Goal: Task Accomplishment & Management: Manage account settings

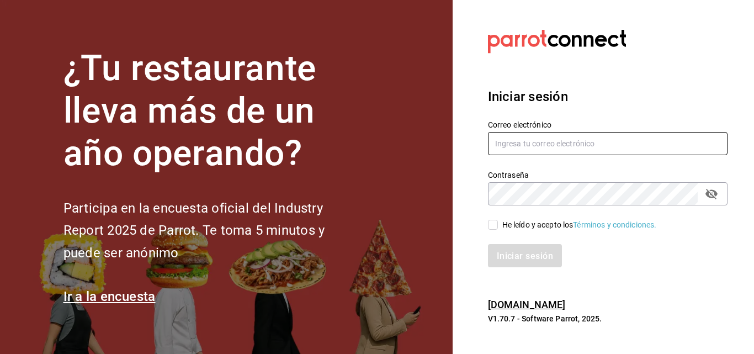
click at [509, 143] on input "text" at bounding box center [608, 143] width 240 height 23
type input "Y"
type input "yamileh333@gmail.com"
click at [710, 194] on icon "campo de contraseña" at bounding box center [711, 193] width 13 height 13
click at [492, 225] on input "He leído y acepto los Términos y condiciones." at bounding box center [493, 225] width 10 height 10
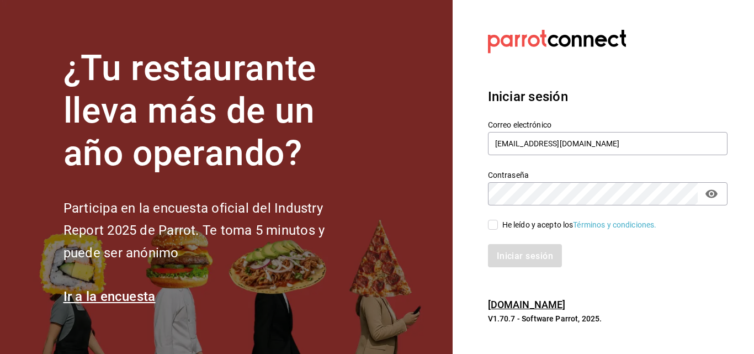
checkbox input "true"
drag, startPoint x: 587, startPoint y: 142, endPoint x: 470, endPoint y: 156, distance: 117.8
click at [470, 156] on section "Datos incorrectos. Verifica que tu Correo o Contraseña estén bien escritos. Ini…" at bounding box center [604, 177] width 302 height 354
type input "yamileh333@gmail.com"
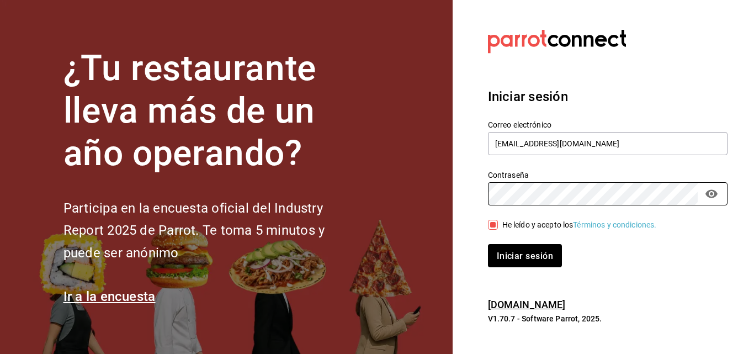
click at [488, 244] on button "Iniciar sesión" at bounding box center [525, 255] width 74 height 23
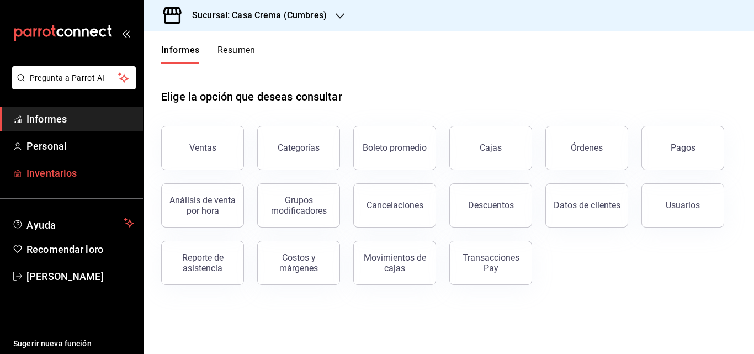
click at [78, 167] on span "Inventarios" at bounding box center [81, 173] width 108 height 15
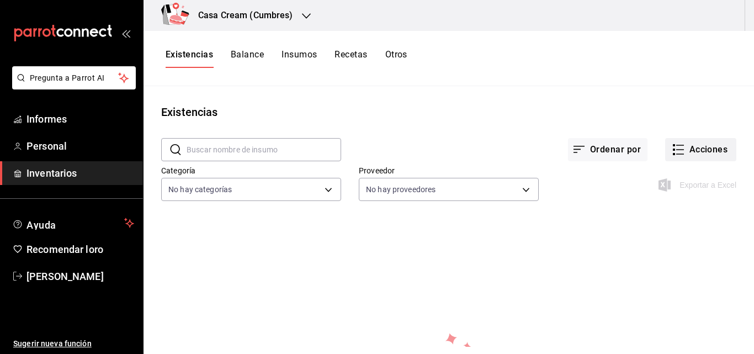
click at [690, 149] on font "Acciones" at bounding box center [709, 149] width 39 height 10
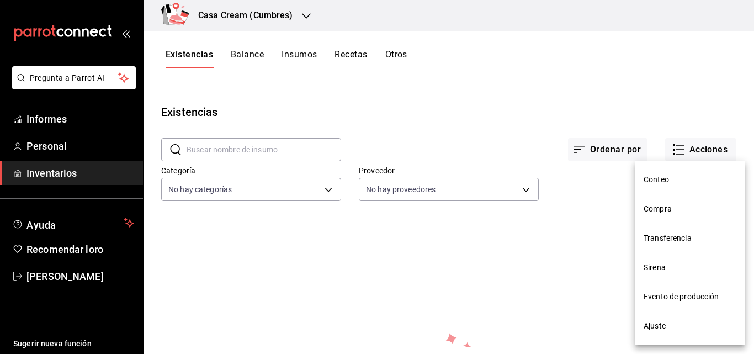
click at [614, 234] on div at bounding box center [377, 177] width 754 height 354
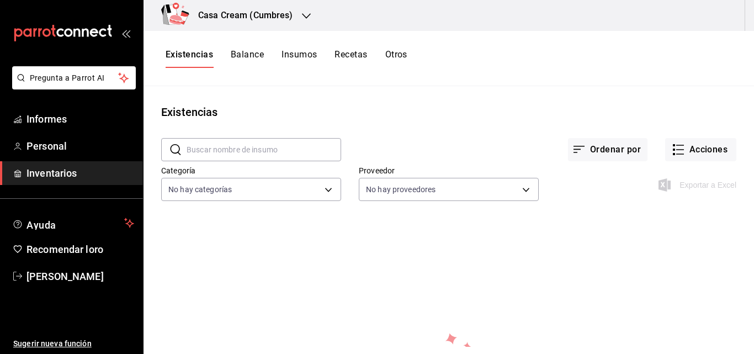
click at [249, 57] on font "Balance" at bounding box center [247, 54] width 33 height 10
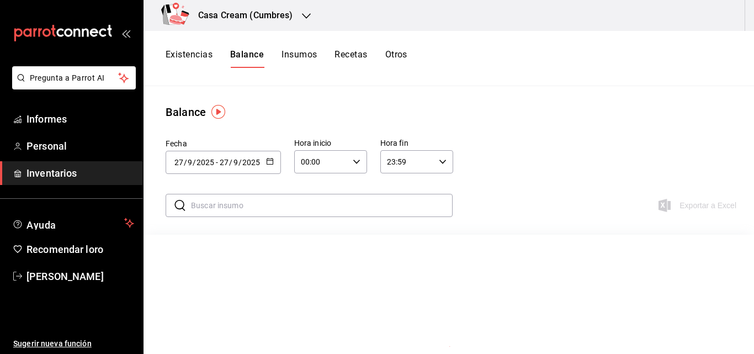
click at [293, 50] on font "Insumos" at bounding box center [299, 54] width 35 height 10
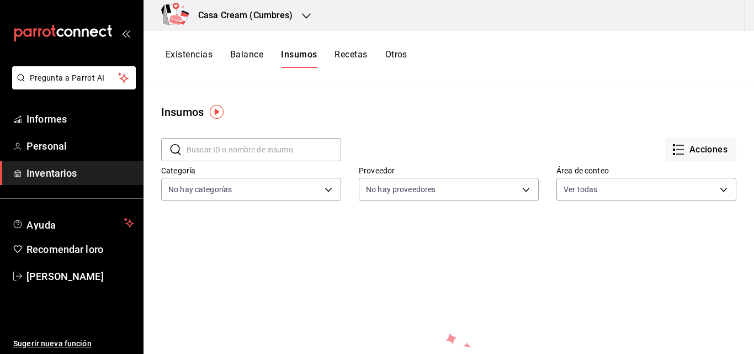
click at [190, 52] on font "Existencias" at bounding box center [189, 54] width 47 height 10
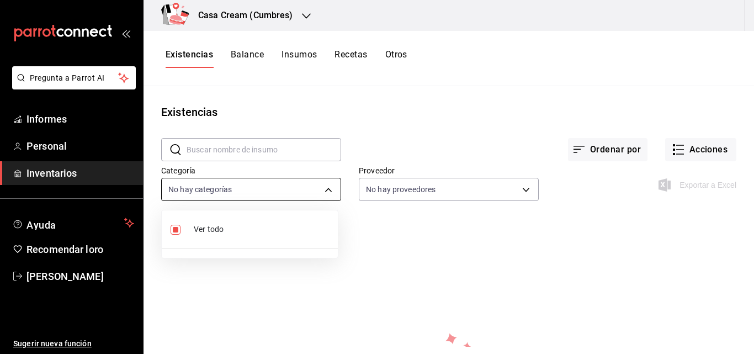
click at [266, 197] on body "Pregunta a Parrot AI Informes Personal Inventarios Ayuda Recomendar loro [PERSO…" at bounding box center [377, 173] width 754 height 347
click at [266, 197] on div at bounding box center [377, 177] width 754 height 354
click at [236, 48] on div "Existencias Balance Insumos Recetas Otros" at bounding box center [449, 58] width 611 height 55
click at [231, 55] on font "Balance" at bounding box center [247, 54] width 33 height 10
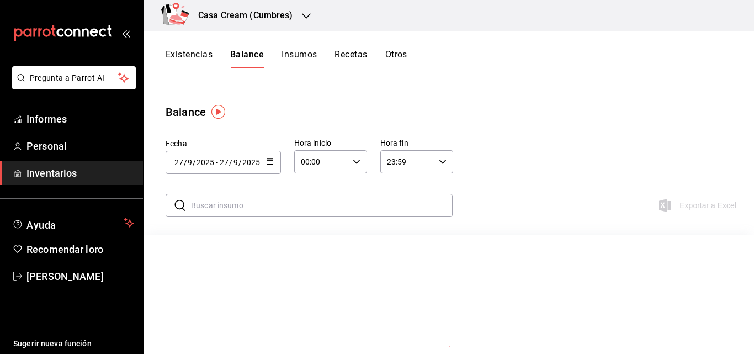
click at [292, 51] on font "Insumos" at bounding box center [299, 54] width 35 height 10
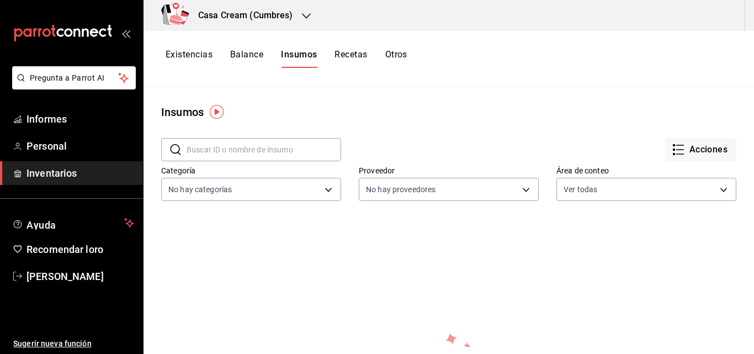
click at [350, 56] on font "Recetas" at bounding box center [351, 54] width 33 height 10
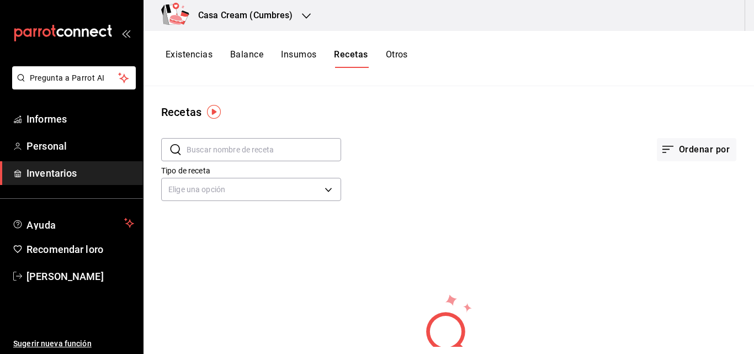
click at [393, 57] on font "Otros" at bounding box center [397, 54] width 22 height 10
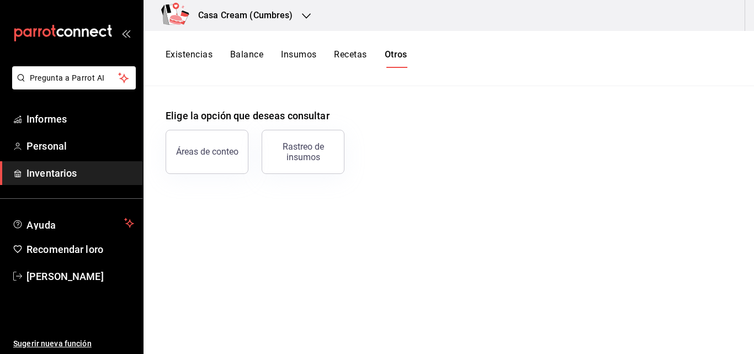
click at [178, 57] on font "Existencias" at bounding box center [189, 54] width 47 height 10
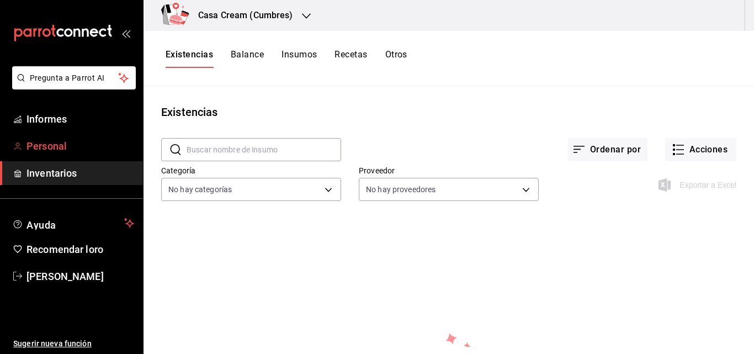
click at [93, 141] on span "Personal" at bounding box center [81, 146] width 108 height 15
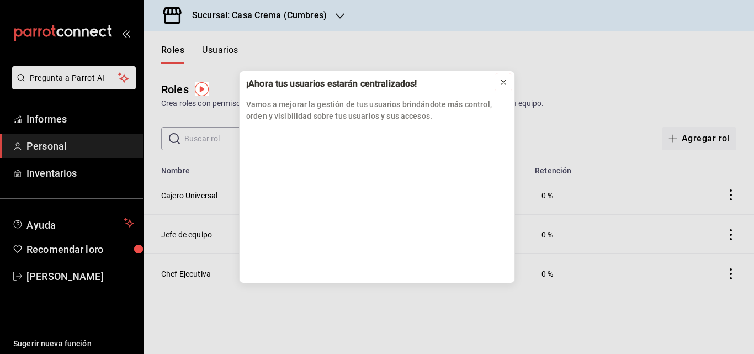
click at [505, 81] on icon at bounding box center [503, 82] width 9 height 9
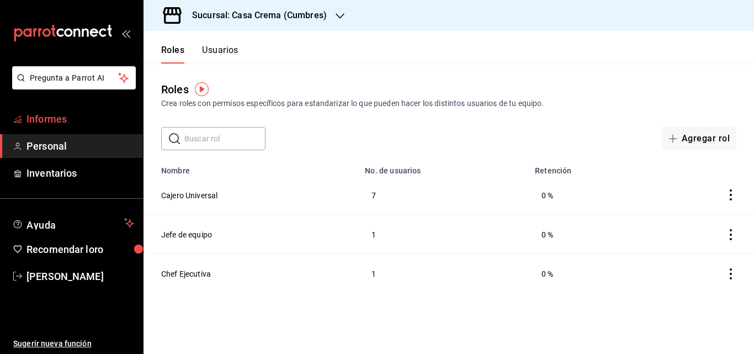
click at [75, 122] on span "Informes" at bounding box center [81, 119] width 108 height 15
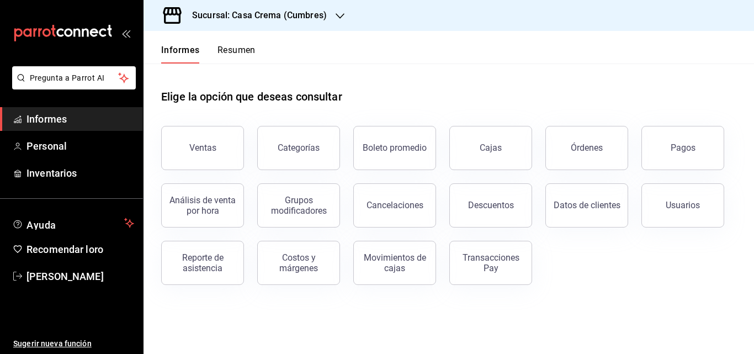
click at [245, 45] on font "Resumen" at bounding box center [237, 50] width 38 height 10
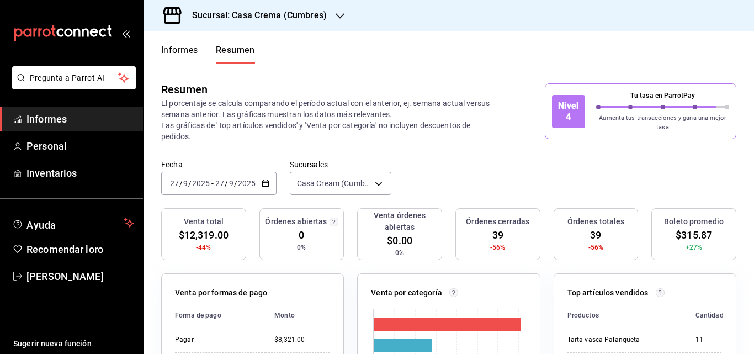
click at [184, 42] on div "Informes Resumen" at bounding box center [200, 47] width 112 height 33
click at [184, 56] on button "Informes" at bounding box center [179, 53] width 37 height 19
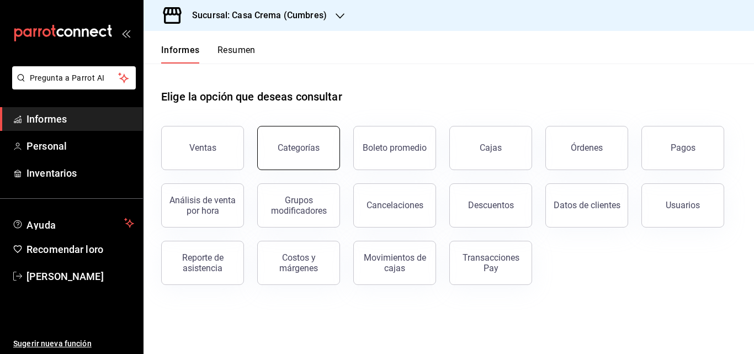
click at [275, 142] on button "Categorías" at bounding box center [298, 148] width 83 height 44
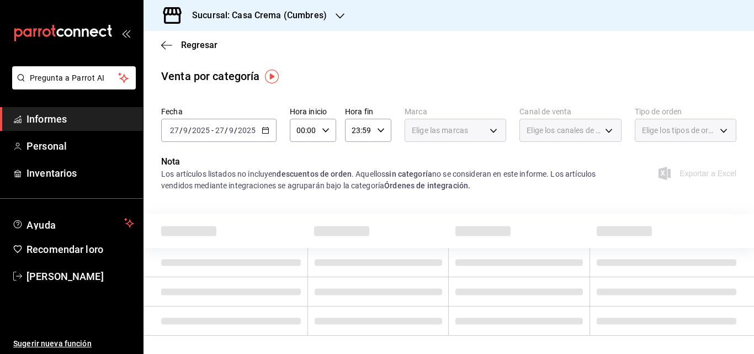
click at [65, 119] on font "Informes" at bounding box center [47, 119] width 40 height 12
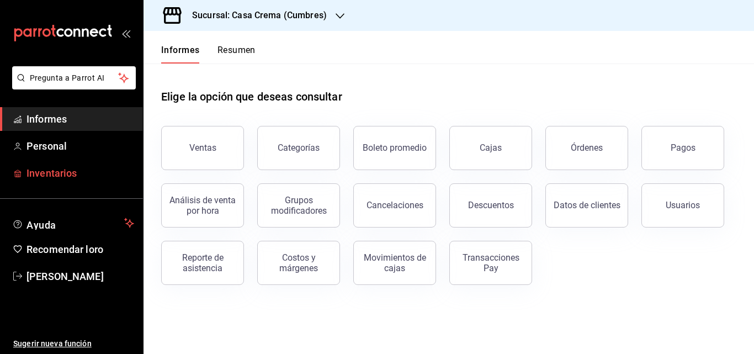
click at [58, 172] on font "Inventarios" at bounding box center [52, 173] width 50 height 12
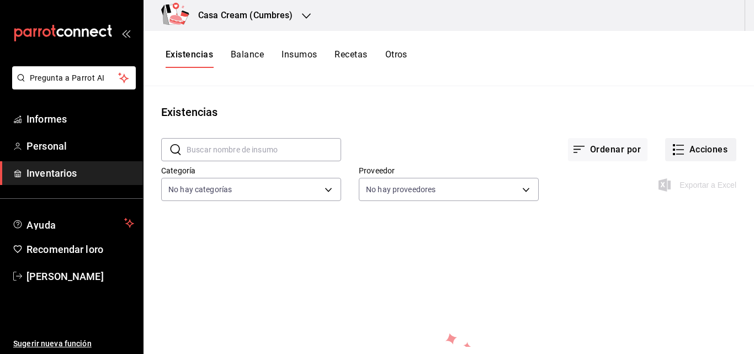
click at [693, 146] on font "Acciones" at bounding box center [709, 149] width 39 height 10
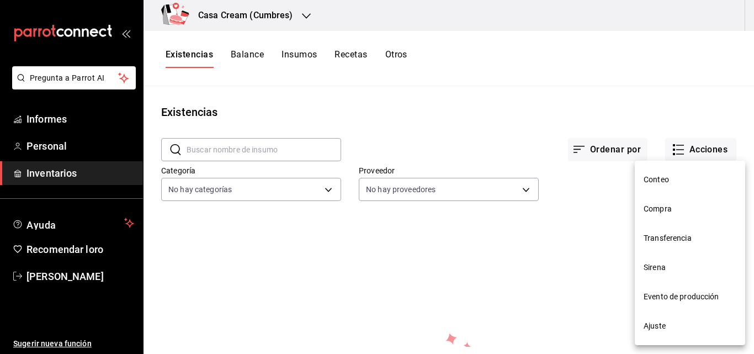
drag, startPoint x: 752, startPoint y: 176, endPoint x: 750, endPoint y: 199, distance: 23.3
click at [750, 199] on div at bounding box center [377, 177] width 754 height 354
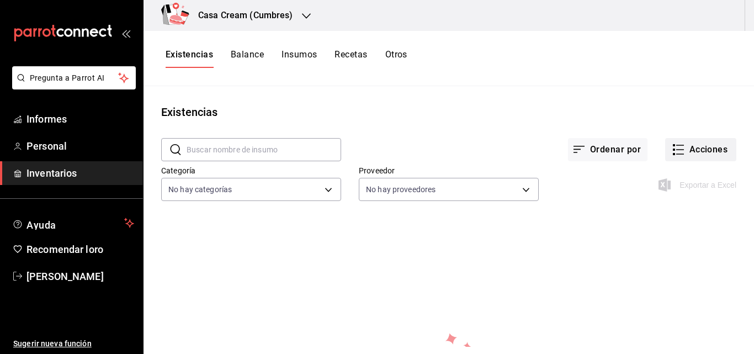
click at [696, 154] on font "Acciones" at bounding box center [709, 149] width 39 height 10
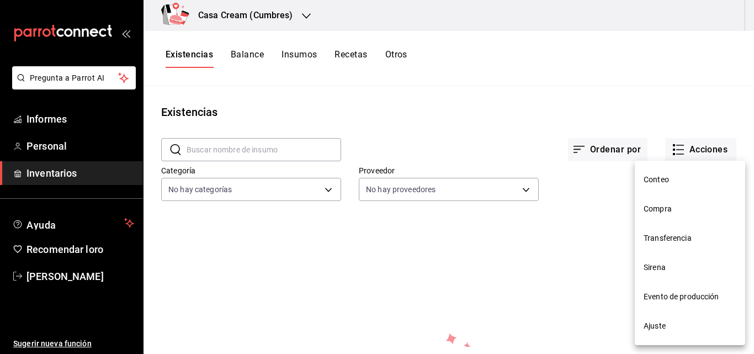
drag, startPoint x: 748, startPoint y: 271, endPoint x: 753, endPoint y: 318, distance: 47.2
click at [753, 318] on div at bounding box center [377, 177] width 754 height 354
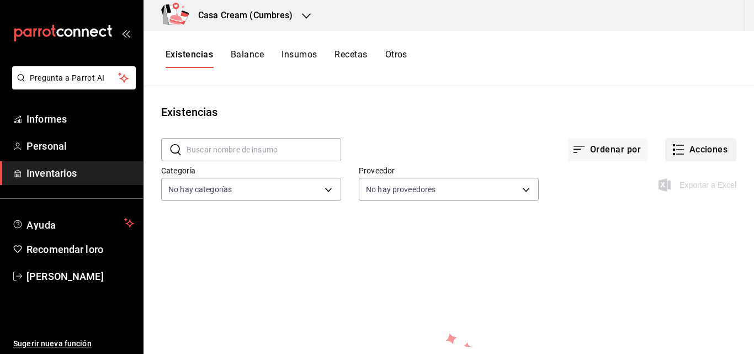
click at [690, 155] on font "Acciones" at bounding box center [709, 149] width 39 height 10
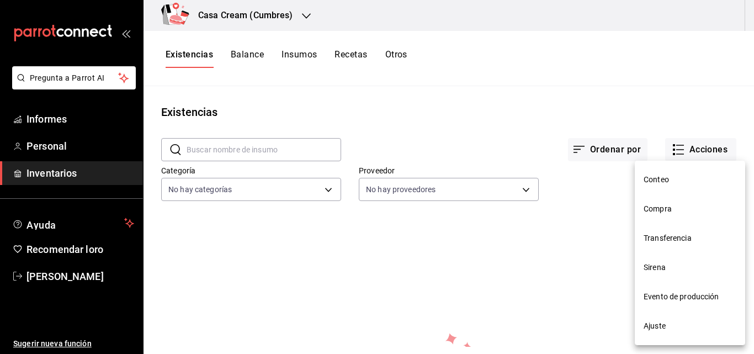
click at [664, 326] on font "Ajuste" at bounding box center [655, 325] width 22 height 9
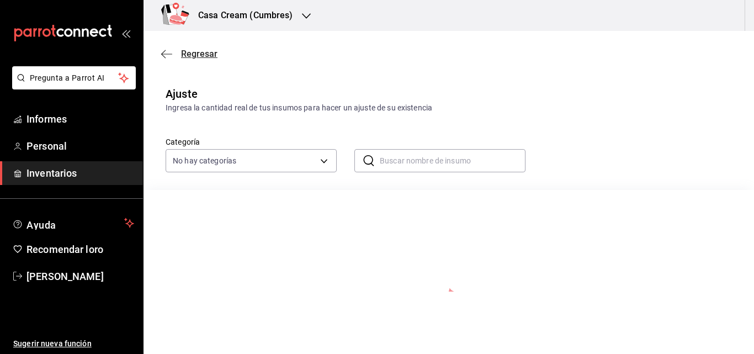
click at [167, 52] on icon "button" at bounding box center [166, 54] width 11 height 10
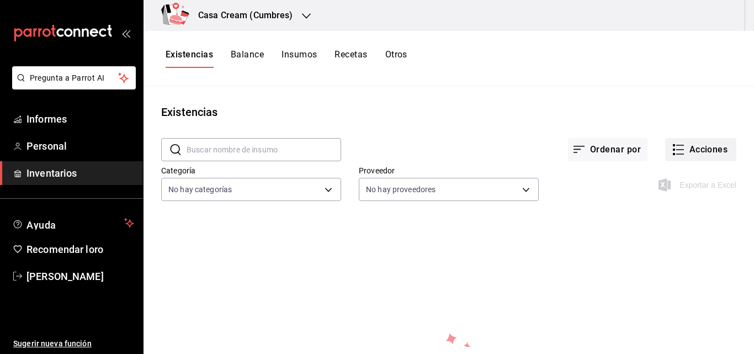
click at [692, 153] on font "Acciones" at bounding box center [709, 149] width 39 height 10
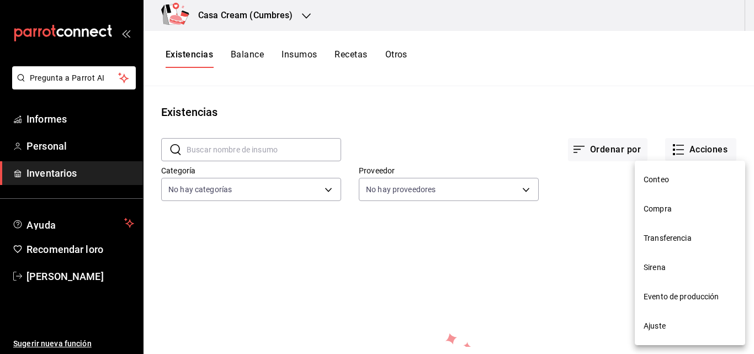
click at [665, 271] on font "Sirena" at bounding box center [655, 267] width 22 height 9
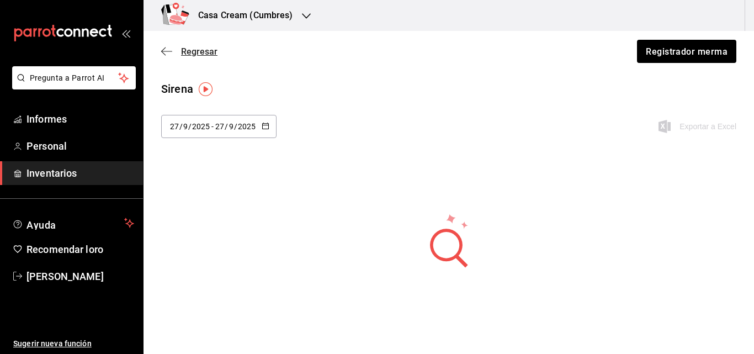
click at [166, 47] on icon "button" at bounding box center [163, 51] width 4 height 8
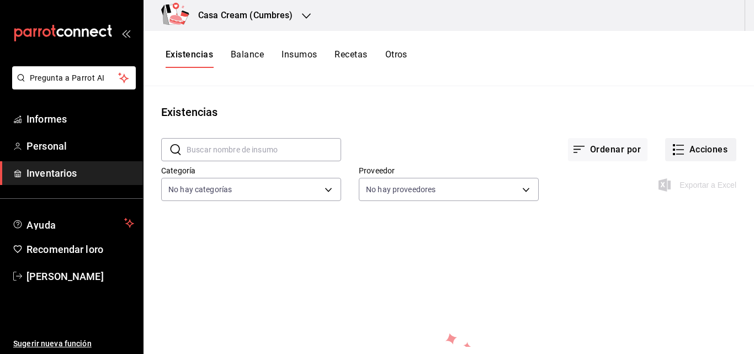
click at [694, 146] on font "Acciones" at bounding box center [709, 149] width 39 height 10
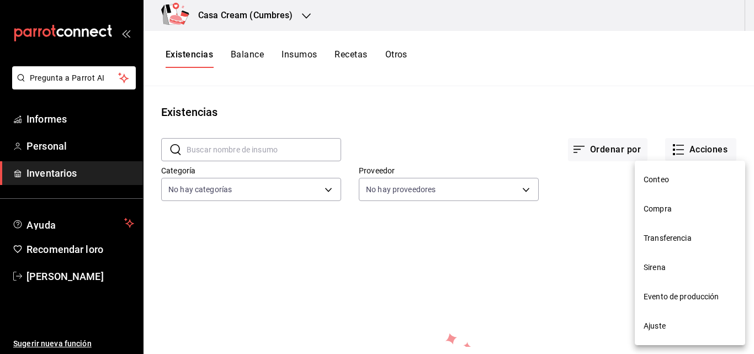
click at [662, 212] on font "Compra" at bounding box center [658, 208] width 28 height 9
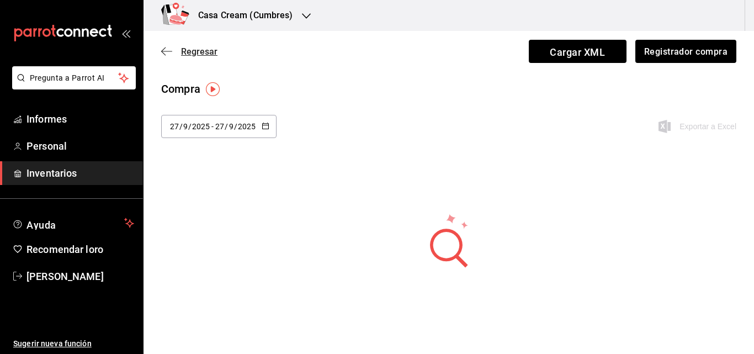
click at [170, 47] on icon "button" at bounding box center [166, 51] width 11 height 10
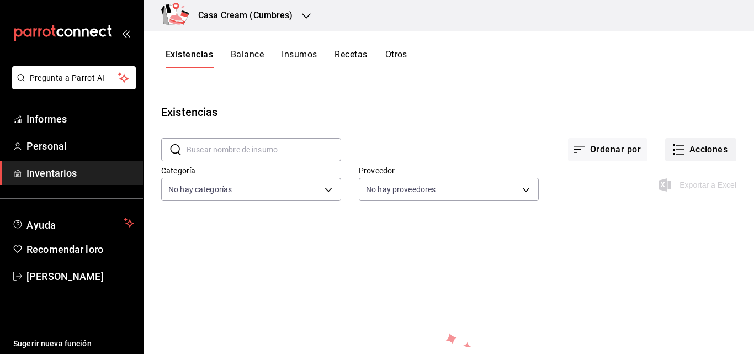
click at [672, 155] on icon "button" at bounding box center [678, 149] width 13 height 13
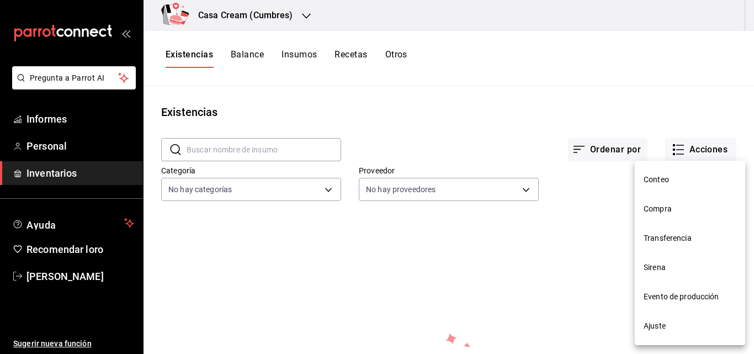
click at [673, 325] on span "Ajuste" at bounding box center [690, 326] width 93 height 12
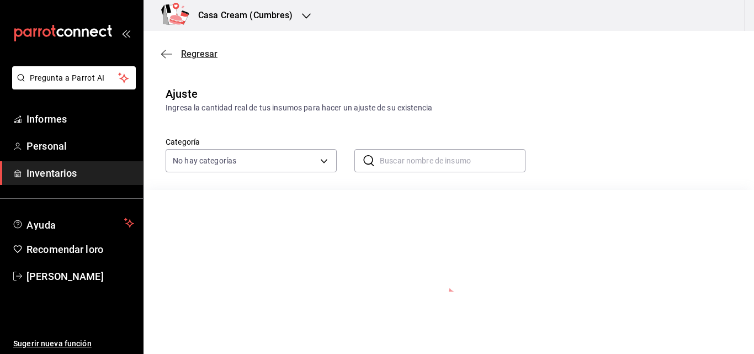
click at [168, 51] on icon "button" at bounding box center [166, 54] width 11 height 10
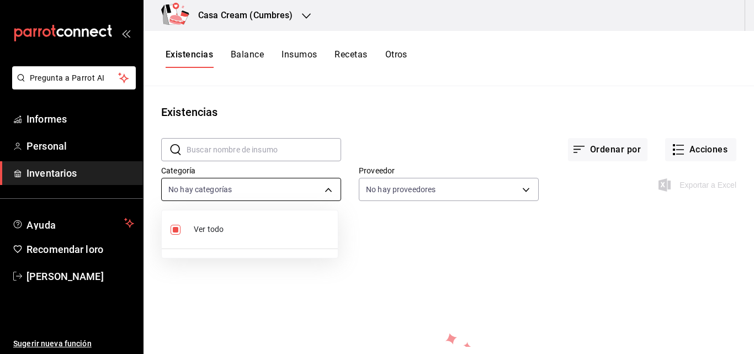
click at [313, 189] on body "Pregunta a Parrot AI Informes Personal Inventarios Ayuda Recomendar loro [PERSO…" at bounding box center [377, 173] width 754 height 347
click at [313, 189] on div at bounding box center [377, 177] width 754 height 354
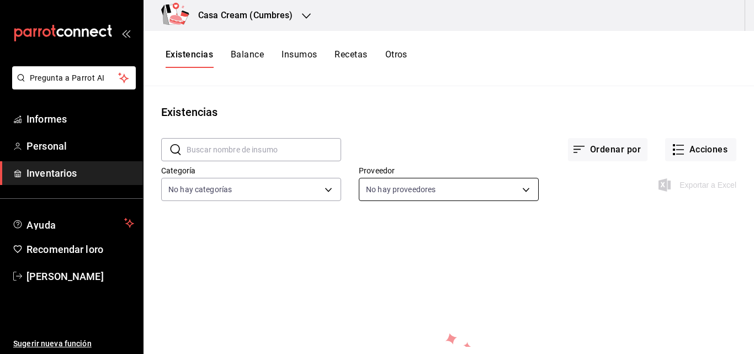
click at [384, 189] on body "Pregunta a Parrot AI Informes Personal Inventarios Ayuda Recomendar loro [PERSO…" at bounding box center [377, 173] width 754 height 347
click at [384, 189] on div at bounding box center [377, 177] width 754 height 354
click at [690, 149] on font "Acciones" at bounding box center [709, 149] width 39 height 10
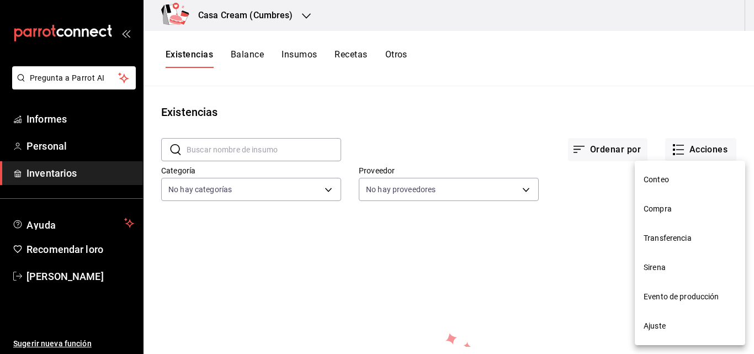
drag, startPoint x: 749, startPoint y: 183, endPoint x: 745, endPoint y: 226, distance: 43.3
click at [745, 226] on div "Conteo Compra Transferencia Sirena Evento de producción Ajuste" at bounding box center [377, 177] width 754 height 354
drag, startPoint x: 749, startPoint y: 223, endPoint x: 754, endPoint y: 268, distance: 45.0
click at [754, 268] on div at bounding box center [377, 177] width 754 height 354
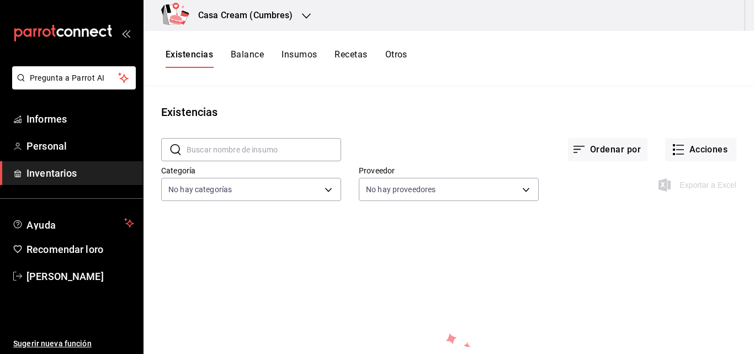
click at [246, 50] on font "Balance" at bounding box center [247, 54] width 33 height 10
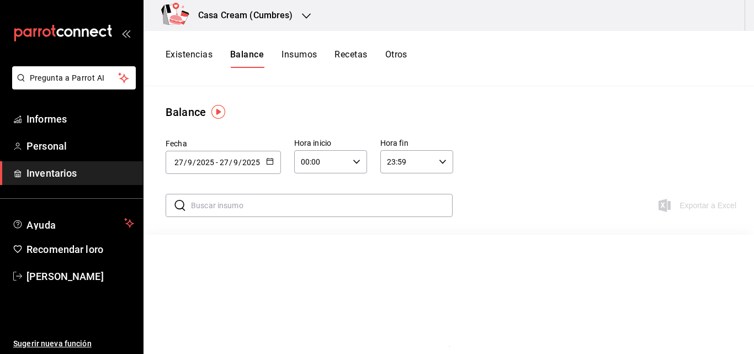
click at [307, 57] on font "Insumos" at bounding box center [299, 54] width 35 height 10
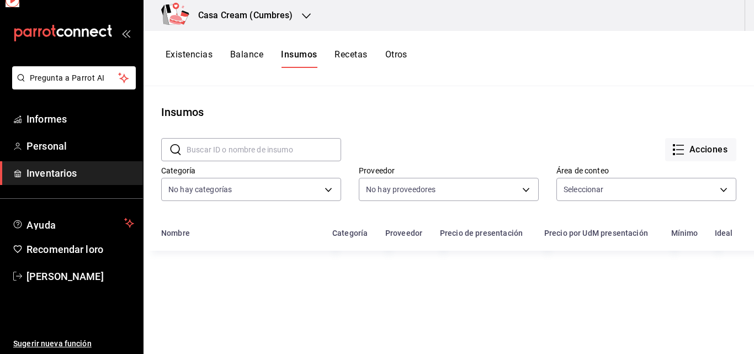
type input "e07f3420-b5e3-471d-b715-468132d5ec38,40d10bc0-fdf0-4600-a9df-60746040e565"
click at [346, 55] on font "Recetas" at bounding box center [351, 54] width 33 height 10
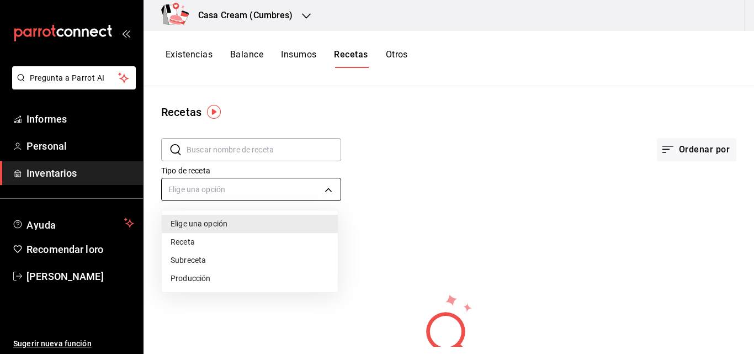
click at [263, 187] on body "Pregunta a Parrot AI Informes Personal Inventarios Ayuda Recomendar loro [PERSO…" at bounding box center [377, 173] width 754 height 347
drag, startPoint x: 749, startPoint y: 159, endPoint x: 748, endPoint y: 189, distance: 29.8
click at [748, 189] on div at bounding box center [377, 177] width 754 height 354
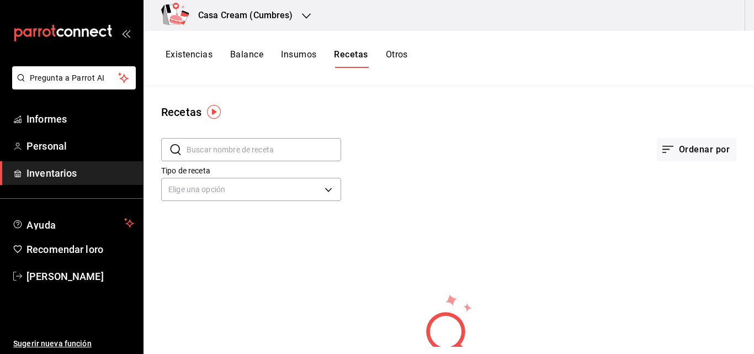
drag, startPoint x: 748, startPoint y: 189, endPoint x: 751, endPoint y: 239, distance: 50.3
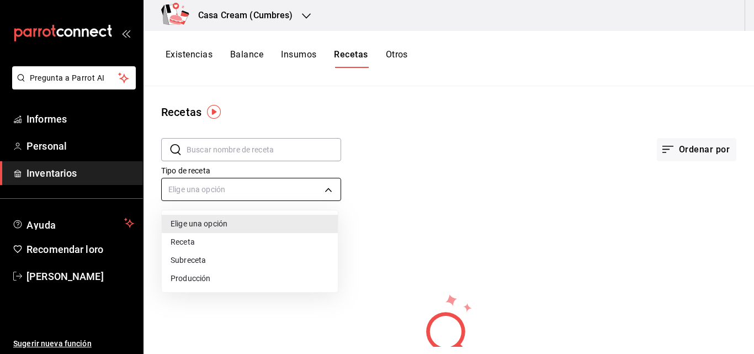
click at [319, 195] on body "Pregunta a Parrot AI Informes Personal Inventarios Ayuda Recomendar loro [PERSO…" at bounding box center [377, 173] width 754 height 347
click at [223, 268] on li "Subreceta" at bounding box center [250, 261] width 176 height 19
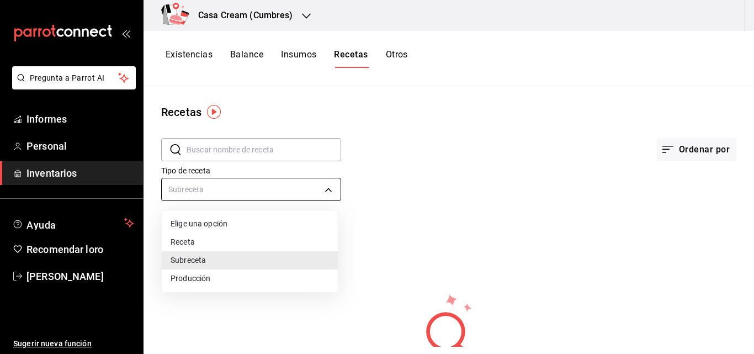
click at [317, 181] on body "Pregunta a Parrot AI Informes Personal Inventarios Ayuda Recomendar loro Irene …" at bounding box center [377, 173] width 754 height 347
click at [254, 270] on li "Subreceta" at bounding box center [250, 261] width 176 height 19
click at [320, 189] on body "Pregunta a Parrot AI Informes Personal Inventarios Ayuda Recomendar loro Irene …" at bounding box center [377, 173] width 754 height 347
click at [228, 238] on li "Receta" at bounding box center [250, 243] width 176 height 19
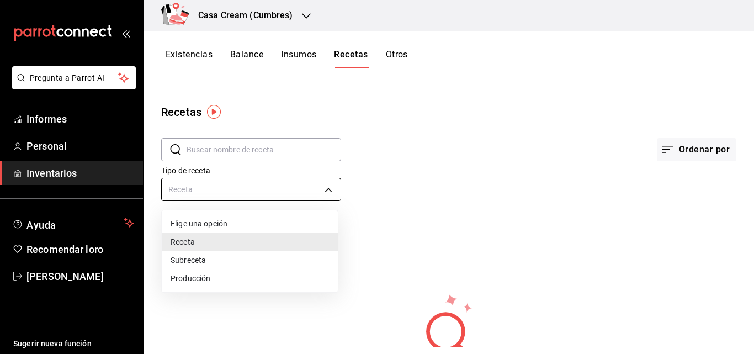
click at [263, 189] on body "Pregunta a Parrot AI Informes Personal Inventarios Ayuda Recomendar loro Irene …" at bounding box center [377, 173] width 754 height 347
click at [247, 260] on li "Subreceta" at bounding box center [250, 261] width 176 height 19
type input "SUBRECIPE"
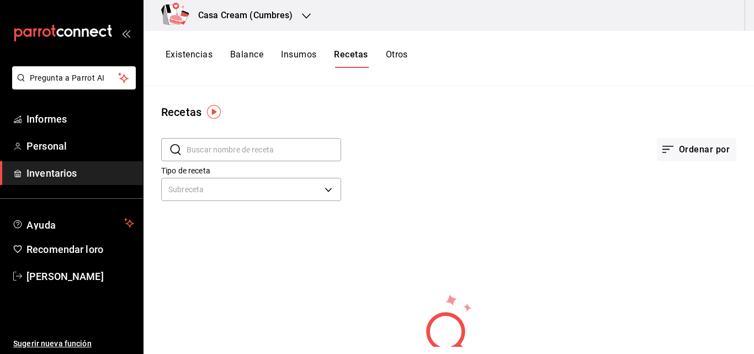
click at [389, 57] on font "Otros" at bounding box center [397, 54] width 22 height 10
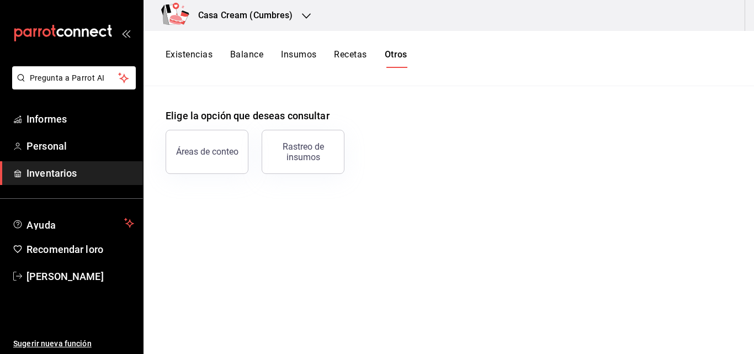
click at [300, 58] on font "Insumos" at bounding box center [298, 54] width 35 height 10
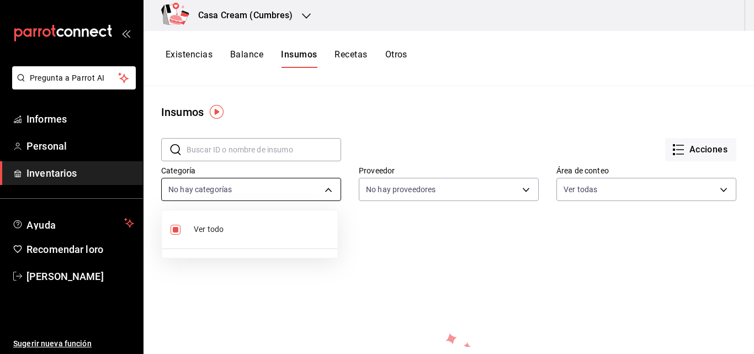
click at [303, 195] on body "Pregunta a Parrot AI Informes Personal Inventarios Ayuda Recomendar loro [PERSO…" at bounding box center [377, 173] width 754 height 347
click at [325, 186] on div at bounding box center [377, 177] width 754 height 354
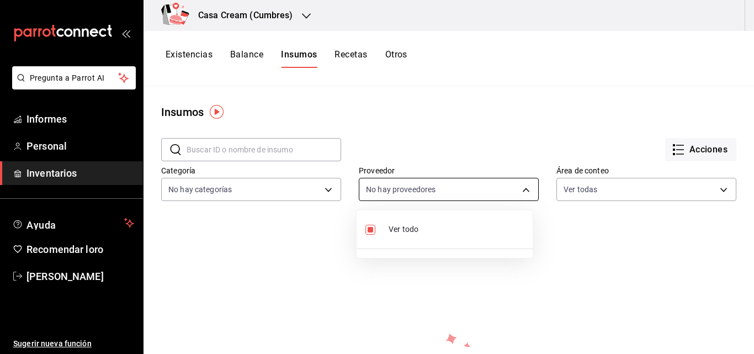
click at [406, 181] on body "Pregunta a Parrot AI Informes Personal Inventarios Ayuda Recomendar loro [PERSO…" at bounding box center [377, 173] width 754 height 347
click at [625, 181] on div at bounding box center [377, 177] width 754 height 354
click at [240, 54] on font "Balance" at bounding box center [246, 54] width 33 height 10
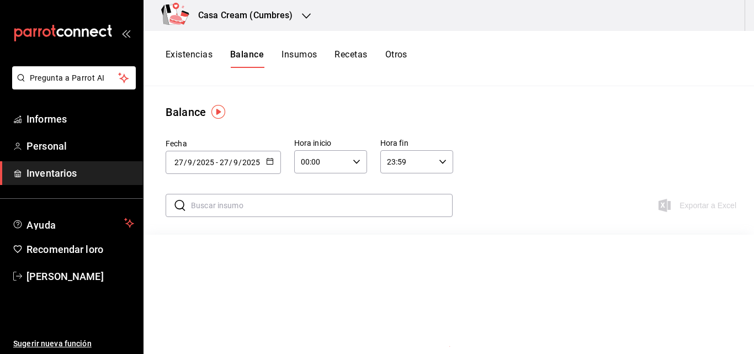
click at [362, 55] on font "Recetas" at bounding box center [351, 54] width 33 height 10
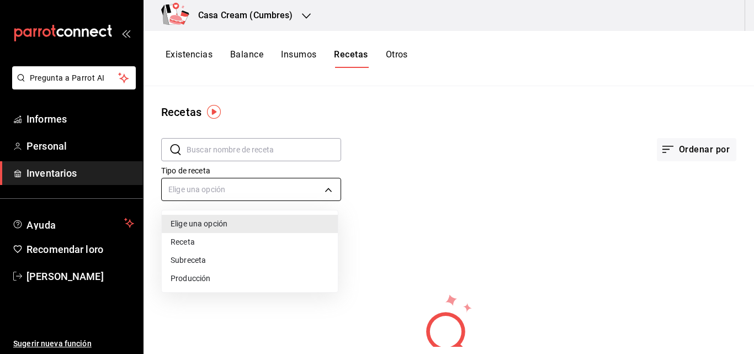
click at [263, 192] on body "Pregunta a Parrot AI Informes Personal Inventarios Ayuda Recomendar loro [PERSO…" at bounding box center [377, 173] width 754 height 347
click at [236, 243] on li "Receta" at bounding box center [250, 243] width 176 height 19
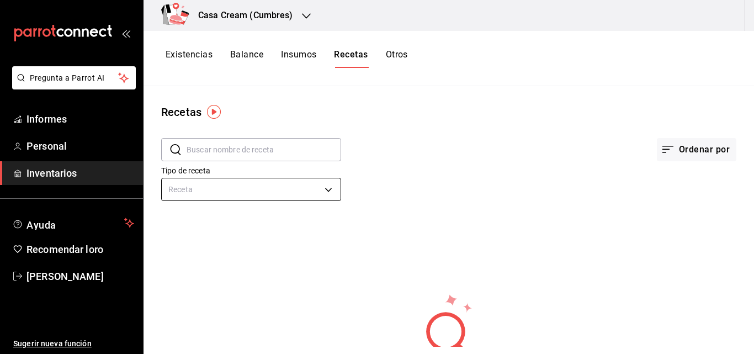
click at [246, 197] on body "Pregunta a Parrot AI Informes Personal Inventarios Ayuda Recomendar loro Irene …" at bounding box center [377, 173] width 754 height 347
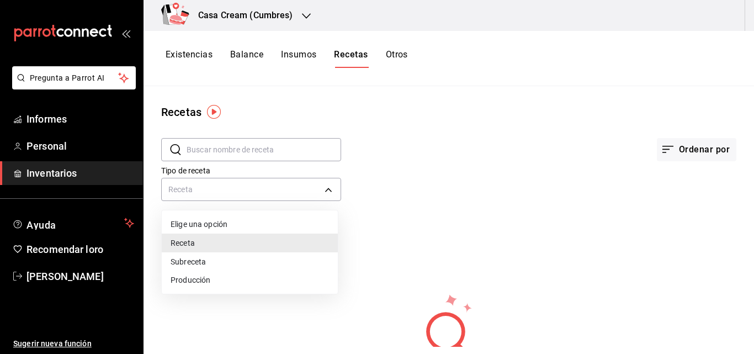
click at [184, 259] on font "Subreceta" at bounding box center [188, 261] width 35 height 9
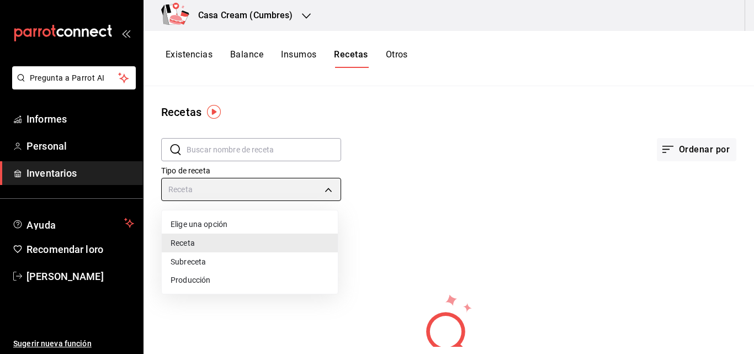
type input "SUBRECIPE"
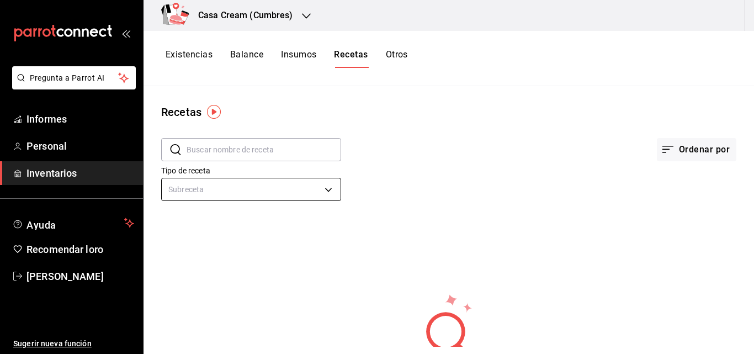
click at [227, 188] on body "Pregunta a Parrot AI Informes Personal Inventarios Ayuda Recomendar loro Irene …" at bounding box center [377, 173] width 754 height 347
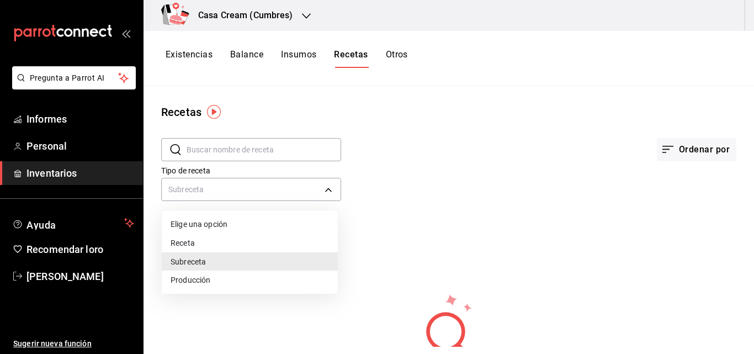
click at [237, 149] on div at bounding box center [377, 177] width 754 height 354
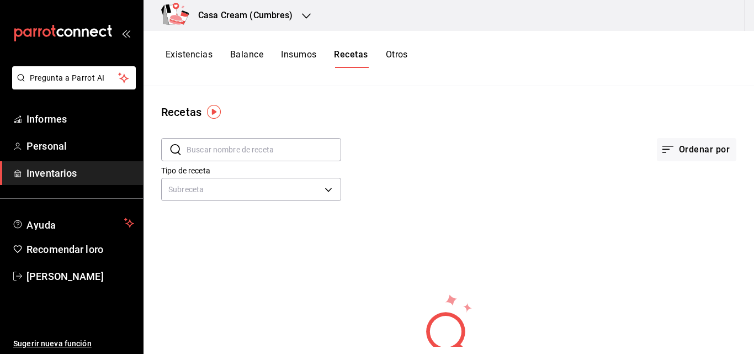
click at [297, 49] on font "Insumos" at bounding box center [298, 54] width 35 height 10
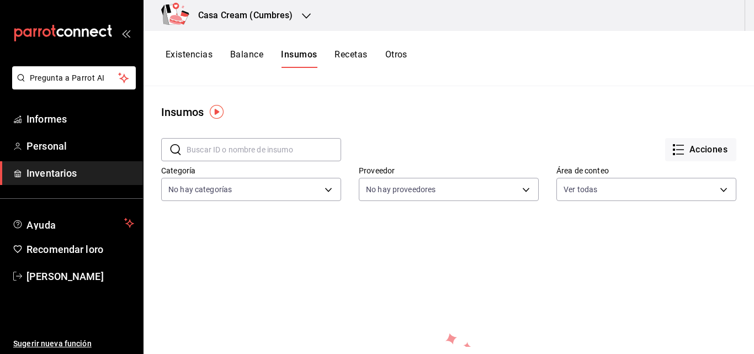
click at [389, 54] on font "Otros" at bounding box center [396, 54] width 22 height 10
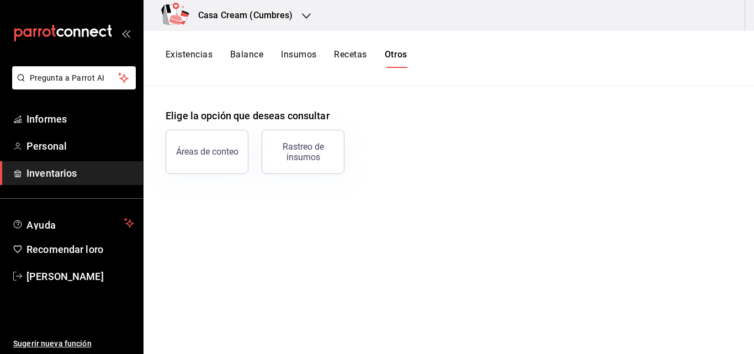
click at [345, 52] on font "Recetas" at bounding box center [350, 54] width 33 height 10
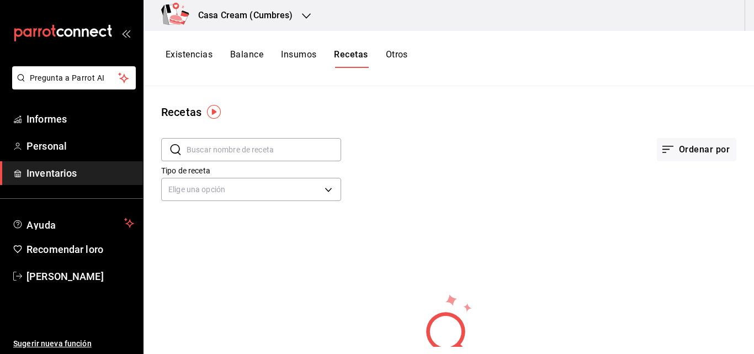
click at [190, 58] on font "Existencias" at bounding box center [189, 54] width 47 height 10
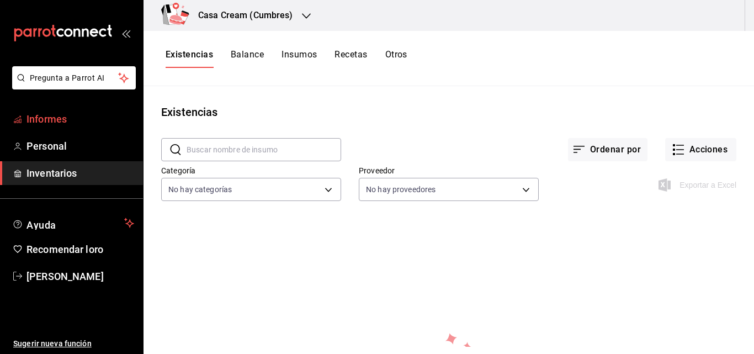
click at [96, 117] on span "Informes" at bounding box center [81, 119] width 108 height 15
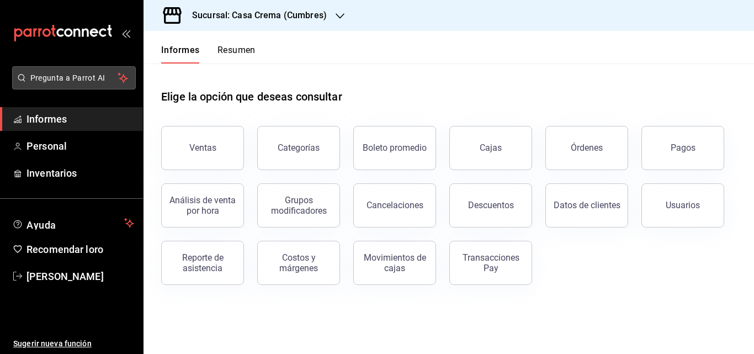
click at [85, 77] on font "Pregunta a Parrot AI" at bounding box center [67, 77] width 75 height 9
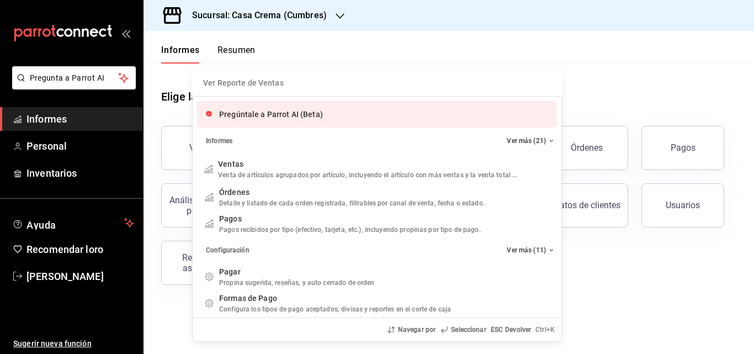
click at [360, 85] on input "Quiero cancelar una orden" at bounding box center [377, 83] width 357 height 27
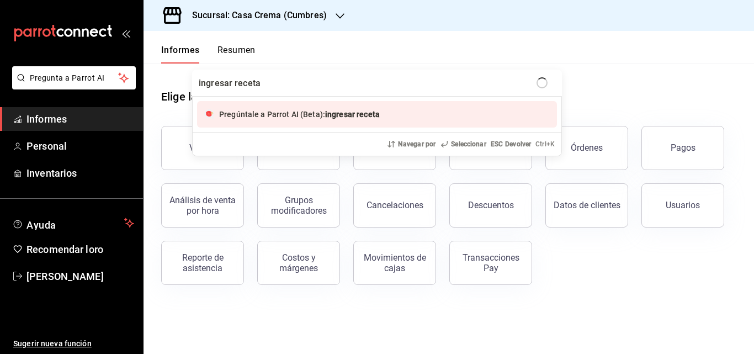
type input "ingresar recetas"
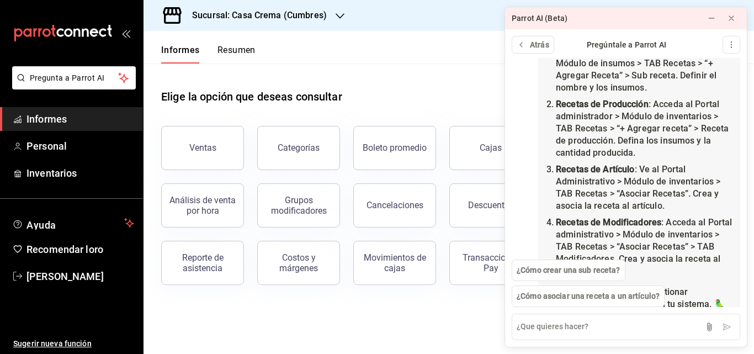
scroll to position [96, 0]
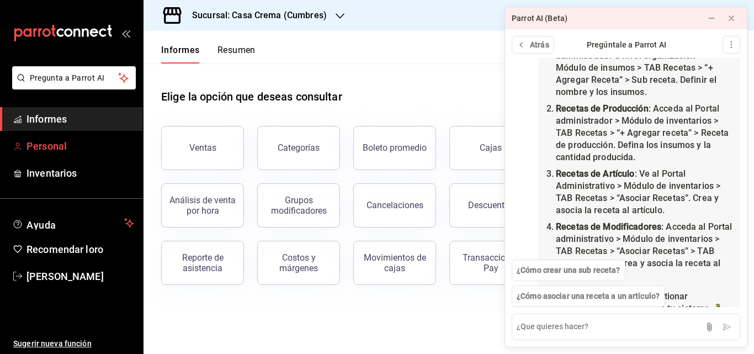
click at [76, 139] on span "Personal" at bounding box center [81, 146] width 108 height 15
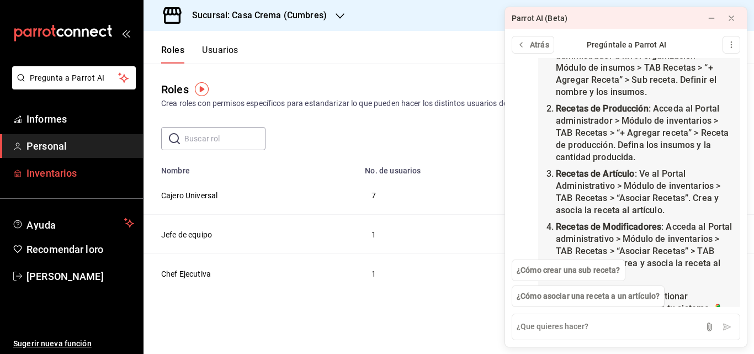
click at [70, 174] on font "Inventarios" at bounding box center [52, 173] width 50 height 12
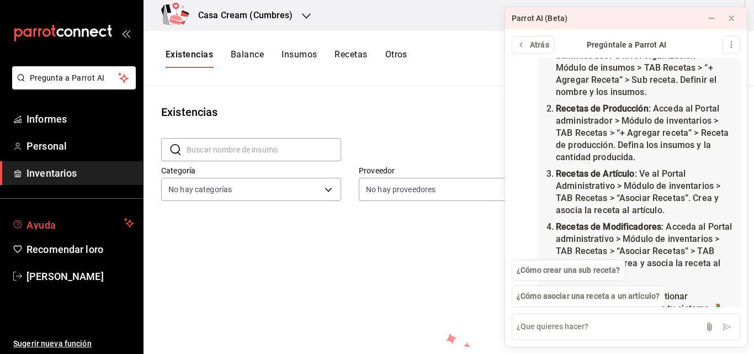
click at [40, 222] on font "Ayuda" at bounding box center [42, 225] width 30 height 12
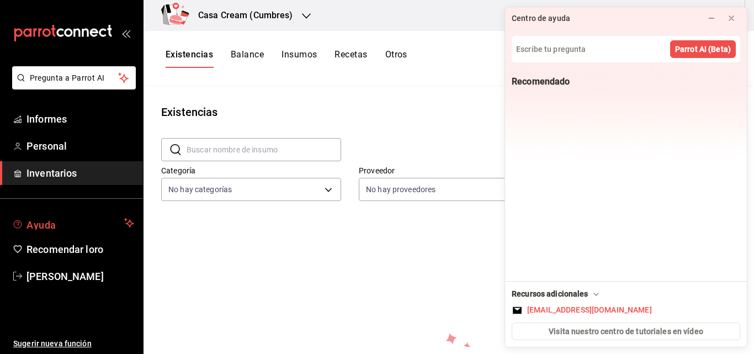
click at [40, 222] on font "Ayuda" at bounding box center [42, 225] width 30 height 12
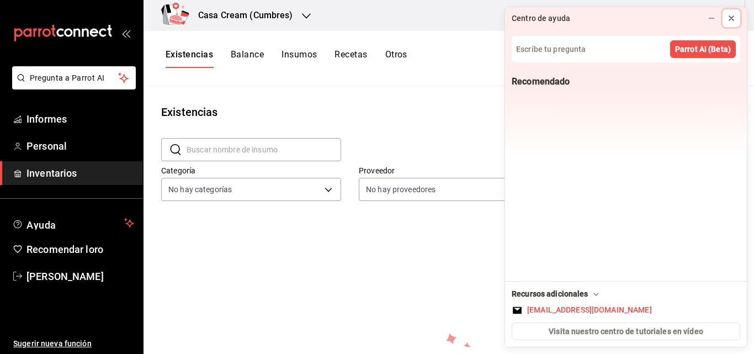
click at [727, 21] on icon at bounding box center [731, 18] width 9 height 9
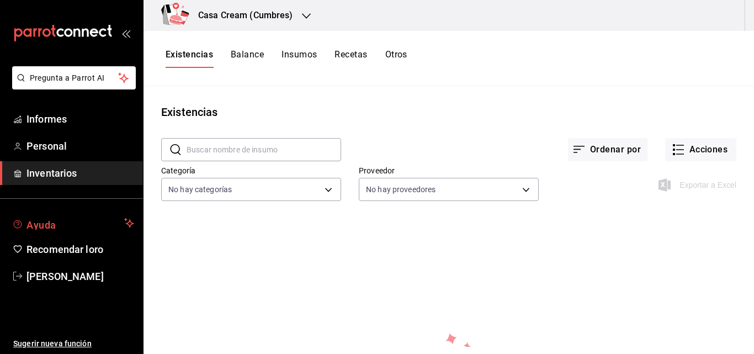
click at [56, 225] on span "Ayuda" at bounding box center [73, 222] width 93 height 13
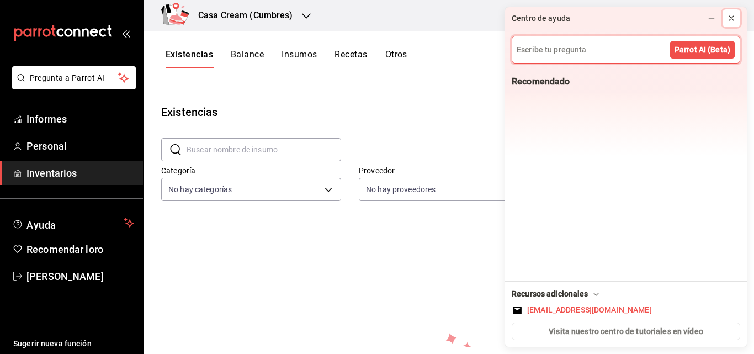
click at [734, 20] on icon at bounding box center [731, 18] width 9 height 9
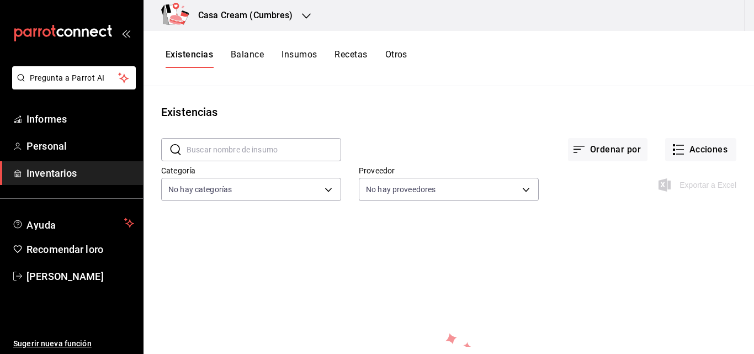
click at [245, 62] on button "Balance" at bounding box center [247, 58] width 33 height 19
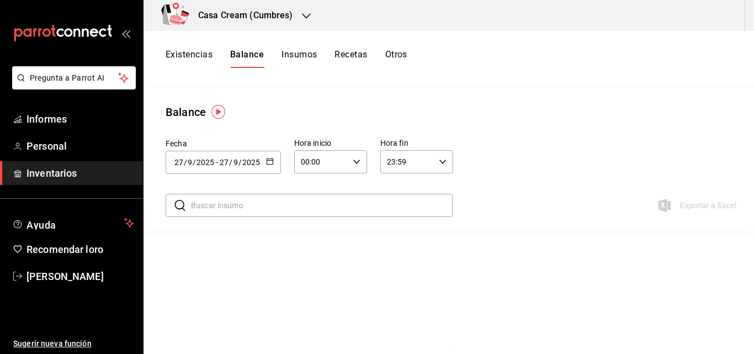
click at [293, 52] on font "Insumos" at bounding box center [299, 54] width 35 height 10
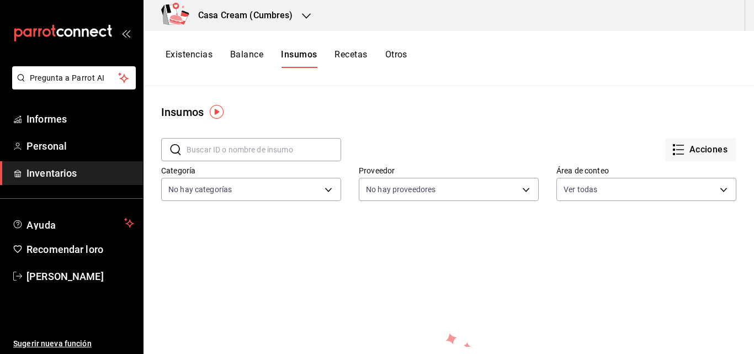
click at [352, 50] on font "Recetas" at bounding box center [351, 54] width 33 height 10
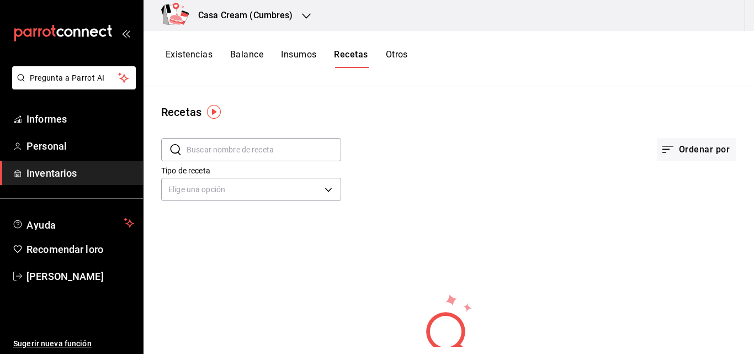
click at [397, 56] on font "Otros" at bounding box center [397, 54] width 22 height 10
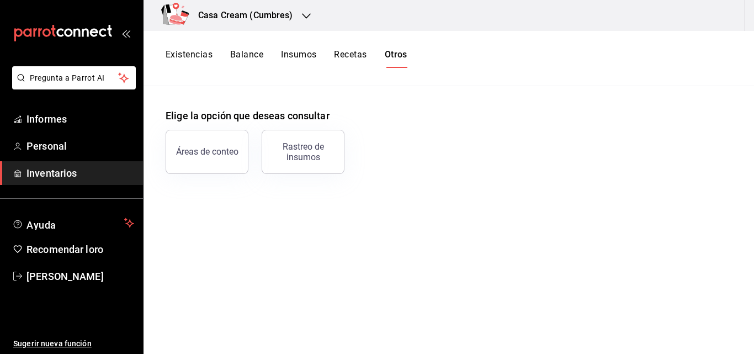
click at [309, 10] on div at bounding box center [306, 16] width 9 height 12
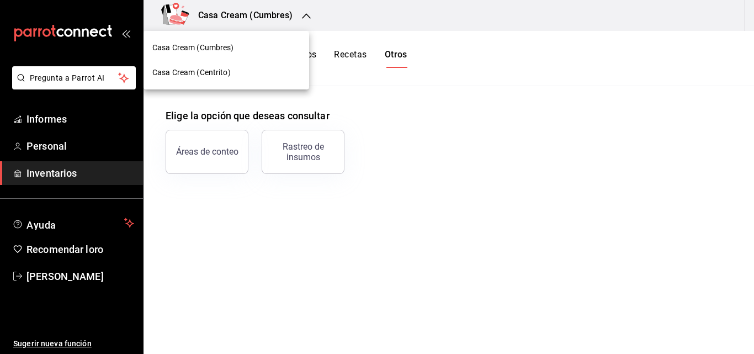
click at [281, 55] on div "Casa Cream (Cumbres)" at bounding box center [227, 47] width 166 height 25
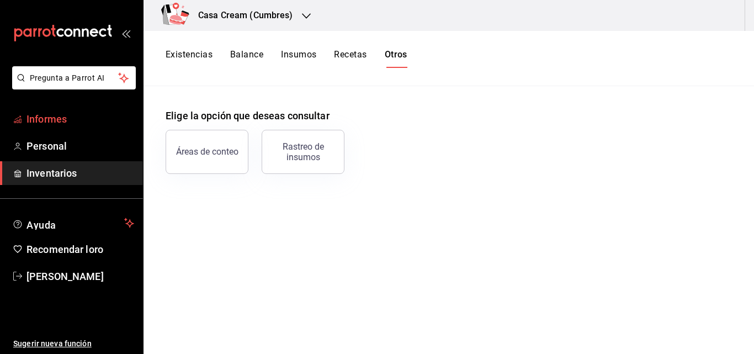
click at [48, 116] on font "Informes" at bounding box center [47, 119] width 40 height 12
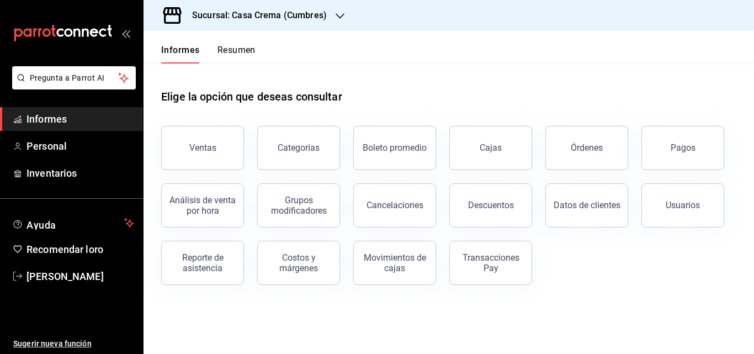
click at [242, 46] on font "Resumen" at bounding box center [237, 50] width 38 height 10
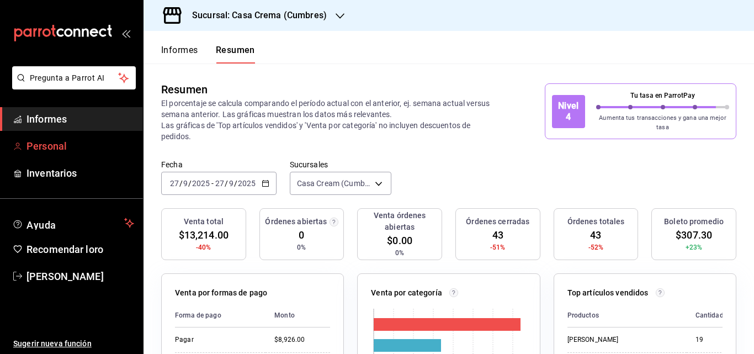
click at [34, 151] on font "Personal" at bounding box center [47, 146] width 40 height 12
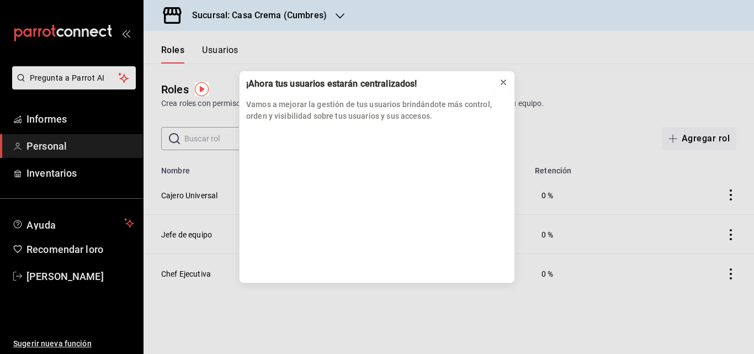
click at [508, 83] on icon at bounding box center [503, 82] width 9 height 9
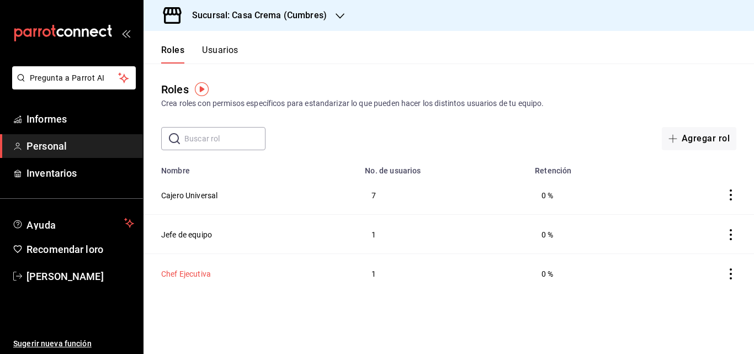
click at [188, 269] on font "Chef Ejecutiva" at bounding box center [186, 273] width 50 height 9
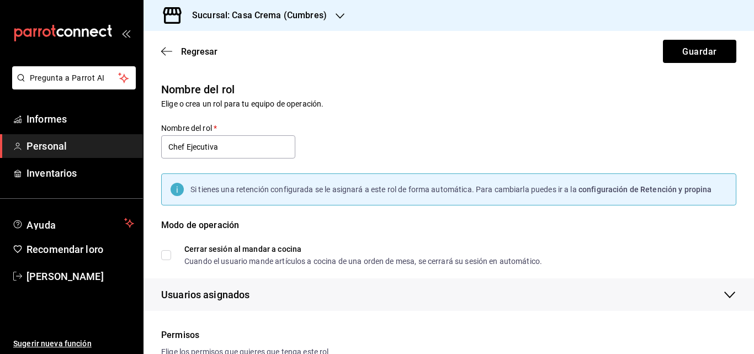
click at [120, 30] on div "carpetas de buzón" at bounding box center [71, 33] width 143 height 66
click at [128, 33] on icon "abrir_cajón_menú" at bounding box center [125, 33] width 9 height 9
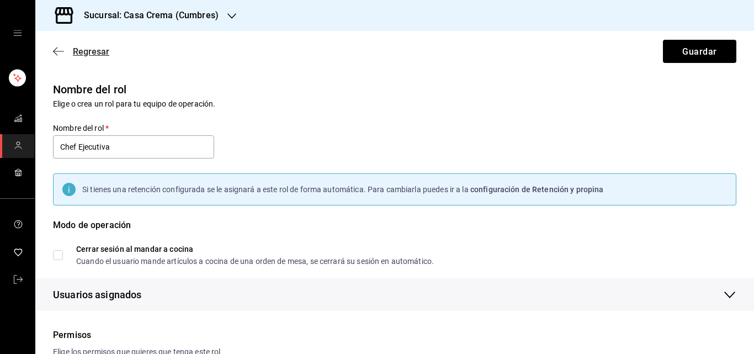
click at [56, 49] on icon "button" at bounding box center [55, 51] width 4 height 8
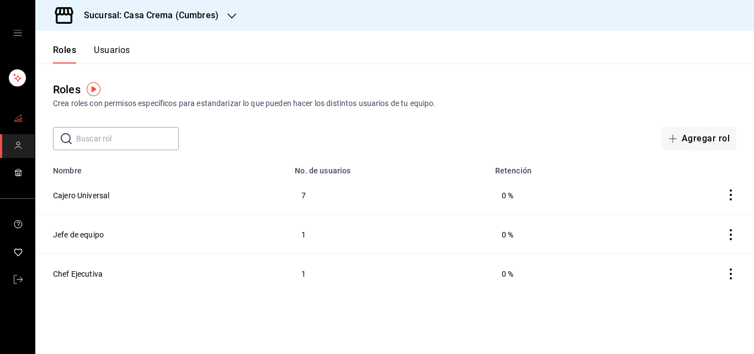
click at [19, 115] on icon "carpetas de buzón" at bounding box center [18, 118] width 9 height 9
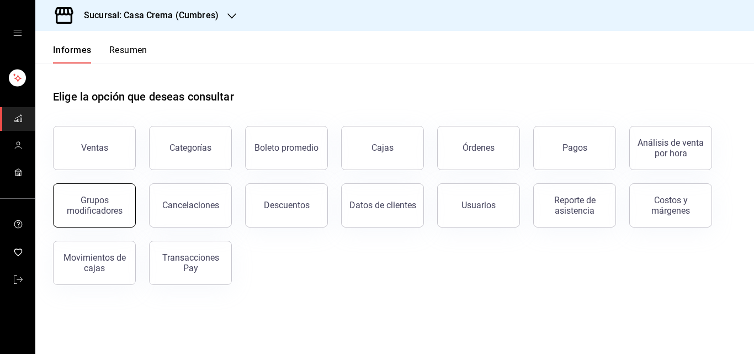
click at [108, 217] on button "Grupos modificadores" at bounding box center [94, 205] width 83 height 44
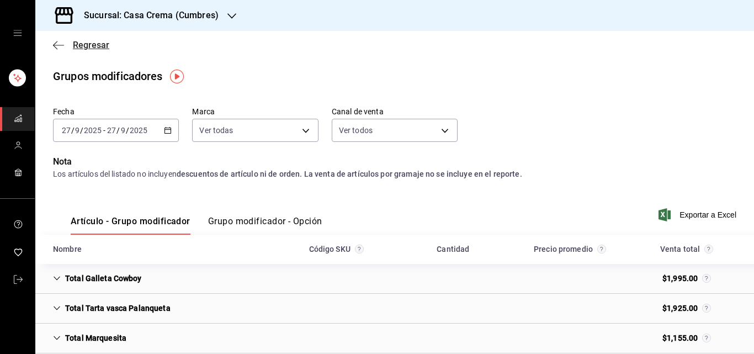
click at [56, 41] on icon "button" at bounding box center [58, 45] width 11 height 10
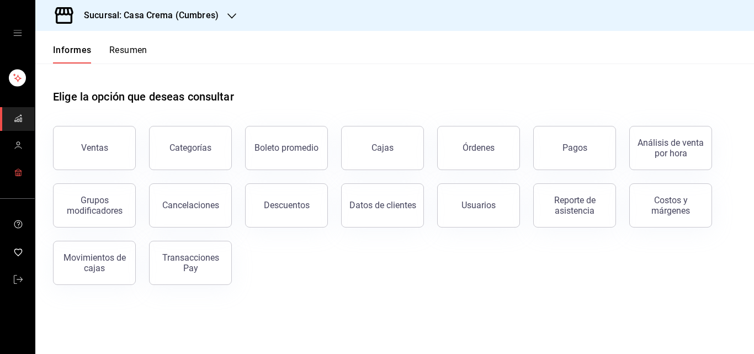
click at [25, 162] on link "carpetas de buzón" at bounding box center [17, 173] width 35 height 24
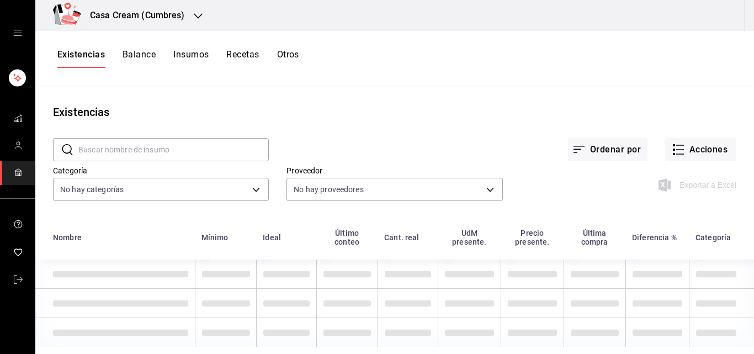
click at [13, 33] on icon "cajón abierto" at bounding box center [17, 33] width 9 height 9
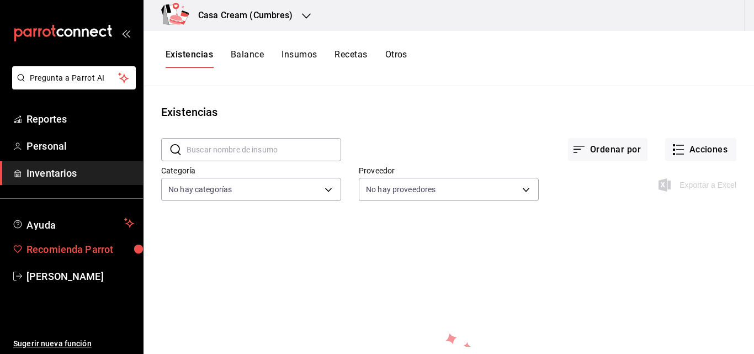
click at [91, 246] on span "Recomienda Parrot" at bounding box center [81, 249] width 108 height 15
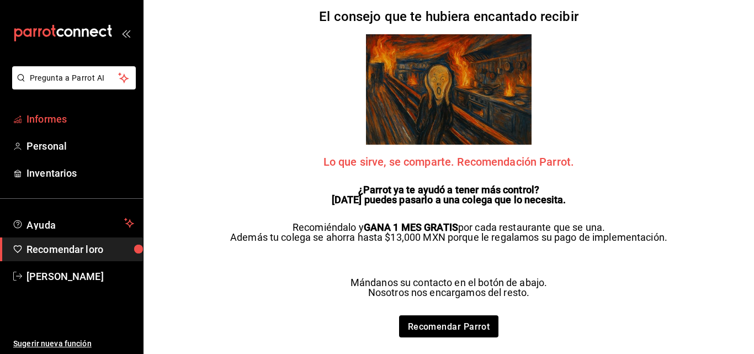
click at [60, 114] on font "Informes" at bounding box center [47, 119] width 40 height 12
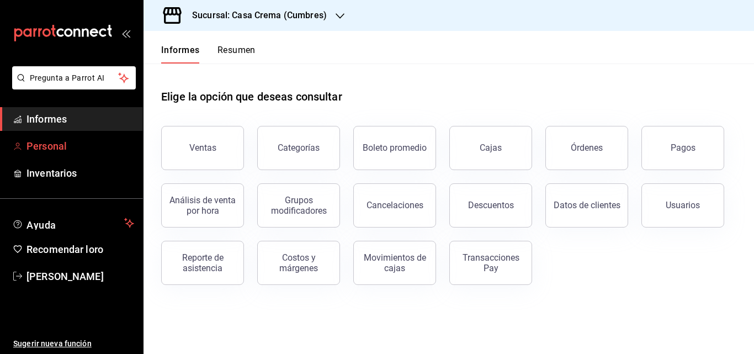
click at [54, 139] on span "Personal" at bounding box center [81, 146] width 108 height 15
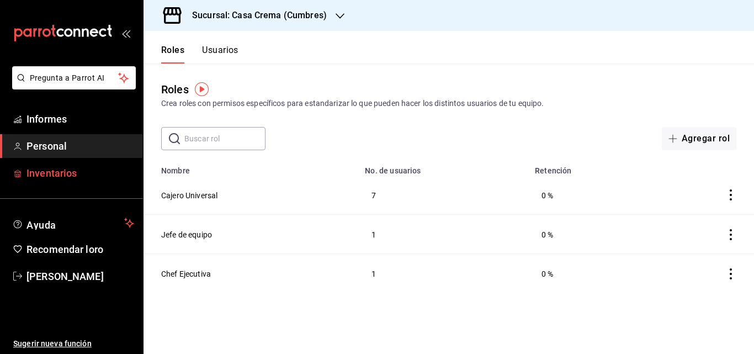
click at [46, 168] on font "Inventarios" at bounding box center [52, 173] width 50 height 12
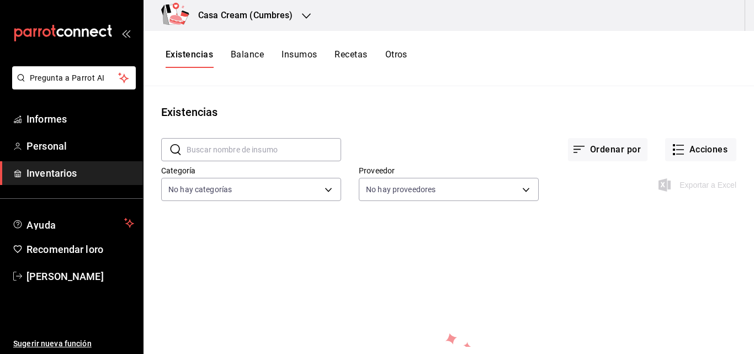
click at [254, 57] on font "Balance" at bounding box center [247, 54] width 33 height 10
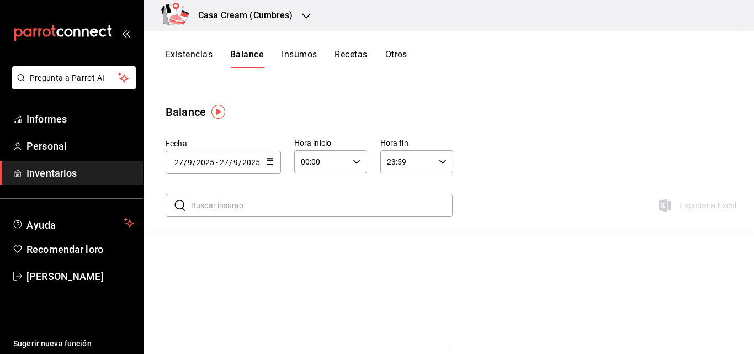
click at [304, 54] on font "Insumos" at bounding box center [299, 54] width 35 height 10
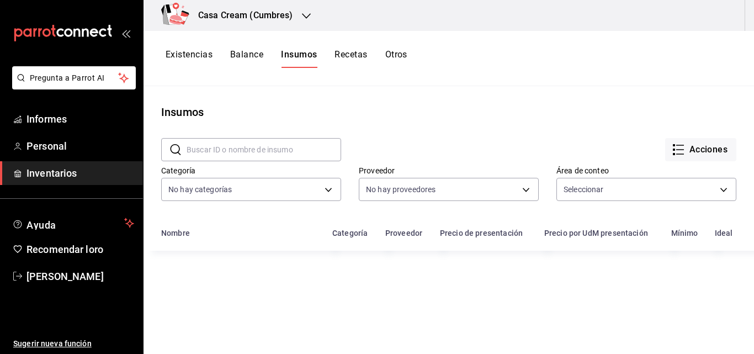
type input "e07f3420-b5e3-471d-b715-468132d5ec38,40d10bc0-fdf0-4600-a9df-60746040e565"
click at [353, 51] on font "Recetas" at bounding box center [351, 54] width 33 height 10
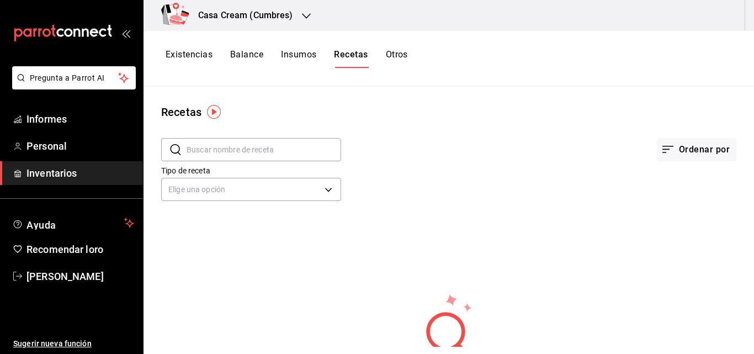
click at [384, 54] on div "Existencias Balance Insumos Recetas Otros" at bounding box center [287, 58] width 242 height 19
click at [394, 54] on font "Otros" at bounding box center [397, 54] width 22 height 10
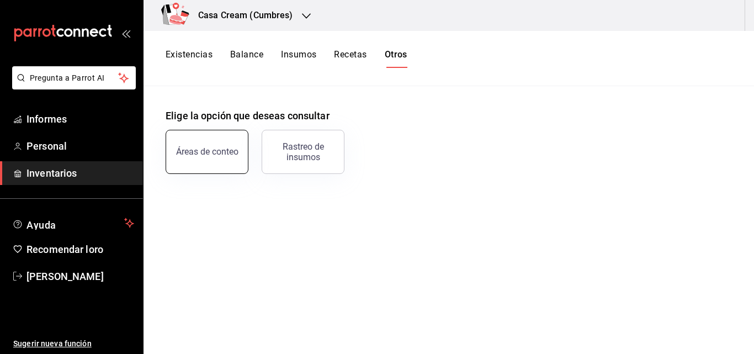
click at [207, 147] on font "Áreas de conteo" at bounding box center [207, 151] width 62 height 10
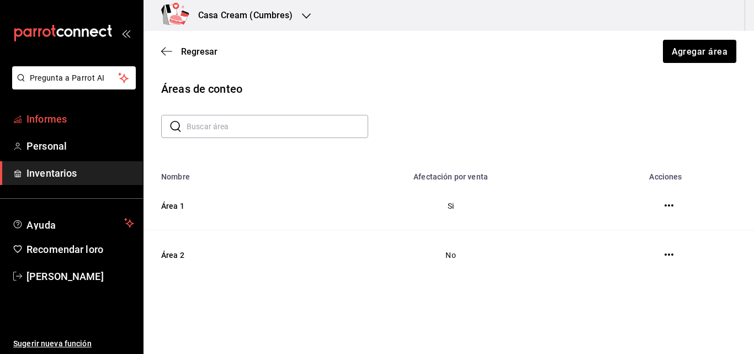
click at [54, 118] on font "Informes" at bounding box center [47, 119] width 40 height 12
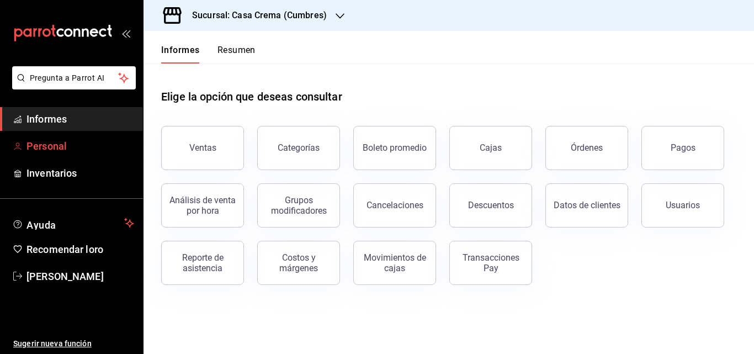
click at [68, 138] on link "Personal" at bounding box center [71, 146] width 143 height 24
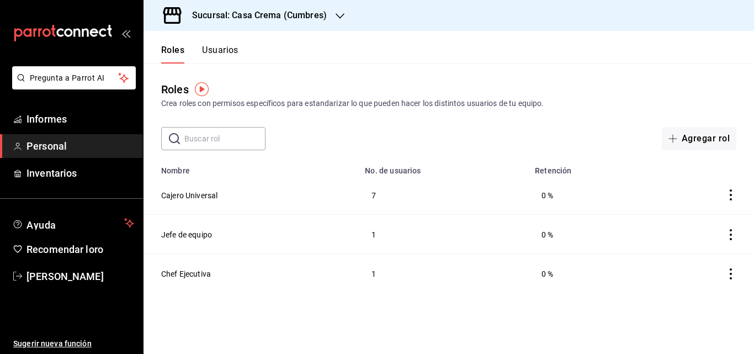
click at [210, 45] on font "Usuarios" at bounding box center [220, 50] width 36 height 10
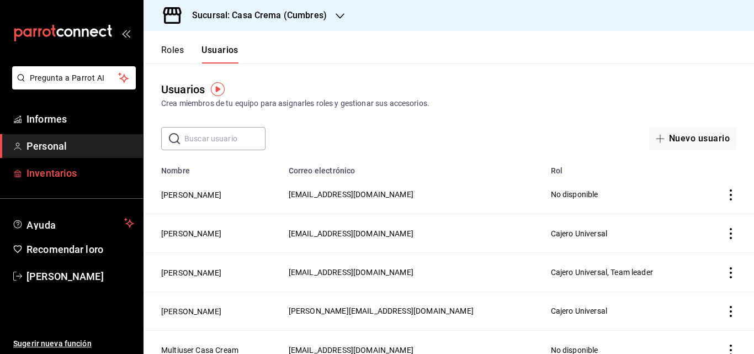
click at [86, 172] on span "Inventarios" at bounding box center [81, 173] width 108 height 15
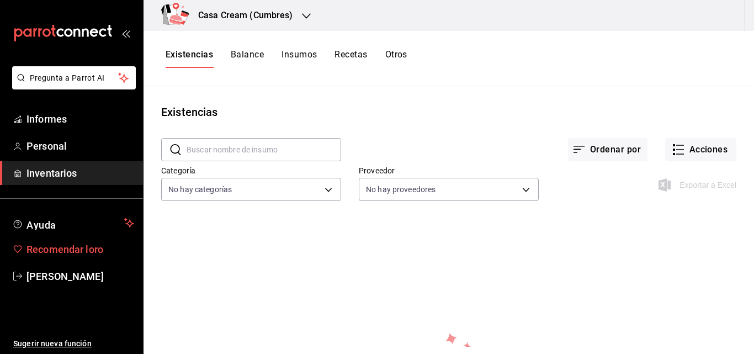
click at [114, 239] on link "Recomendar loro" at bounding box center [71, 249] width 143 height 24
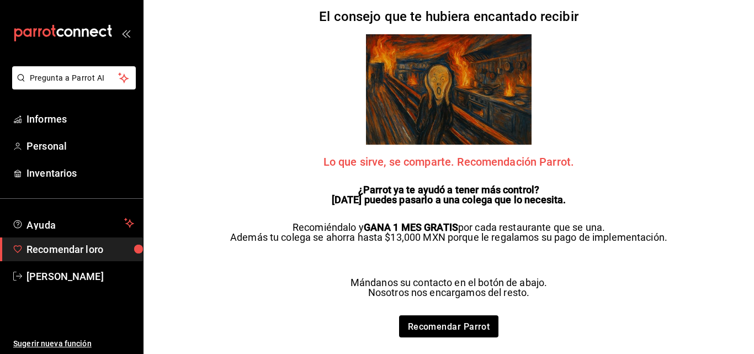
click at [100, 251] on font "Recomendar loro" at bounding box center [65, 250] width 77 height 12
click at [89, 276] on font "[PERSON_NAME]" at bounding box center [65, 277] width 77 height 12
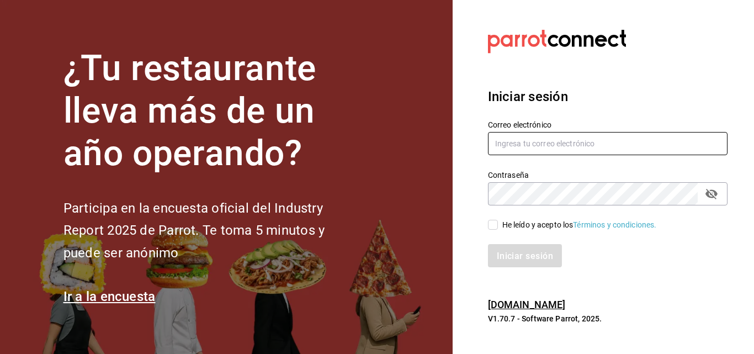
type input "yamileh333@gmail.com"
click at [495, 224] on input "He leído y acepto los Términos y condiciones." at bounding box center [493, 225] width 10 height 10
checkbox input "true"
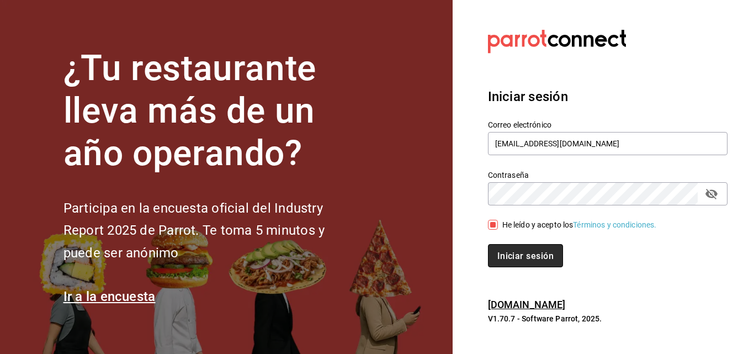
click at [498, 247] on button "Iniciar sesión" at bounding box center [525, 255] width 75 height 23
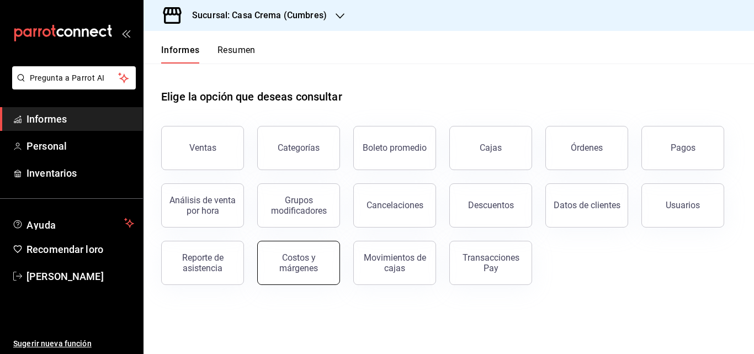
click at [309, 263] on font "Costos y márgenes" at bounding box center [298, 262] width 39 height 21
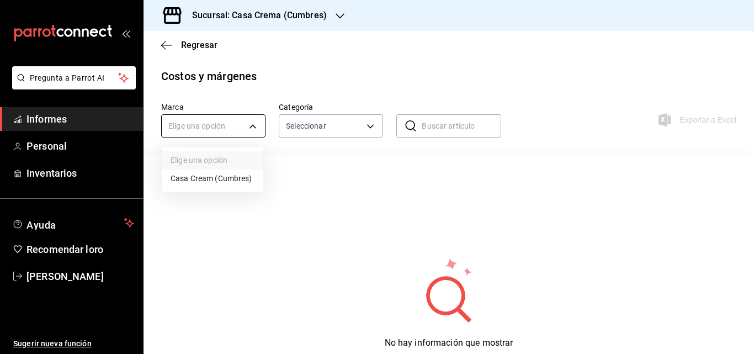
click at [251, 130] on body "Pregunta a Parrot AI Informes Personal Inventarios Ayuda Recomendar loro [PERSO…" at bounding box center [377, 177] width 754 height 354
click at [251, 130] on div at bounding box center [377, 177] width 754 height 354
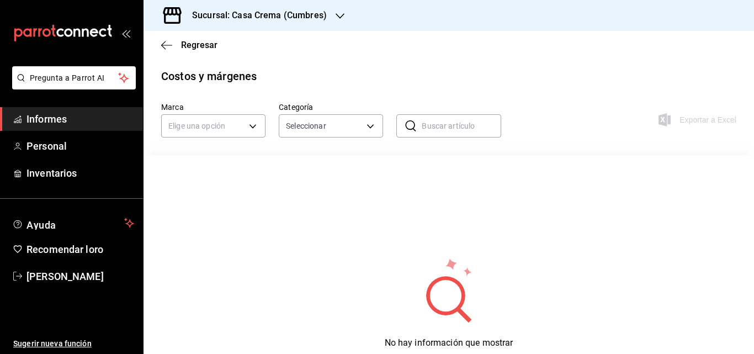
click at [159, 45] on div "Regresar" at bounding box center [449, 45] width 611 height 28
click at [166, 43] on icon "button" at bounding box center [166, 45] width 11 height 10
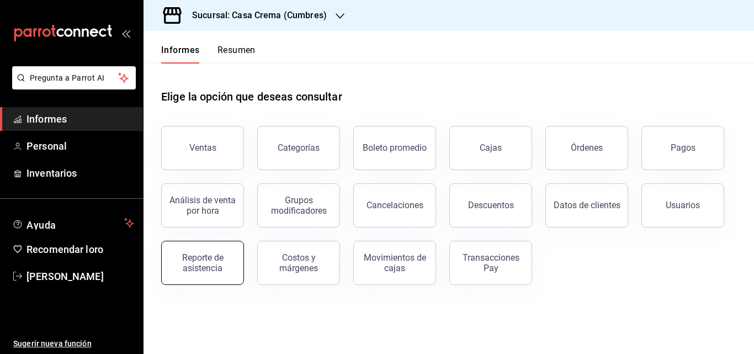
click at [241, 249] on div "Reporte de asistencia" at bounding box center [196, 256] width 96 height 57
click at [207, 273] on button "Reporte de asistencia" at bounding box center [202, 263] width 83 height 44
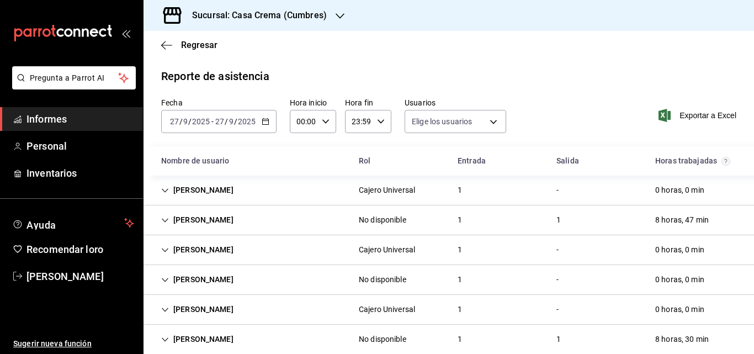
scroll to position [18, 0]
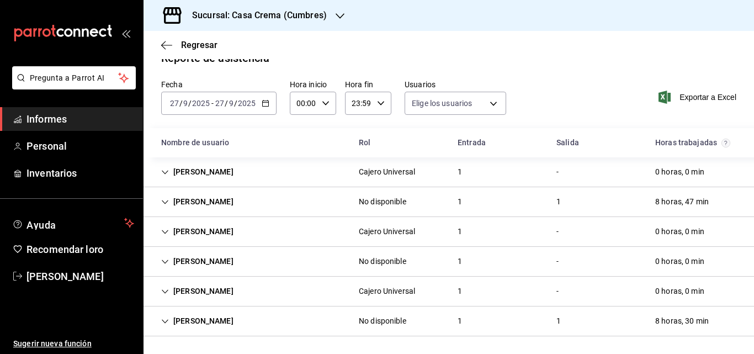
click at [270, 103] on div "[DATE] [DATE] - [DATE] [DATE]" at bounding box center [218, 103] width 115 height 23
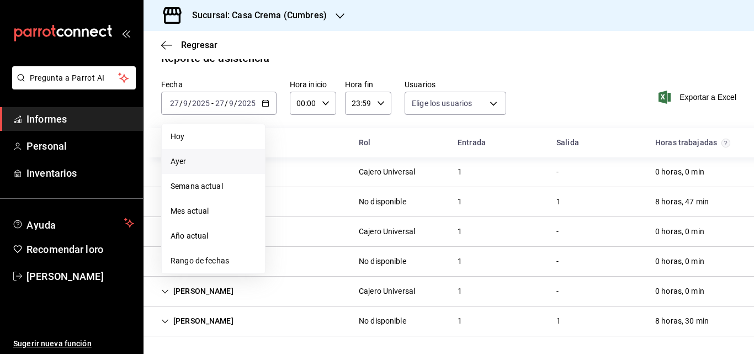
click at [187, 164] on span "Ayer" at bounding box center [214, 162] width 86 height 12
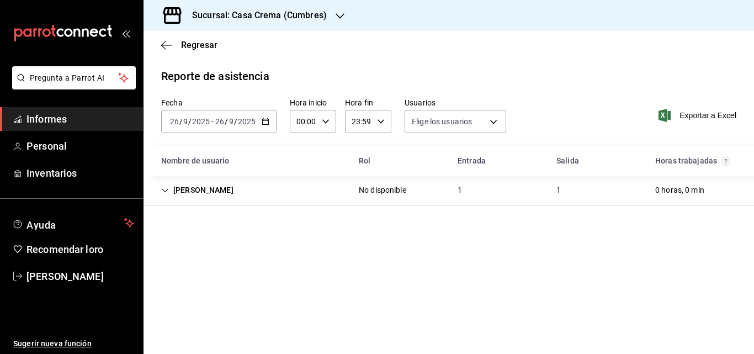
click at [169, 51] on div "Regresar" at bounding box center [449, 45] width 611 height 28
click at [166, 43] on icon "button" at bounding box center [166, 45] width 11 height 10
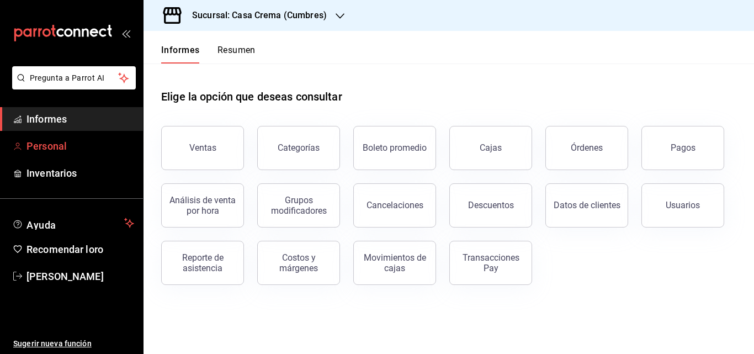
click at [57, 152] on span "Personal" at bounding box center [81, 146] width 108 height 15
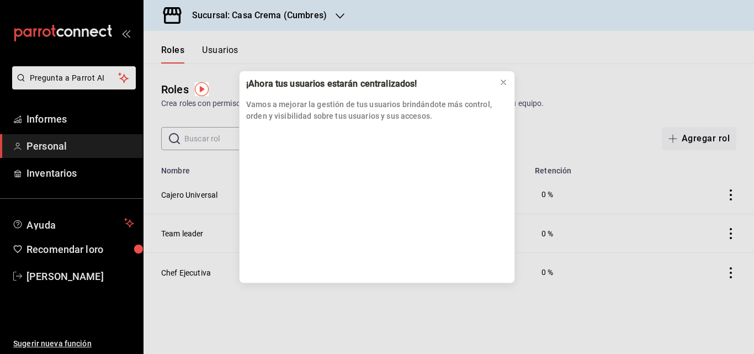
click at [59, 172] on div "¡Ahora tus usuarios estarán centralizados! Vamos a mejorar la gestión de tus us…" at bounding box center [377, 177] width 754 height 354
click at [504, 81] on icon at bounding box center [503, 82] width 9 height 9
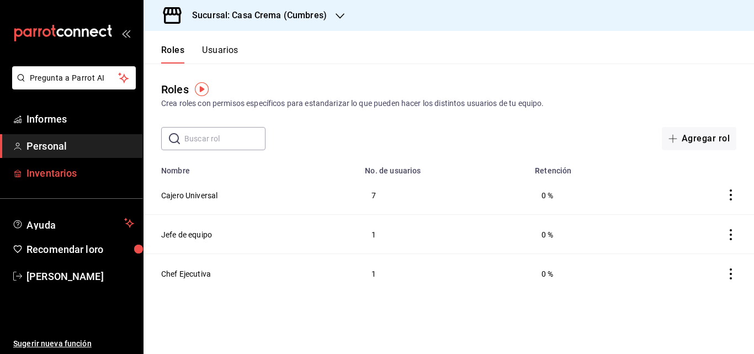
click at [56, 168] on font "Inventarios" at bounding box center [52, 173] width 50 height 12
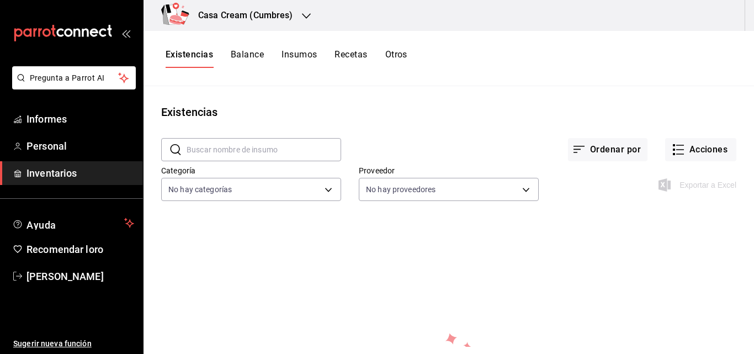
click at [247, 60] on font "Balance" at bounding box center [247, 55] width 33 height 12
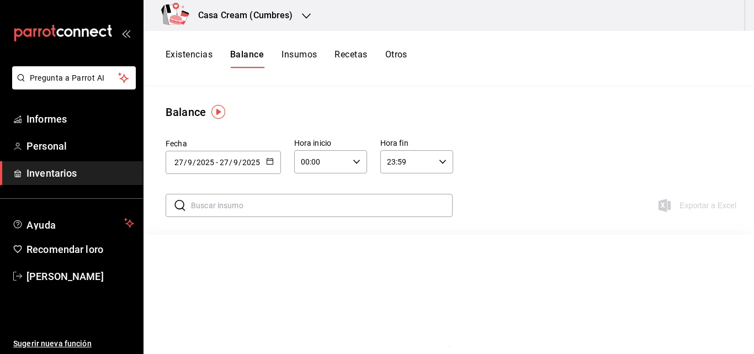
click at [273, 156] on div "[DATE] [DATE] - [DATE] [DATE]" at bounding box center [223, 162] width 115 height 23
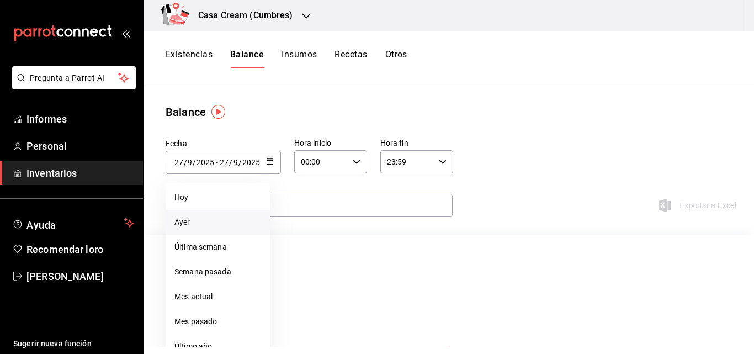
click at [220, 220] on li "Ayer" at bounding box center [218, 222] width 104 height 25
type input "[DATE]"
type input "26"
type input "[DATE]"
type input "26"
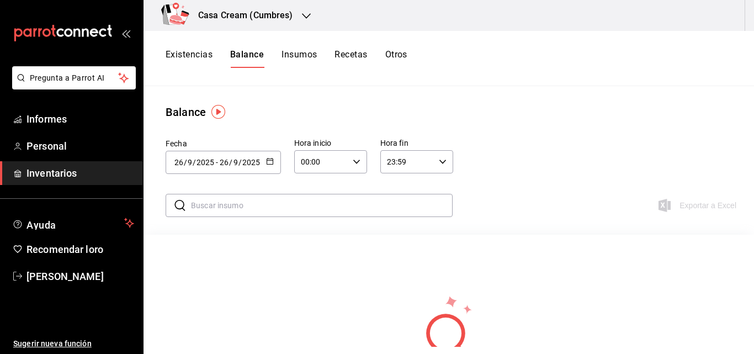
click at [295, 55] on font "Insumos" at bounding box center [299, 54] width 35 height 10
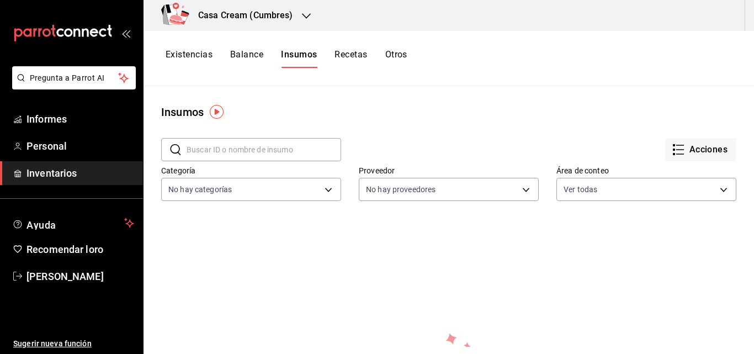
click at [295, 55] on font "Insumos" at bounding box center [299, 54] width 36 height 10
click at [348, 49] on font "Recetas" at bounding box center [351, 54] width 33 height 10
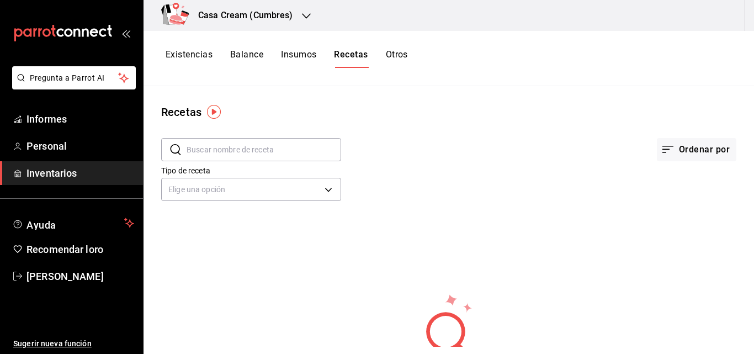
click at [397, 53] on font "Otros" at bounding box center [397, 54] width 22 height 10
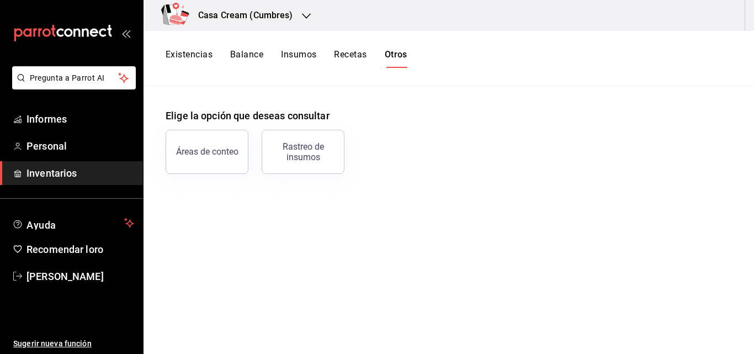
click at [353, 53] on font "Recetas" at bounding box center [350, 54] width 33 height 10
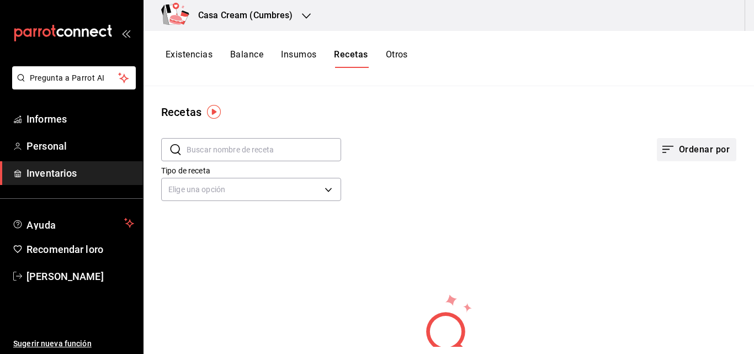
click at [677, 139] on button "Ordenar por" at bounding box center [697, 149] width 80 height 23
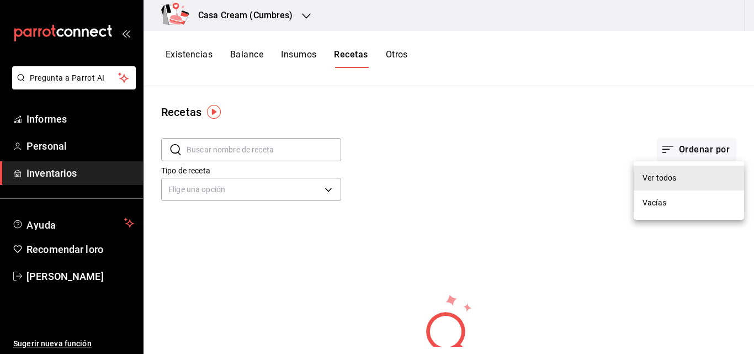
click at [656, 176] on font "Ver todos" at bounding box center [660, 177] width 34 height 9
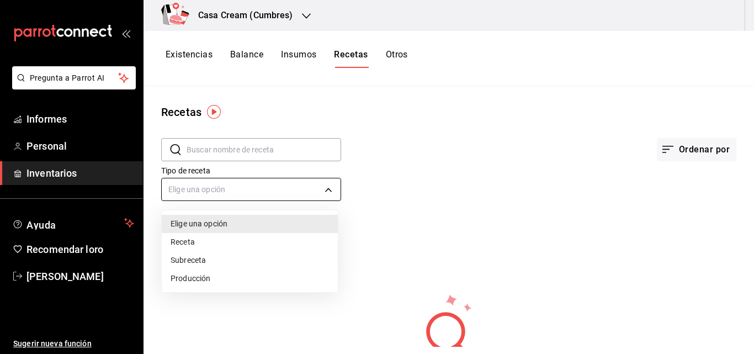
click at [257, 189] on body "Pregunta a Parrot AI Informes Personal Inventarios Ayuda Recomendar loro [PERSO…" at bounding box center [377, 173] width 754 height 347
click at [214, 261] on li "Subreceta" at bounding box center [250, 261] width 176 height 19
type input "SUBRECIPE"
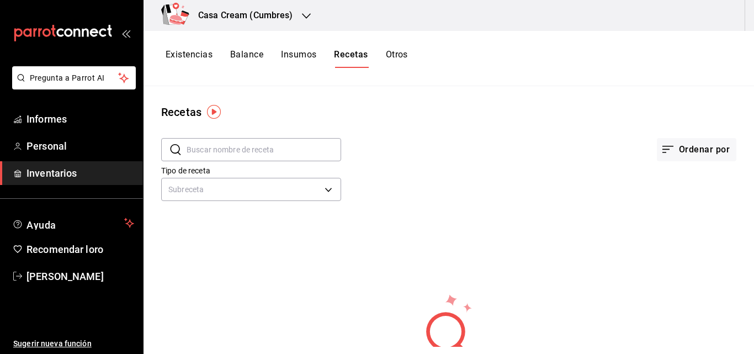
click at [430, 318] on circle at bounding box center [445, 331] width 39 height 39
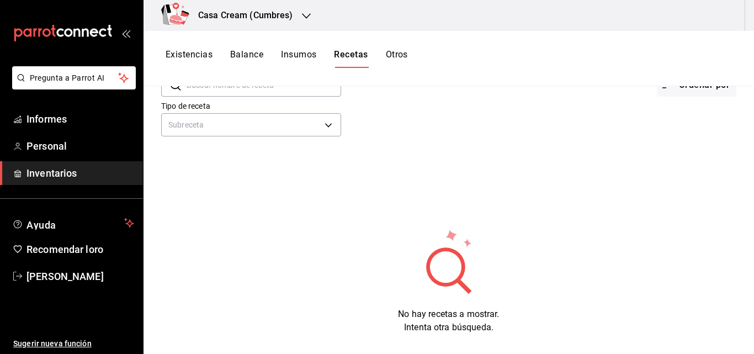
scroll to position [74, 0]
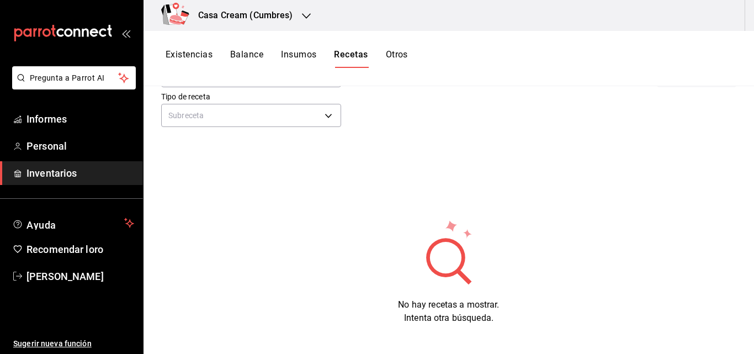
click at [437, 322] on font "Intenta otra búsqueda." at bounding box center [448, 318] width 89 height 10
click at [70, 343] on font "Sugerir nueva función" at bounding box center [52, 343] width 78 height 9
click at [193, 57] on font "Existencias" at bounding box center [189, 54] width 47 height 10
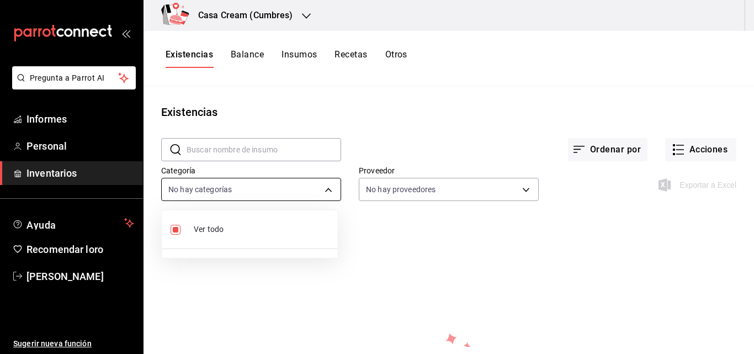
click at [320, 193] on body "Pregunta a Parrot AI Informes Personal Inventarios Ayuda Recomendar loro [PERSO…" at bounding box center [377, 173] width 754 height 347
click at [331, 184] on div at bounding box center [377, 177] width 754 height 354
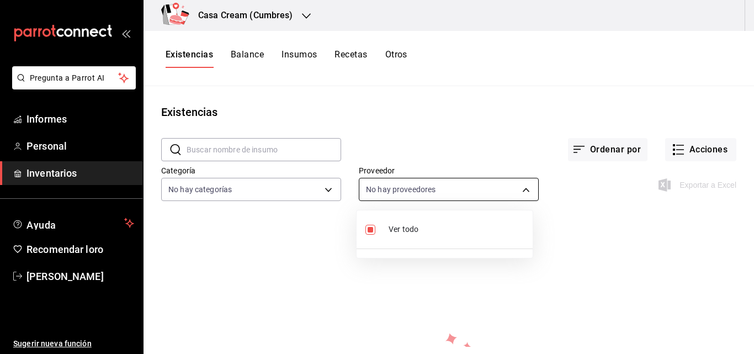
click at [378, 197] on body "Pregunta a Parrot AI Informes Personal Inventarios Ayuda Recomendar loro [PERSO…" at bounding box center [377, 173] width 754 height 347
click at [378, 197] on div at bounding box center [377, 177] width 754 height 354
click at [590, 154] on font "Ordenar por" at bounding box center [615, 149] width 51 height 10
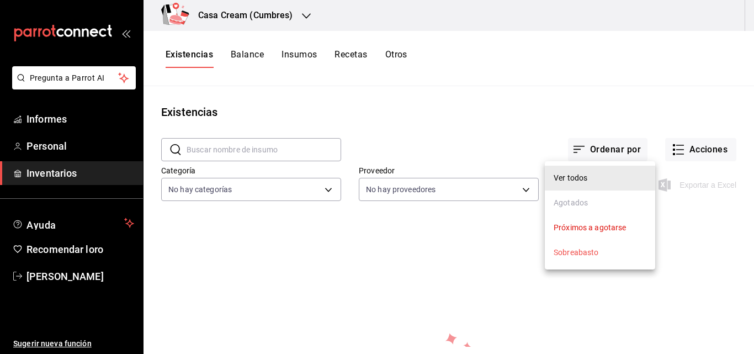
click at [510, 270] on div at bounding box center [377, 177] width 754 height 354
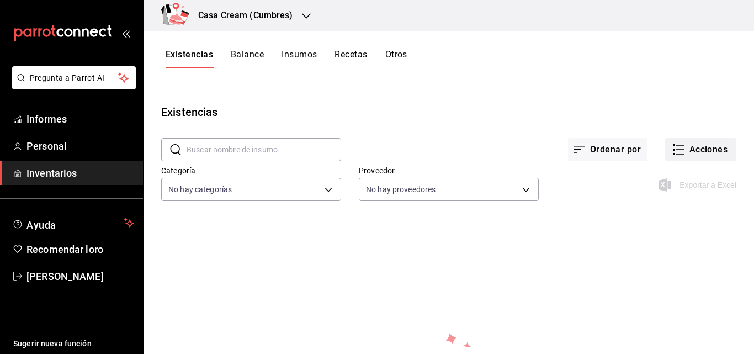
click at [701, 144] on font "Acciones" at bounding box center [709, 149] width 39 height 10
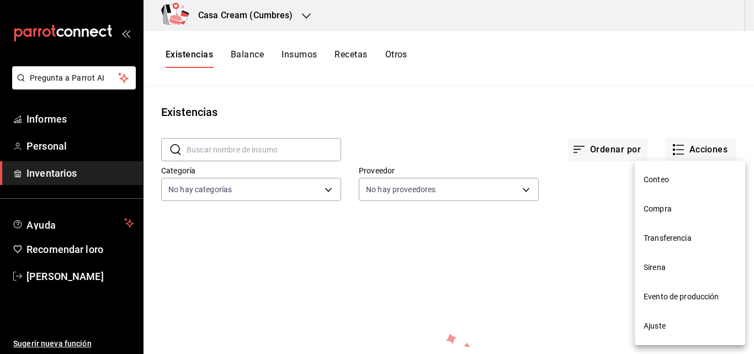
click at [668, 176] on font "Conteo" at bounding box center [656, 179] width 25 height 9
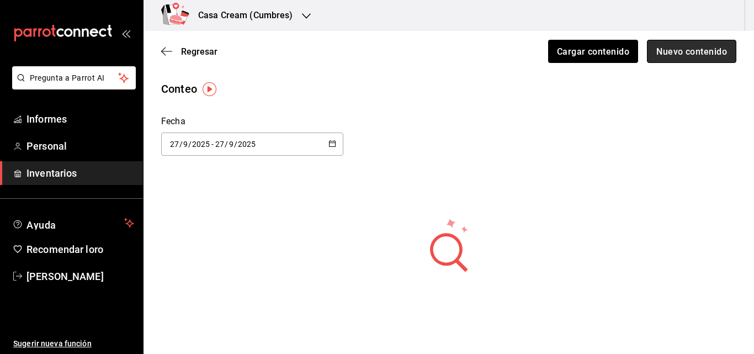
click at [660, 48] on font "Nuevo contenido" at bounding box center [692, 51] width 71 height 10
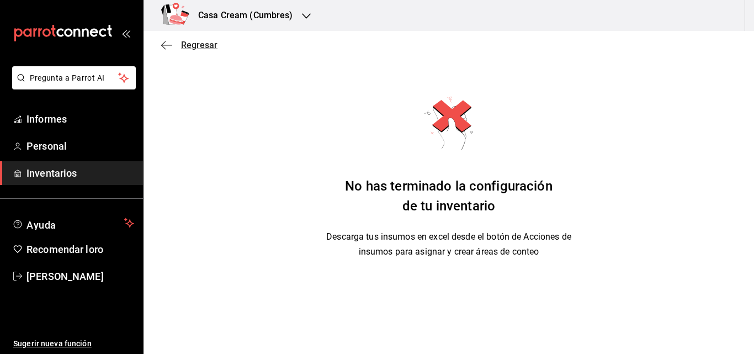
click at [164, 43] on icon "button" at bounding box center [166, 45] width 11 height 10
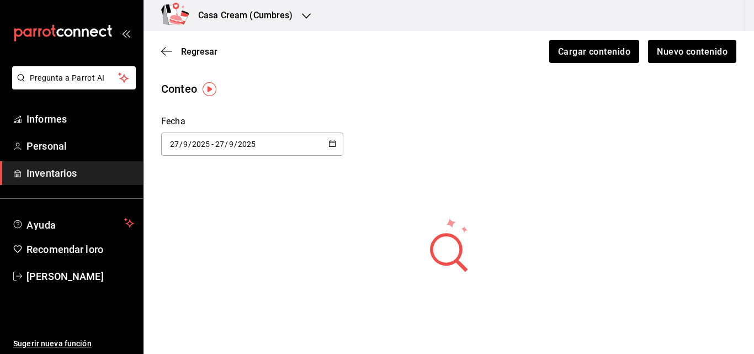
click at [164, 43] on div "Regresar Cargar contenido Nuevo contenido" at bounding box center [449, 51] width 611 height 41
click at [164, 49] on icon "button" at bounding box center [163, 51] width 4 height 8
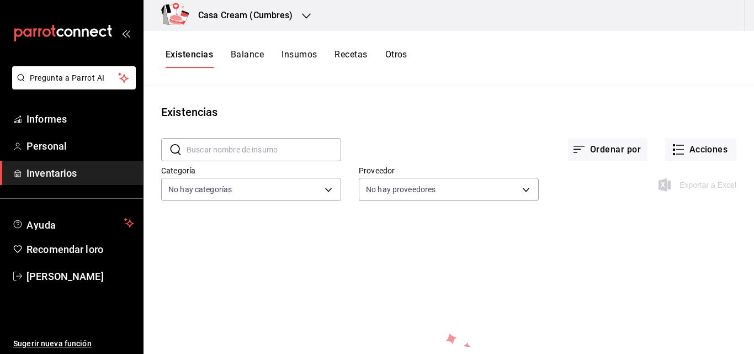
click at [695, 191] on div "Exportar a Excel" at bounding box center [699, 184] width 76 height 13
click at [298, 194] on body "Pregunta a Parrot AI Informes Personal Inventarios Ayuda Recomendar loro [PERSO…" at bounding box center [377, 173] width 754 height 347
click at [298, 194] on div at bounding box center [377, 177] width 754 height 354
click at [484, 199] on body "Pregunta a Parrot AI Informes Personal Inventarios Ayuda Recomendar loro [PERSO…" at bounding box center [377, 173] width 754 height 347
click at [484, 199] on div at bounding box center [377, 177] width 754 height 354
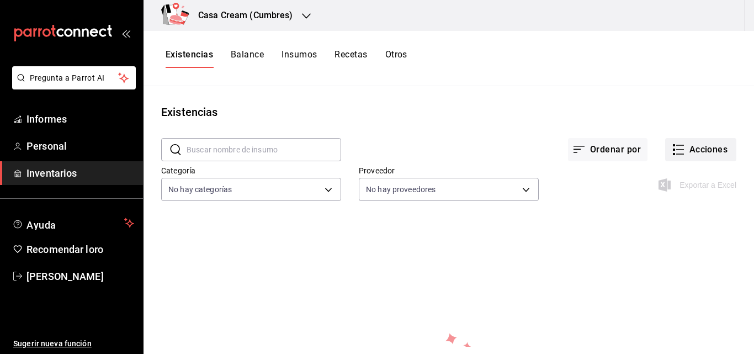
click at [675, 150] on icon "button" at bounding box center [678, 149] width 13 height 13
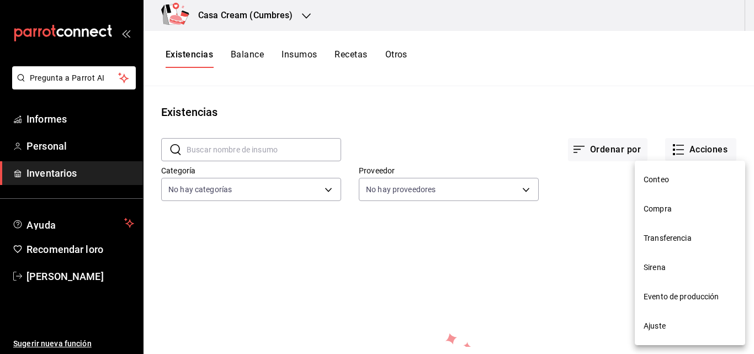
click at [667, 294] on font "Evento de producción" at bounding box center [682, 296] width 76 height 9
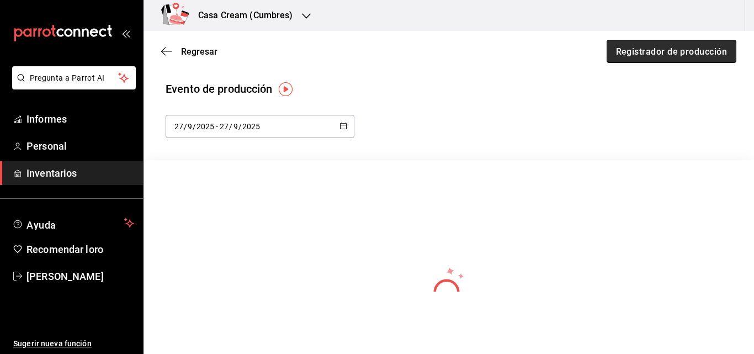
click at [665, 57] on button "Registrador de producción" at bounding box center [672, 51] width 130 height 23
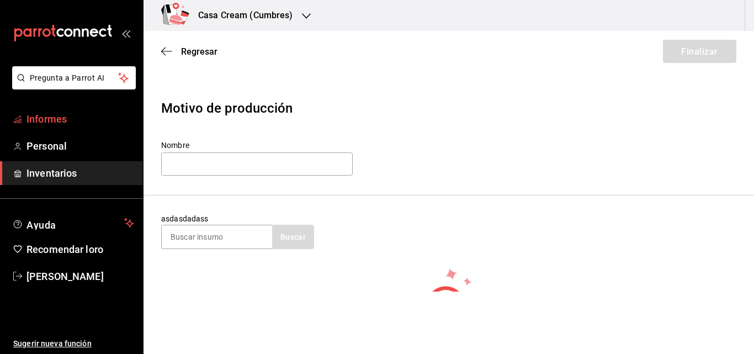
click at [72, 126] on span "Informes" at bounding box center [81, 119] width 108 height 15
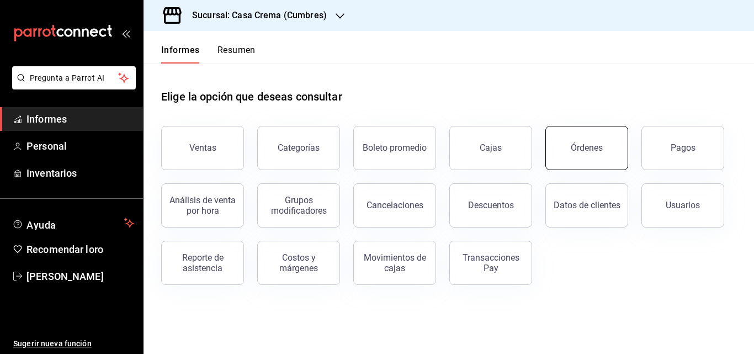
click at [583, 148] on font "Órdenes" at bounding box center [587, 147] width 32 height 10
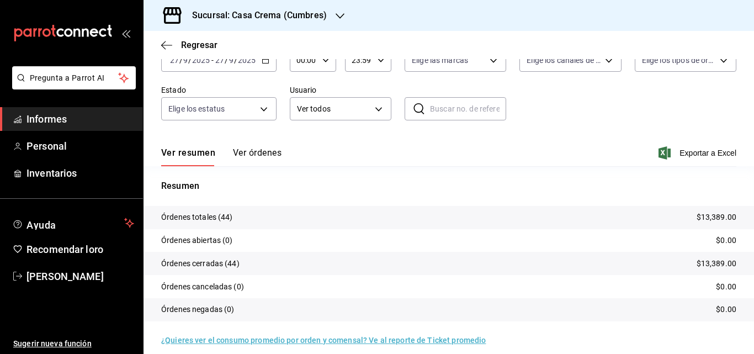
scroll to position [80, 0]
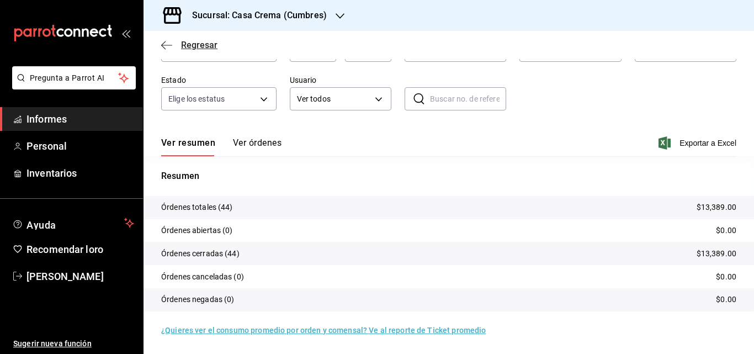
click at [170, 41] on icon "button" at bounding box center [166, 45] width 11 height 10
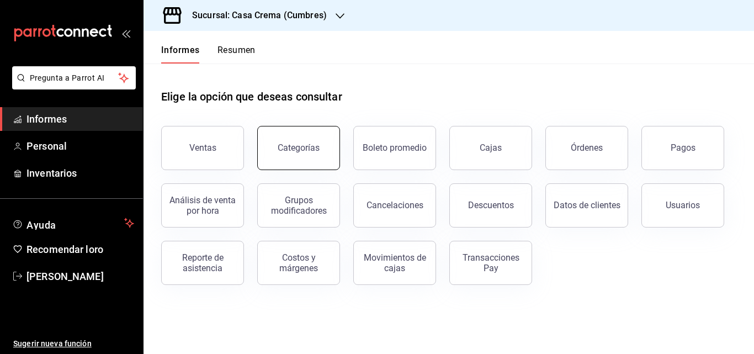
click at [303, 141] on button "Categorías" at bounding box center [298, 148] width 83 height 44
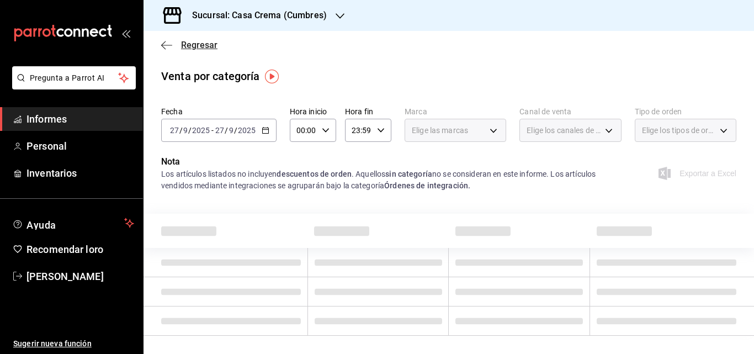
click at [170, 43] on icon "button" at bounding box center [166, 45] width 11 height 10
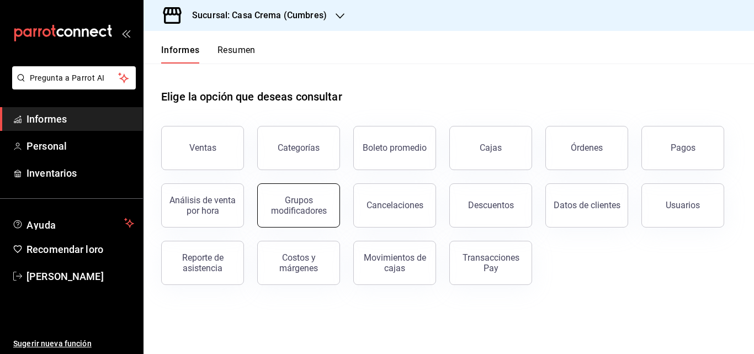
click at [314, 206] on font "Grupos modificadores" at bounding box center [299, 205] width 56 height 21
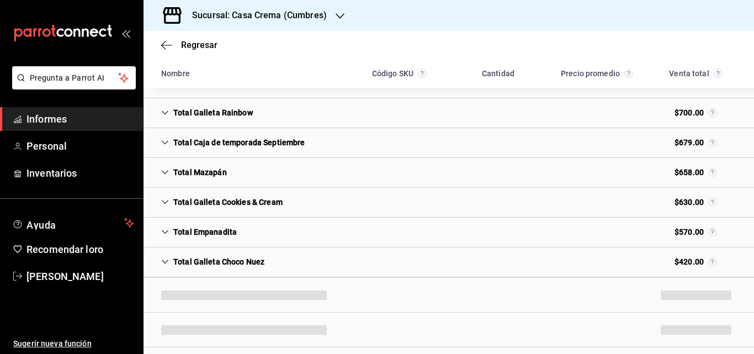
scroll to position [289, 0]
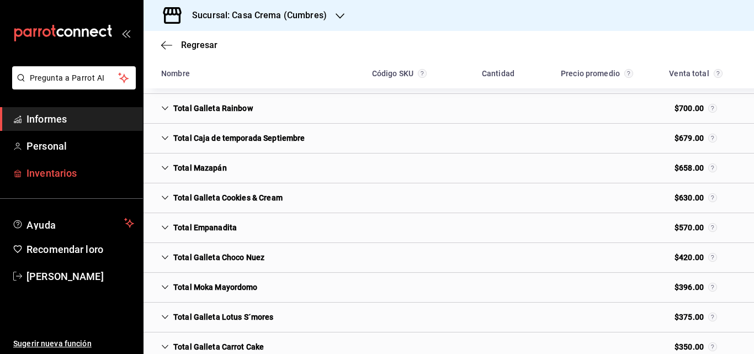
click at [104, 181] on link "Inventarios" at bounding box center [71, 173] width 143 height 24
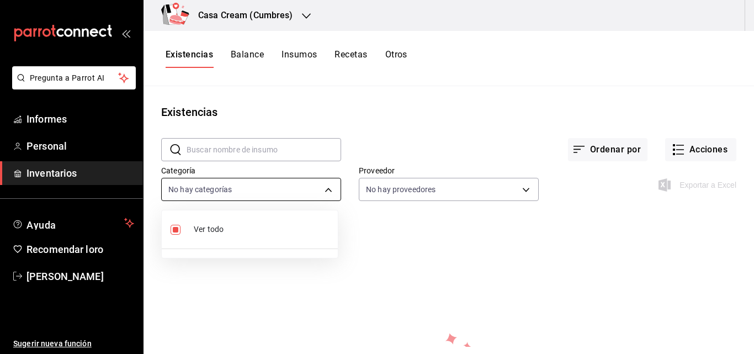
click at [320, 194] on body "Pregunta a Parrot AI Informes Personal Inventarios Ayuda Recomendar loro [PERSO…" at bounding box center [377, 173] width 754 height 347
click at [173, 231] on input "checkbox" at bounding box center [176, 230] width 10 height 10
checkbox input "true"
click at [327, 196] on div at bounding box center [377, 177] width 754 height 354
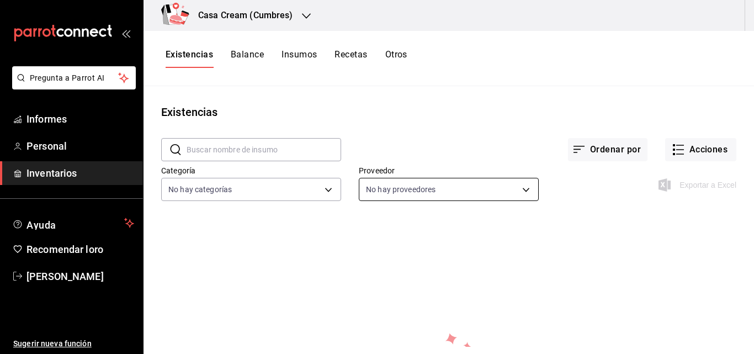
drag, startPoint x: 437, startPoint y: 205, endPoint x: 455, endPoint y: 182, distance: 29.1
click at [455, 182] on div "​ ​ Ordenar por Acciones Categoría No hay categorías Proveedor No hay proveedor…" at bounding box center [449, 171] width 611 height 102
click at [455, 182] on body "Pregunta a Parrot AI Informes Personal Inventarios Ayuda Recomendar loro [PERSO…" at bounding box center [377, 173] width 754 height 347
click at [475, 193] on div at bounding box center [377, 177] width 754 height 354
click at [625, 146] on font "Ordenar por" at bounding box center [615, 149] width 51 height 10
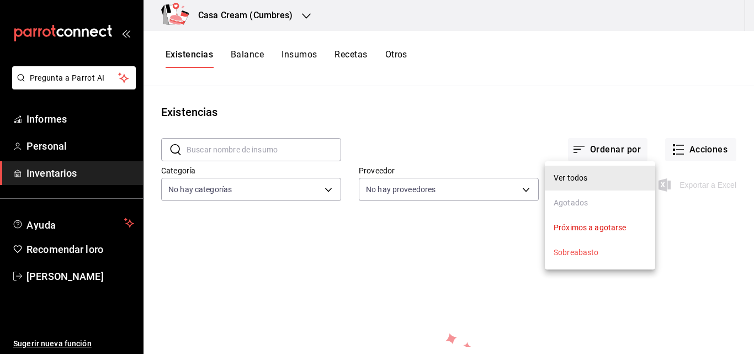
click at [697, 151] on div at bounding box center [377, 177] width 754 height 354
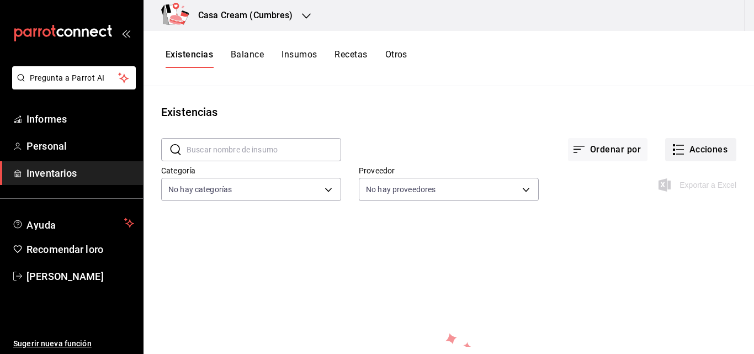
click at [676, 147] on icon "button" at bounding box center [678, 149] width 13 height 13
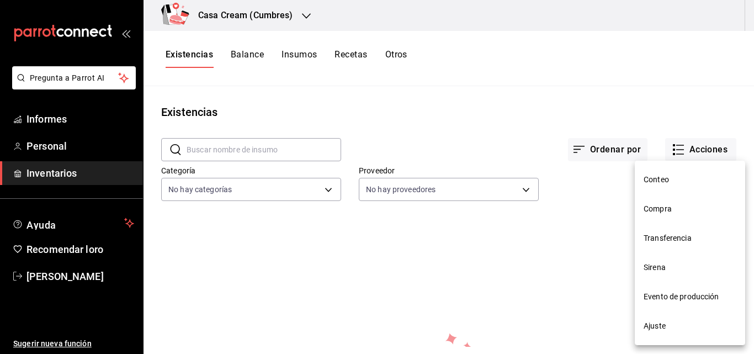
click at [651, 321] on font "Ajuste" at bounding box center [655, 325] width 22 height 9
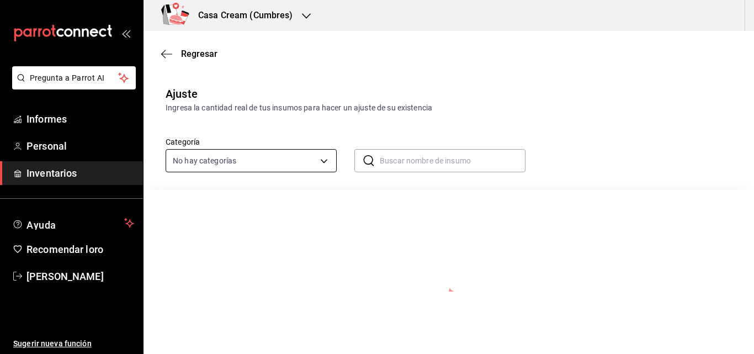
click at [301, 162] on body "Pregunta a Parrot AI Informes Personal Inventarios Ayuda Recomendar loro [PERSO…" at bounding box center [377, 146] width 754 height 292
click at [180, 203] on input "checkbox" at bounding box center [180, 201] width 10 height 10
checkbox input "true"
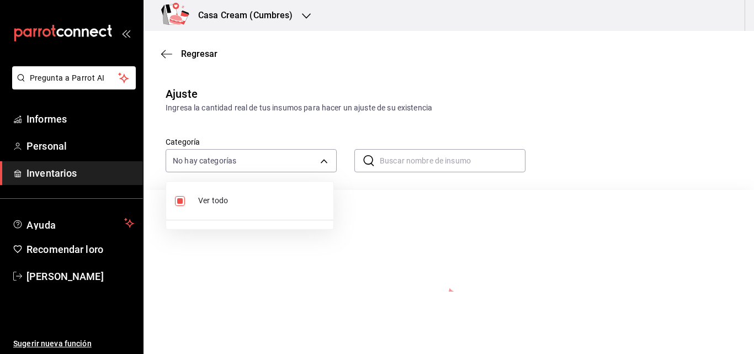
click at [204, 202] on font "Ver todo" at bounding box center [213, 200] width 30 height 9
click at [324, 163] on div at bounding box center [377, 177] width 754 height 354
click at [171, 56] on icon "button" at bounding box center [166, 54] width 11 height 10
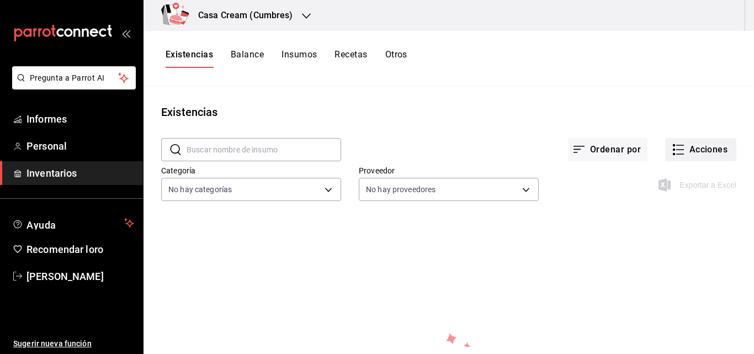
click at [690, 145] on font "Acciones" at bounding box center [709, 149] width 39 height 10
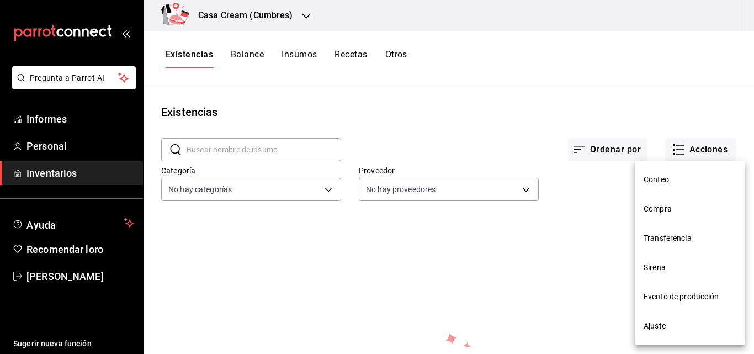
click at [662, 214] on span "Compra" at bounding box center [690, 209] width 93 height 12
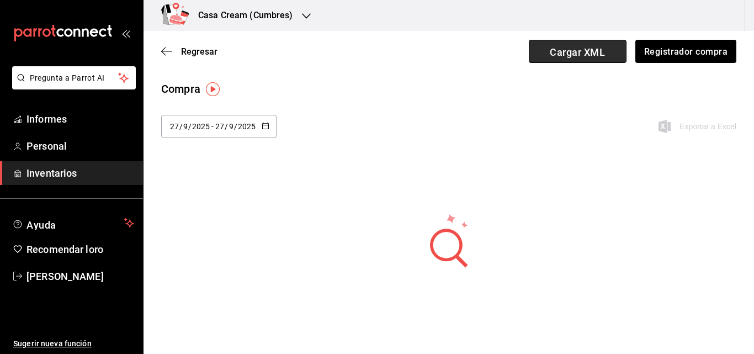
click at [589, 47] on font "Cargar XML" at bounding box center [577, 52] width 55 height 12
click at [0, 0] on input "Cargar XML" at bounding box center [0, 0] width 0 height 0
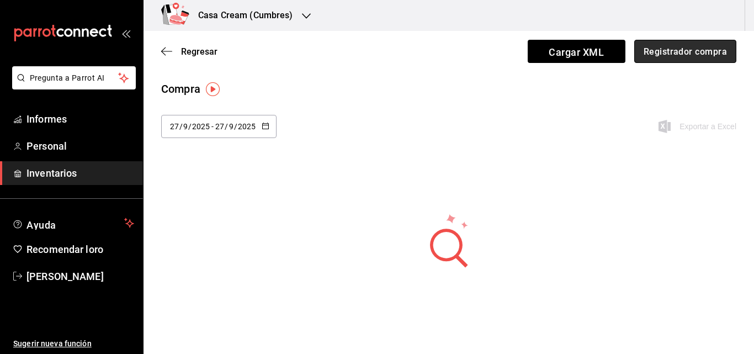
click at [668, 50] on font "Registrador compra" at bounding box center [685, 51] width 83 height 10
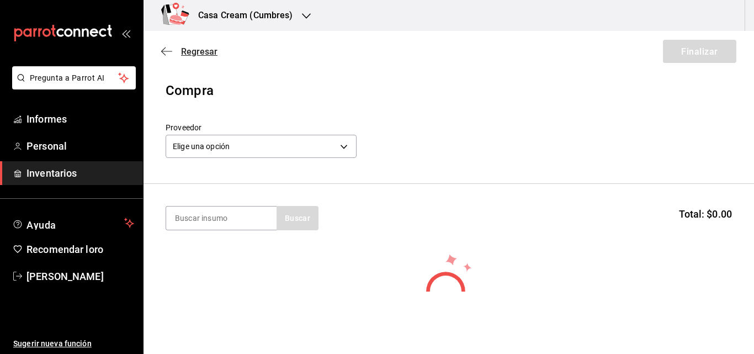
click at [201, 54] on font "Regresar" at bounding box center [199, 51] width 36 height 10
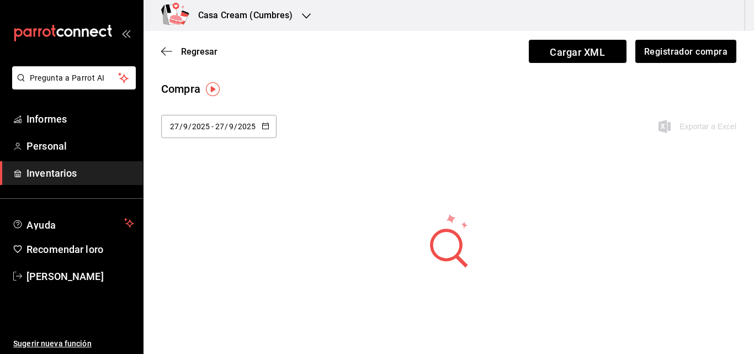
click at [262, 124] on icon "button" at bounding box center [266, 126] width 8 height 8
click at [349, 126] on div "[DATE] [DATE] - [DATE] [DATE] [DATE] lun mar mié jue vie sáb dom 1 2 3 4 5 6 7 …" at bounding box center [449, 133] width 611 height 36
click at [665, 125] on div "Exportar a Excel" at bounding box center [686, 126] width 102 height 23
click at [168, 51] on icon "button" at bounding box center [166, 51] width 11 height 1
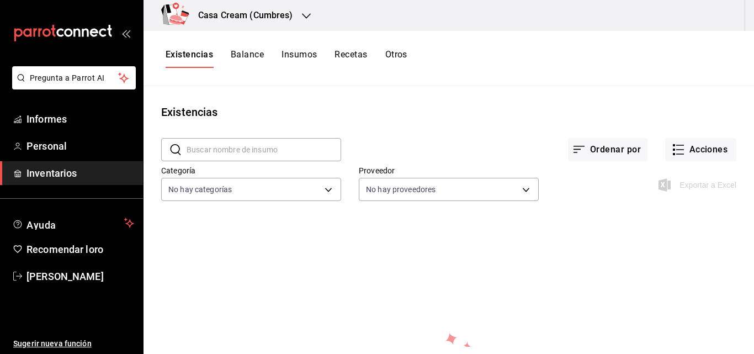
click at [355, 54] on font "Recetas" at bounding box center [351, 54] width 33 height 10
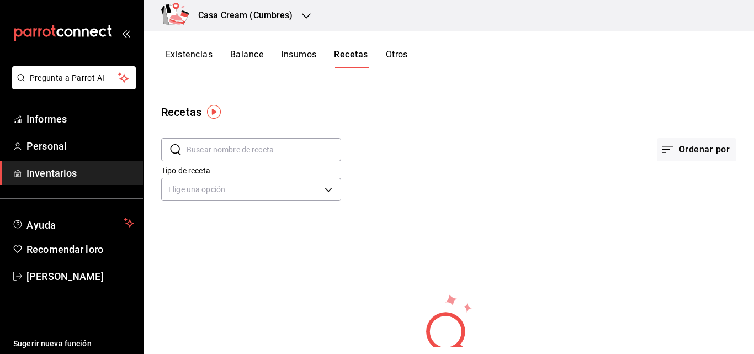
click at [388, 50] on font "Otros" at bounding box center [397, 54] width 22 height 10
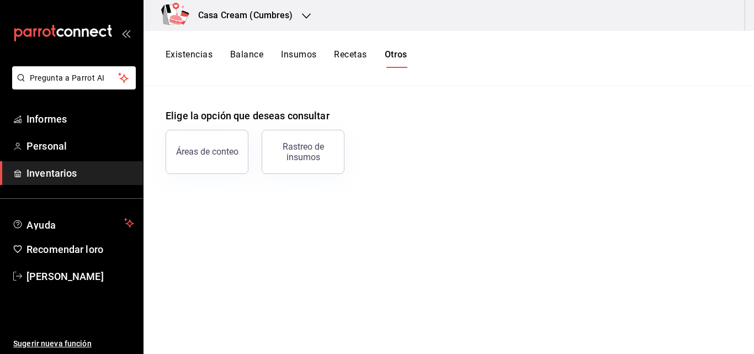
click at [247, 60] on font "Balance" at bounding box center [246, 55] width 33 height 12
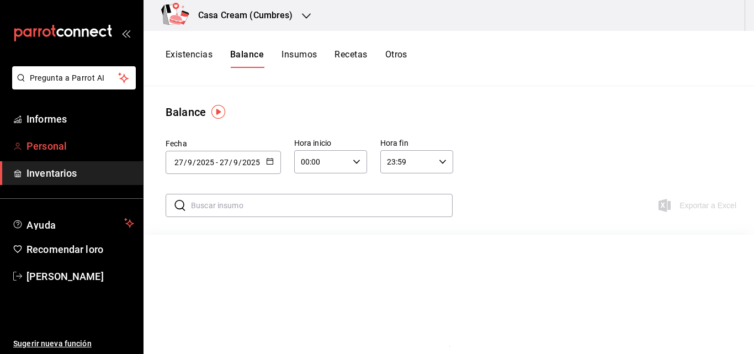
click at [89, 139] on span "Personal" at bounding box center [81, 146] width 108 height 15
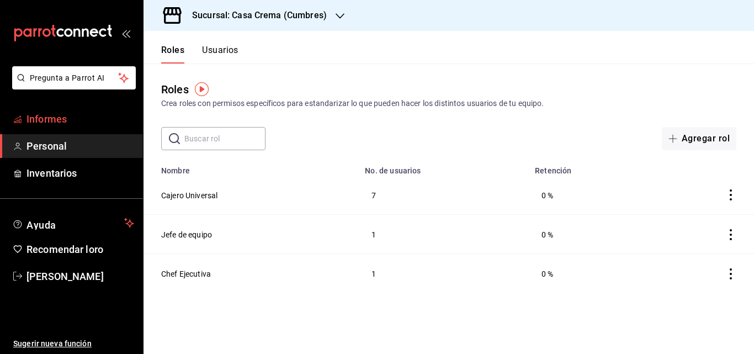
click at [60, 116] on font "Informes" at bounding box center [47, 119] width 40 height 12
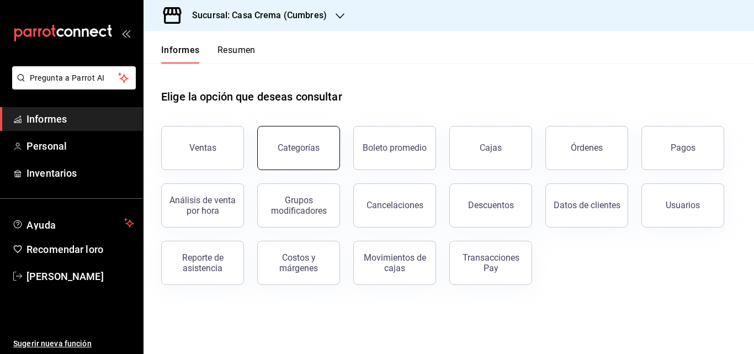
click at [293, 156] on button "Categorías" at bounding box center [298, 148] width 83 height 44
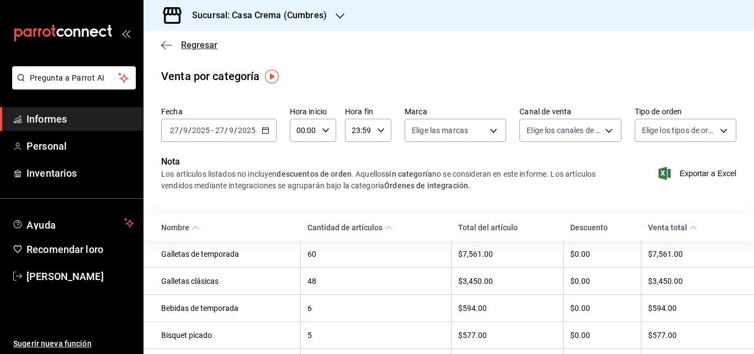
click at [193, 44] on font "Regresar" at bounding box center [199, 45] width 36 height 10
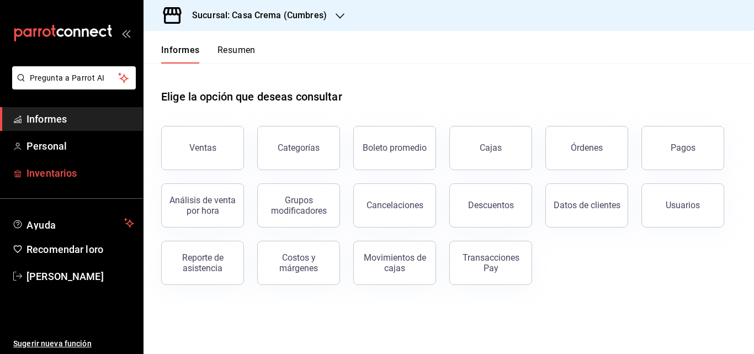
click at [89, 168] on span "Inventarios" at bounding box center [81, 173] width 108 height 15
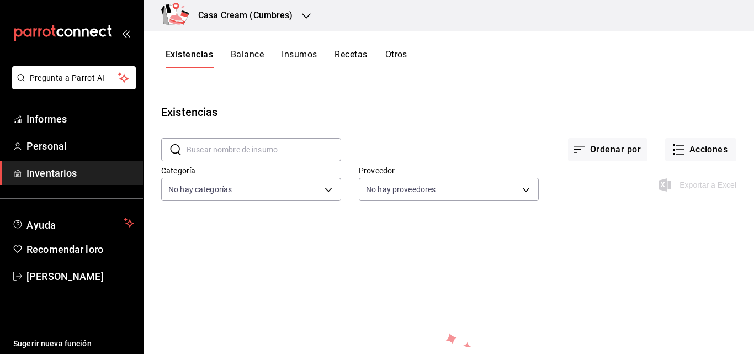
click at [242, 58] on font "Balance" at bounding box center [247, 54] width 33 height 10
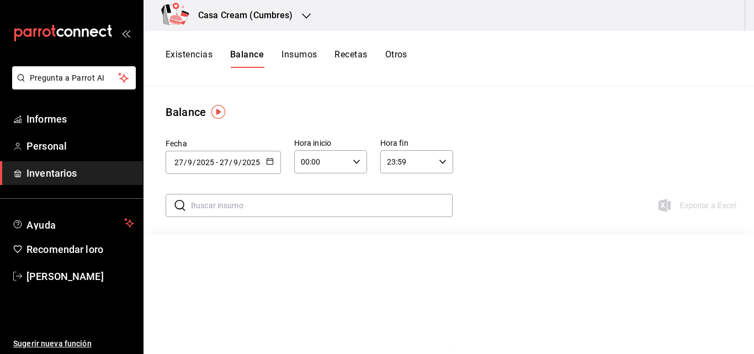
click at [300, 53] on font "Insumos" at bounding box center [299, 54] width 35 height 10
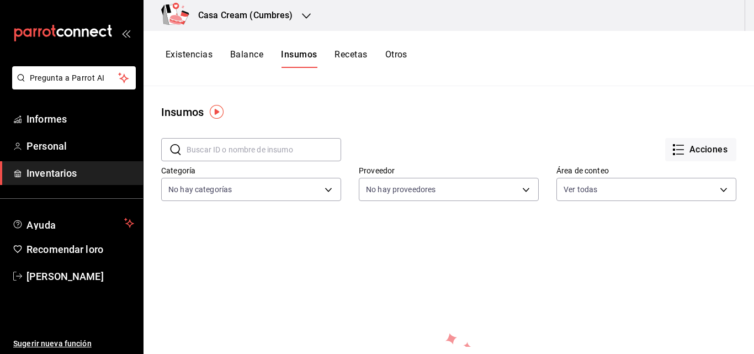
click at [308, 154] on input "text" at bounding box center [264, 150] width 155 height 22
click at [690, 154] on font "Acciones" at bounding box center [709, 149] width 39 height 10
click at [660, 138] on font "Importar lista de insumos" at bounding box center [669, 135] width 89 height 9
click at [0, 0] on input "Importar lista de insumos" at bounding box center [0, 0] width 0 height 0
click at [664, 161] on font "Exportar lista de insumos" at bounding box center [668, 164] width 87 height 9
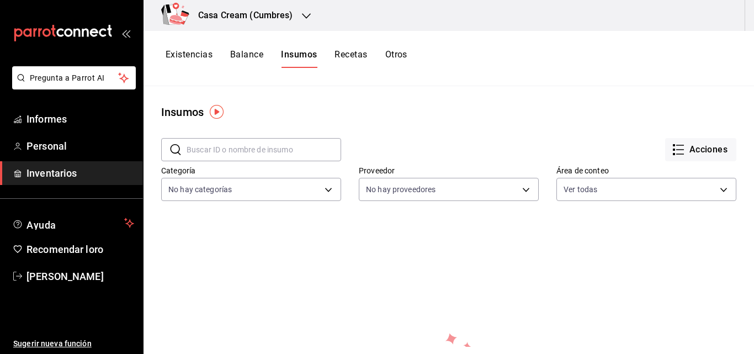
click at [343, 51] on font "Recetas" at bounding box center [351, 54] width 33 height 10
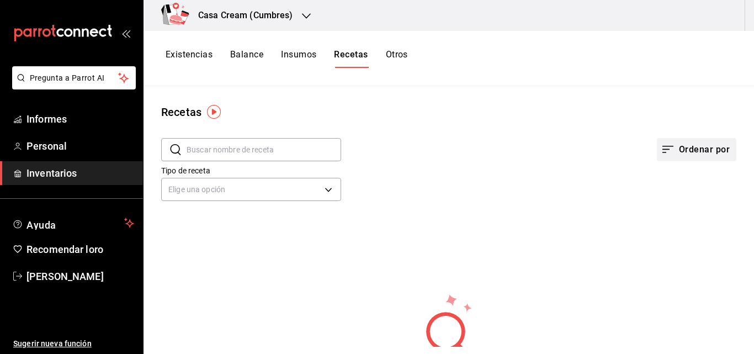
click at [679, 155] on font "Ordenar por" at bounding box center [704, 149] width 51 height 10
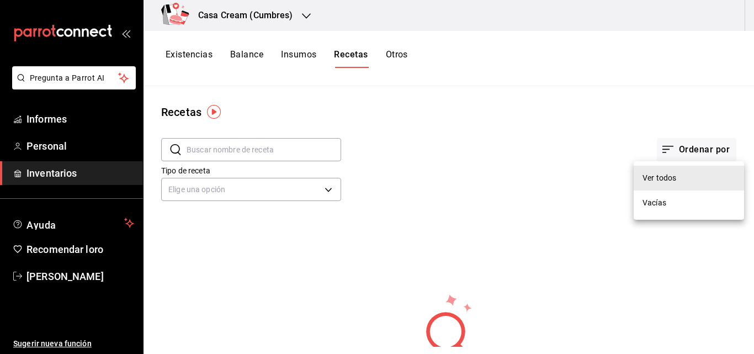
click at [658, 179] on font "Ver todos" at bounding box center [660, 177] width 34 height 9
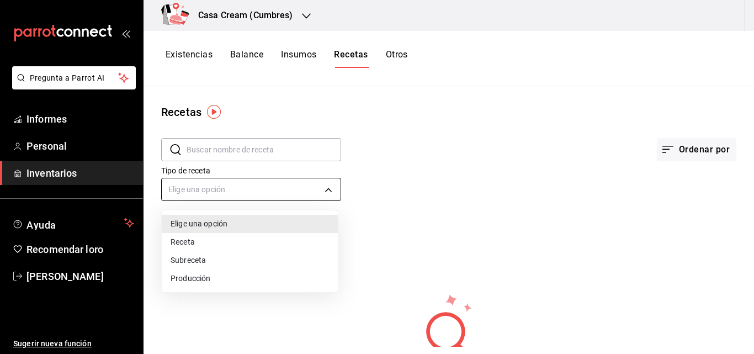
click at [320, 184] on body "Pregunta a Parrot AI Informes Personal Inventarios Ayuda Recomendar loro [PERSO…" at bounding box center [377, 173] width 754 height 347
click at [432, 186] on div at bounding box center [377, 177] width 754 height 354
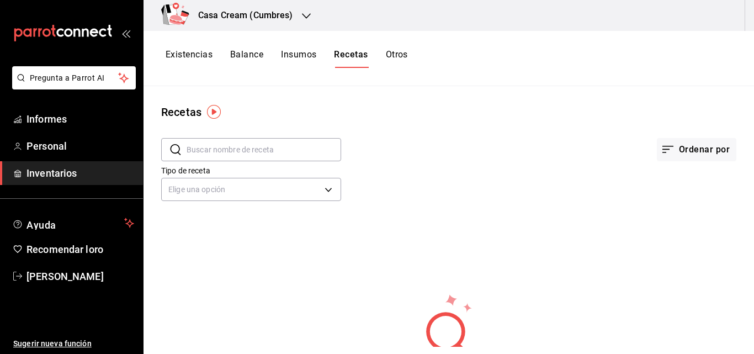
click at [272, 153] on input "text" at bounding box center [264, 150] width 155 height 22
click at [662, 145] on icon "button" at bounding box center [668, 149] width 13 height 13
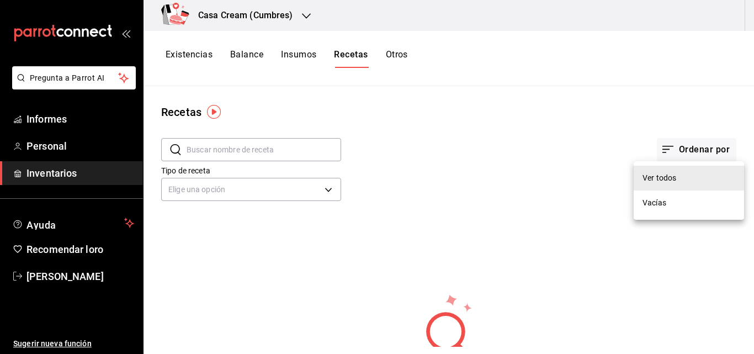
click at [537, 89] on div at bounding box center [377, 177] width 754 height 354
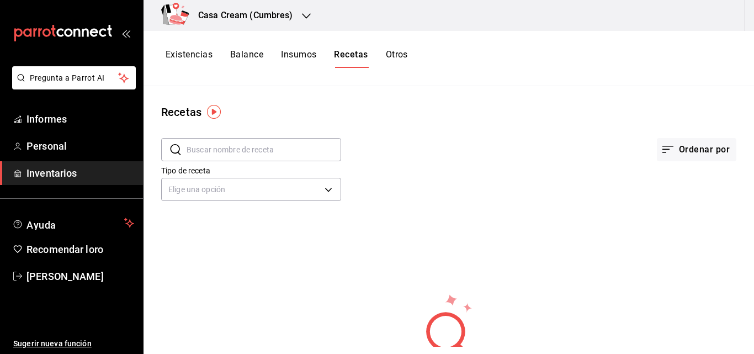
click at [389, 51] on font "Otros" at bounding box center [397, 54] width 22 height 10
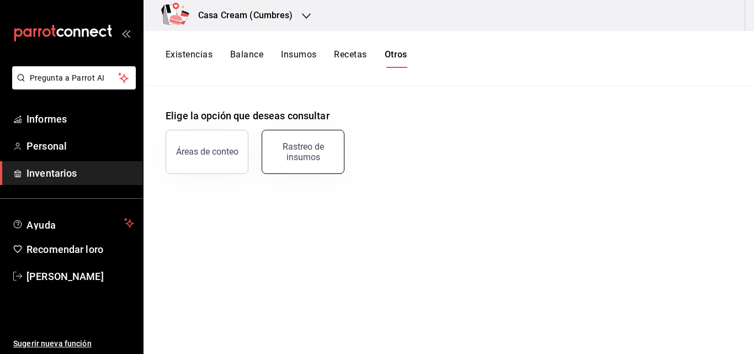
click at [310, 141] on button "Rastreo de insumos" at bounding box center [303, 152] width 83 height 44
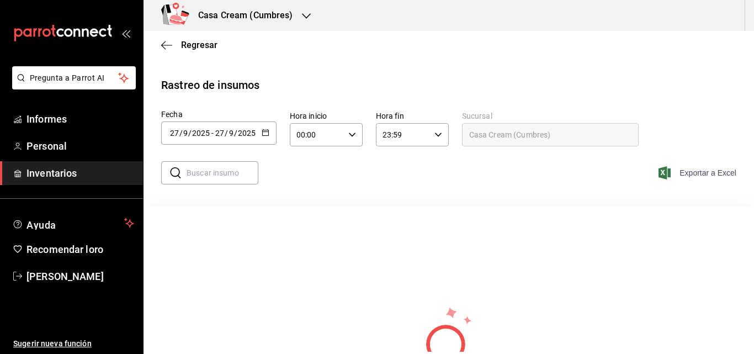
click at [687, 173] on font "Exportar a Excel" at bounding box center [708, 172] width 57 height 9
click at [268, 133] on \(Stroke\) "button" at bounding box center [265, 133] width 7 height 6
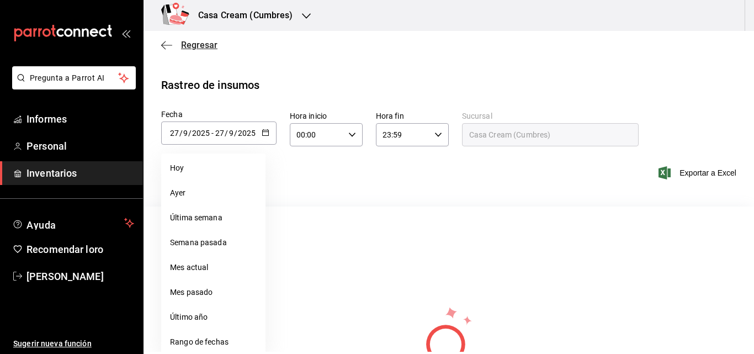
click at [163, 48] on icon "button" at bounding box center [166, 45] width 11 height 10
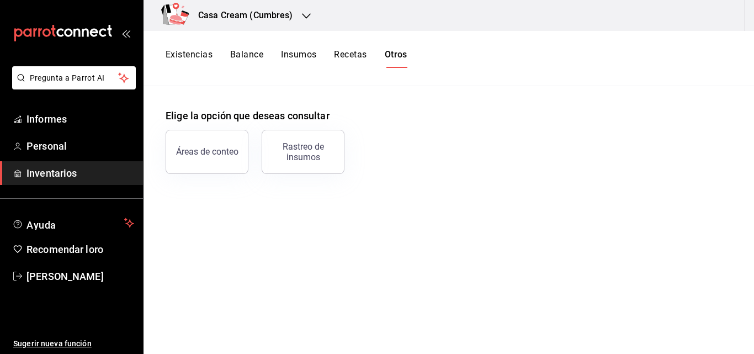
click at [345, 55] on font "Recetas" at bounding box center [350, 54] width 33 height 10
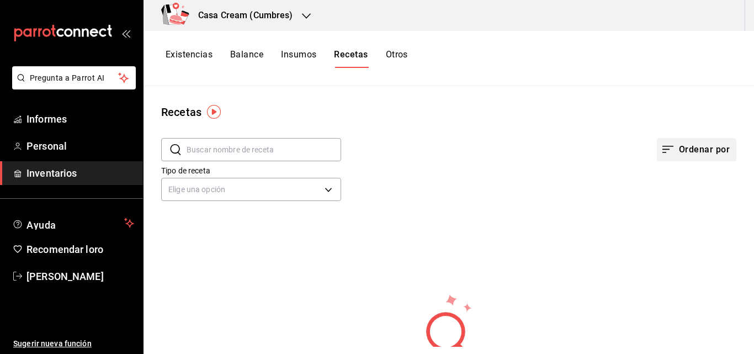
click at [670, 151] on button "Ordenar por" at bounding box center [697, 149] width 80 height 23
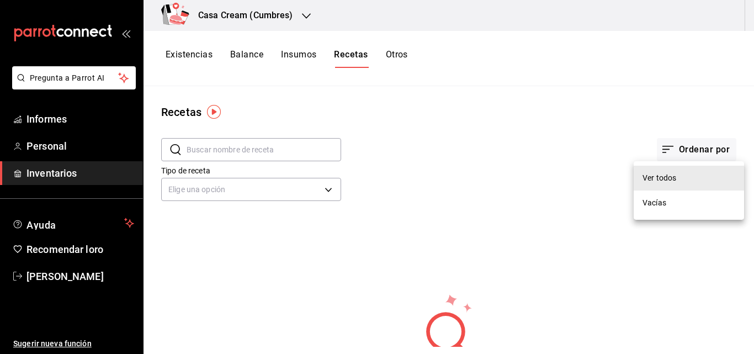
click at [662, 209] on li "Vacías" at bounding box center [689, 203] width 110 height 25
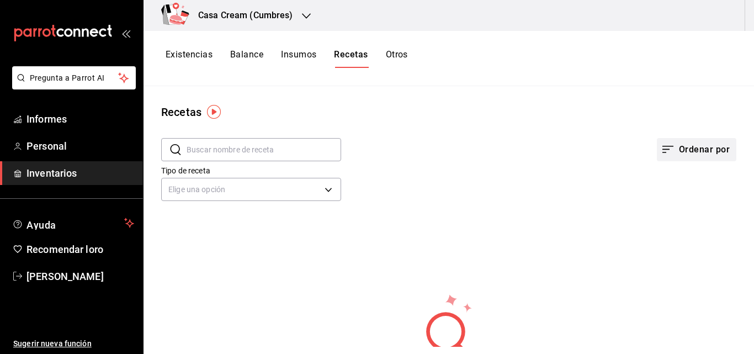
click at [679, 152] on font "Ordenar por" at bounding box center [704, 149] width 51 height 10
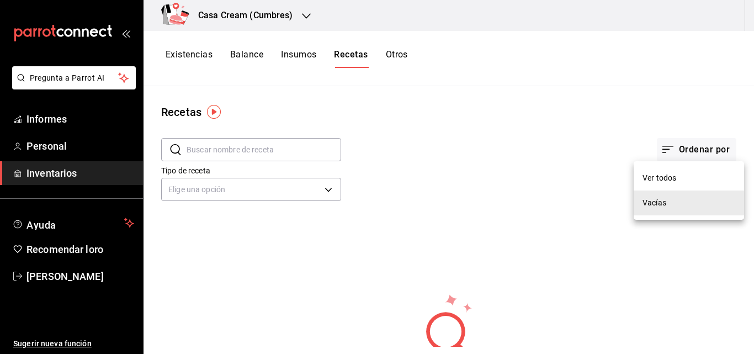
click at [661, 186] on li "Ver todos" at bounding box center [689, 178] width 110 height 25
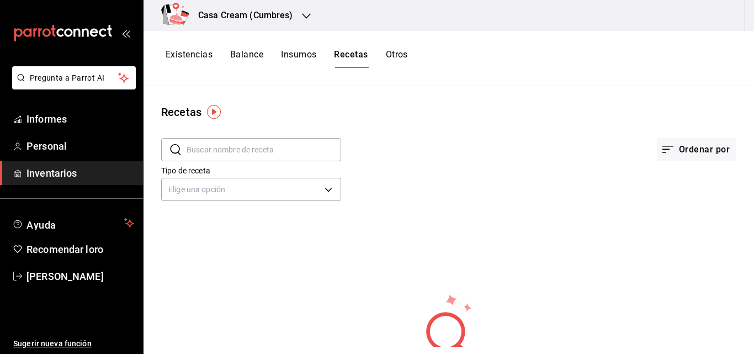
click at [305, 57] on font "Insumos" at bounding box center [298, 54] width 35 height 10
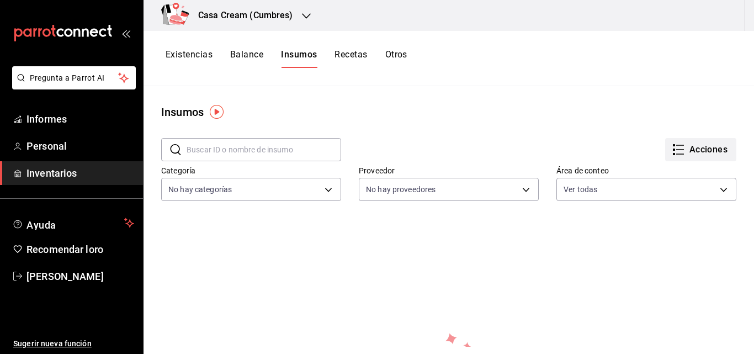
click at [690, 147] on font "Acciones" at bounding box center [709, 149] width 39 height 10
click at [262, 188] on div at bounding box center [377, 177] width 754 height 354
click at [322, 191] on body "Pregunta a Parrot AI Informes Personal Inventarios Ayuda Recomendar loro [PERSO…" at bounding box center [377, 173] width 754 height 347
click at [322, 191] on div at bounding box center [377, 177] width 754 height 354
click at [246, 52] on font "Balance" at bounding box center [246, 54] width 33 height 10
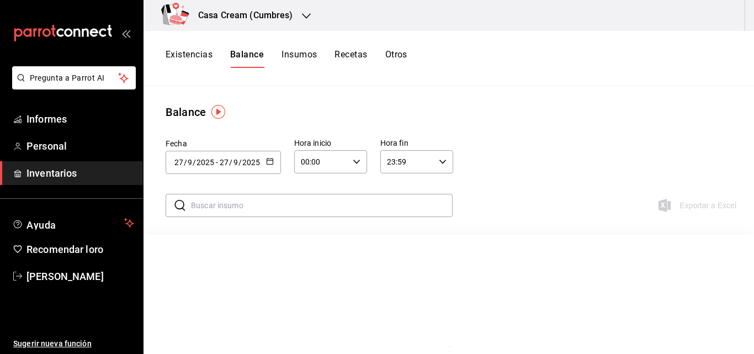
click at [266, 161] on icon "button" at bounding box center [270, 161] width 8 height 8
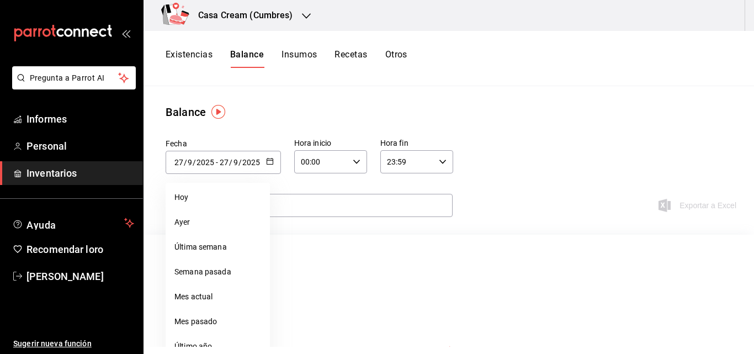
click at [194, 50] on font "Existencias" at bounding box center [189, 54] width 47 height 10
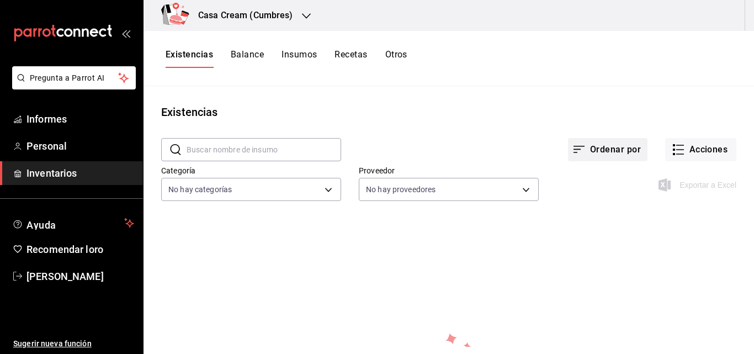
click at [612, 154] on font "Ordenar por" at bounding box center [615, 149] width 51 height 10
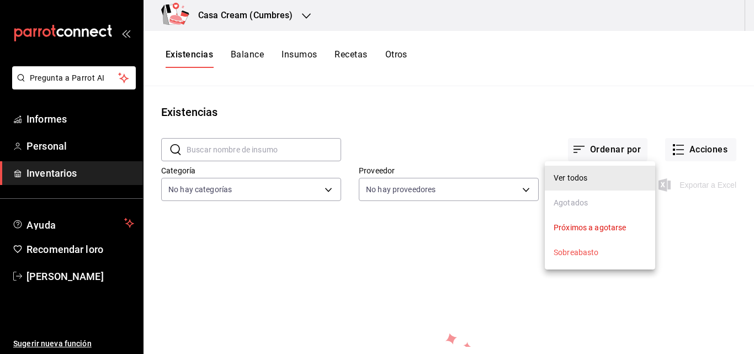
click at [678, 156] on div at bounding box center [377, 177] width 754 height 354
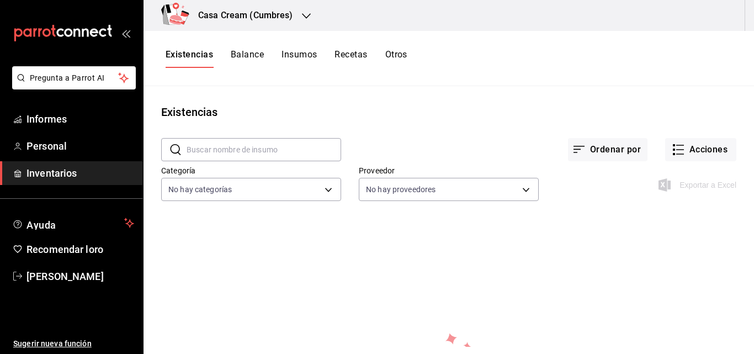
click at [678, 156] on button "Acciones" at bounding box center [700, 149] width 71 height 23
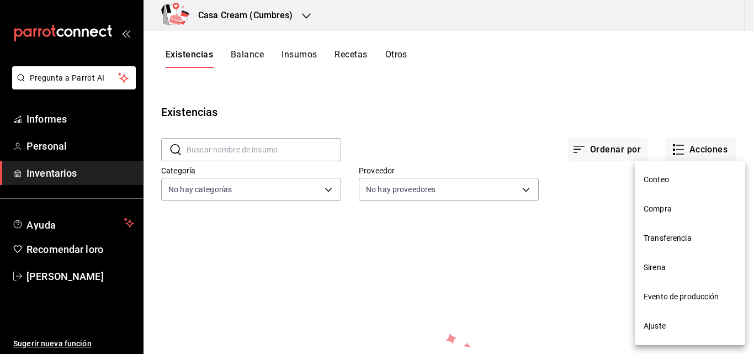
click at [673, 295] on font "Evento de producción" at bounding box center [682, 296] width 76 height 9
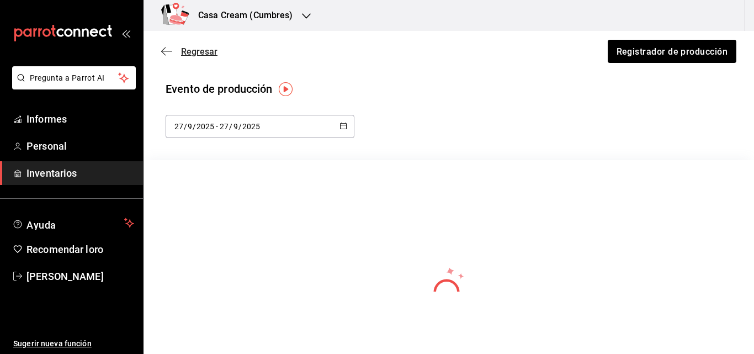
click at [171, 46] on icon "button" at bounding box center [166, 51] width 11 height 10
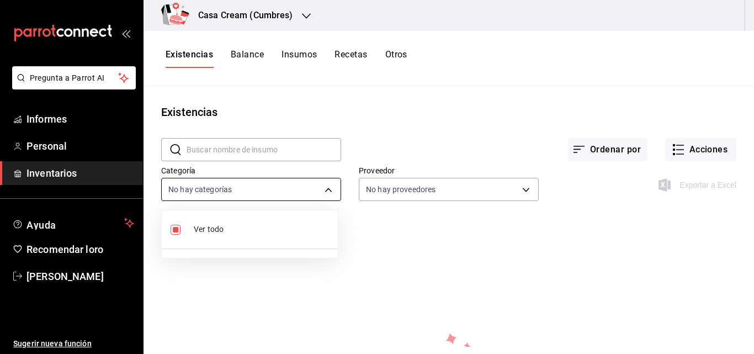
click at [284, 191] on body "Pregunta a Parrot AI Informes Personal Inventarios Ayuda Recomendar loro [PERSO…" at bounding box center [377, 173] width 754 height 347
click at [444, 67] on div at bounding box center [377, 177] width 754 height 354
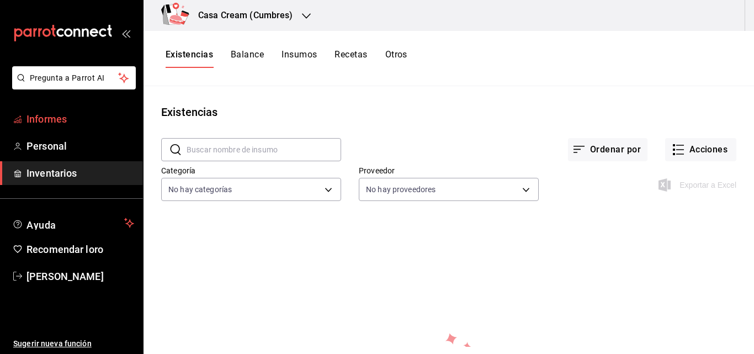
click at [74, 130] on link "Informes" at bounding box center [71, 119] width 143 height 24
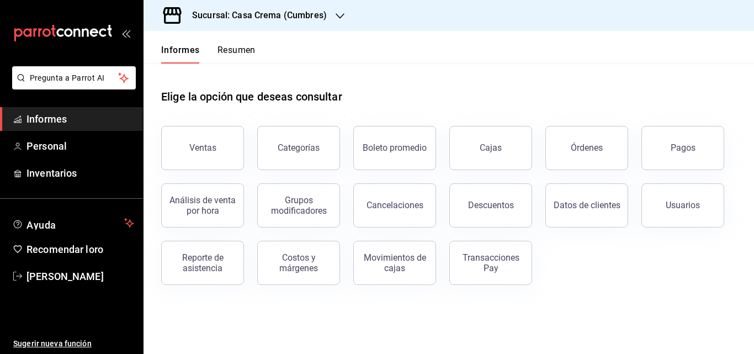
click at [236, 46] on font "Resumen" at bounding box center [237, 50] width 38 height 10
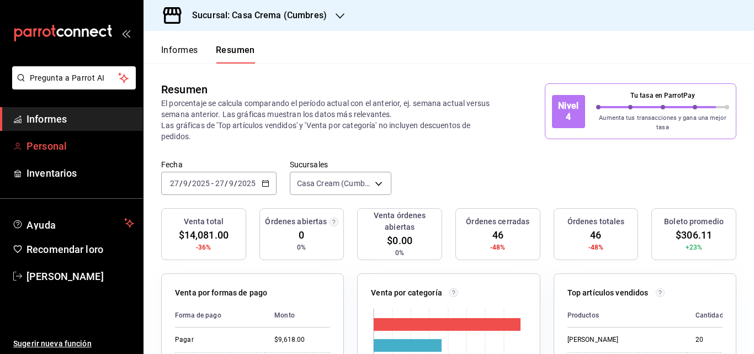
click at [76, 136] on link "Personal" at bounding box center [71, 146] width 143 height 24
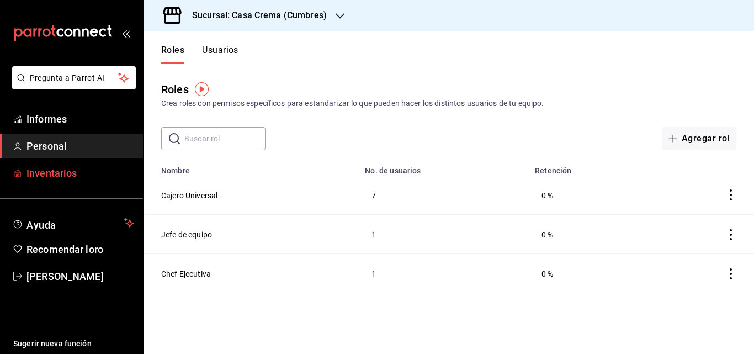
click at [80, 175] on span "Inventarios" at bounding box center [81, 173] width 108 height 15
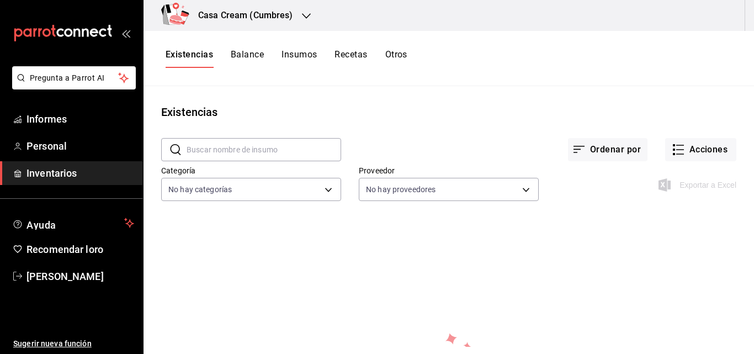
click at [248, 58] on font "Balance" at bounding box center [247, 54] width 33 height 10
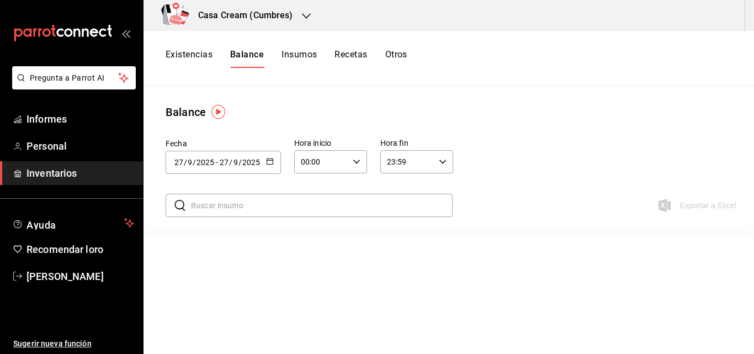
click at [295, 53] on font "Insumos" at bounding box center [299, 54] width 35 height 10
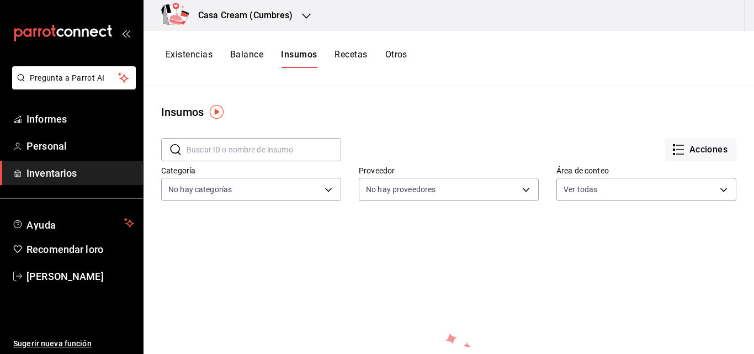
click at [352, 53] on font "Recetas" at bounding box center [351, 54] width 33 height 10
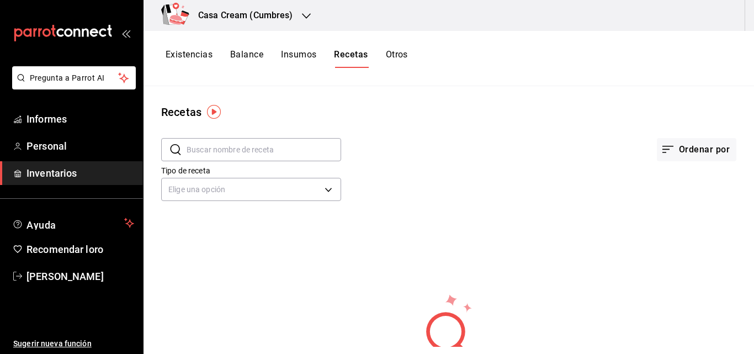
click at [399, 49] on font "Otros" at bounding box center [397, 54] width 22 height 10
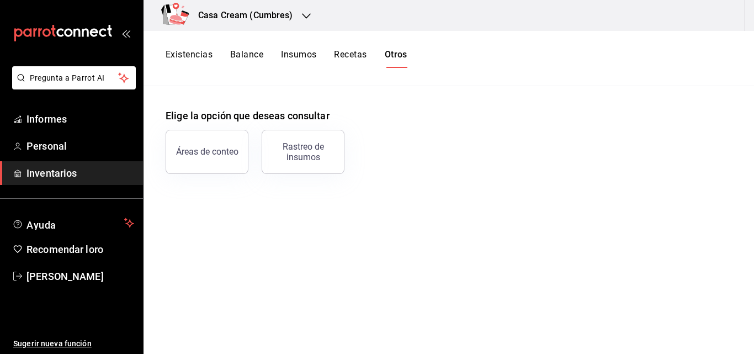
click at [356, 54] on font "Recetas" at bounding box center [350, 54] width 33 height 10
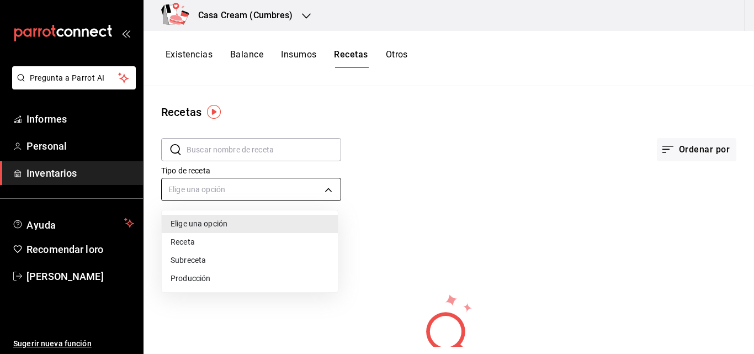
click at [326, 186] on body "Pregunta a Parrot AI Informes Personal Inventarios Ayuda Recomendar loro [PERSO…" at bounding box center [377, 173] width 754 height 347
click at [326, 186] on div at bounding box center [377, 177] width 754 height 354
click at [326, 186] on body "Pregunta a Parrot AI Informes Personal Inventarios Ayuda Recomendar loro [PERSO…" at bounding box center [377, 173] width 754 height 347
click at [247, 241] on li "Receta" at bounding box center [250, 243] width 176 height 19
type input "PRODUCT"
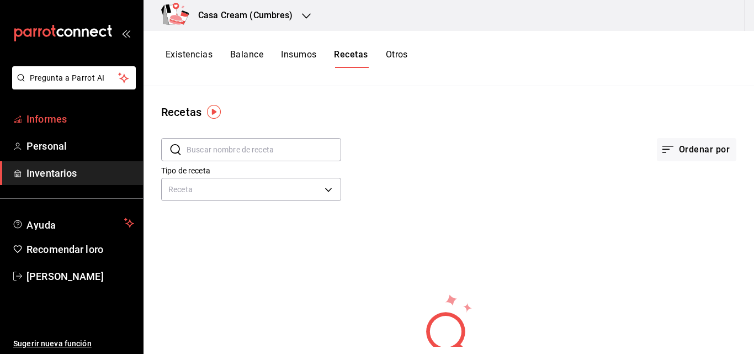
click at [91, 122] on span "Informes" at bounding box center [81, 119] width 108 height 15
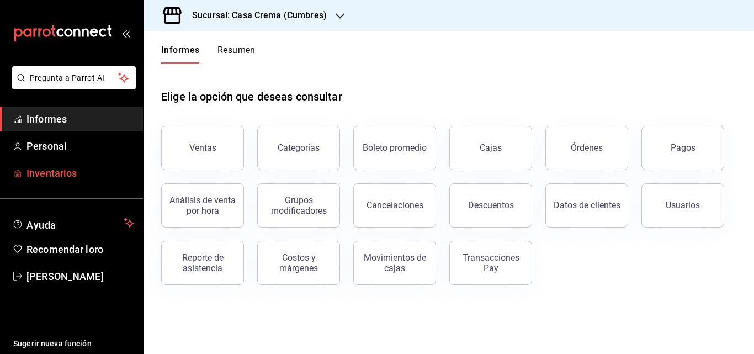
click at [134, 165] on link "Inventarios" at bounding box center [71, 173] width 143 height 24
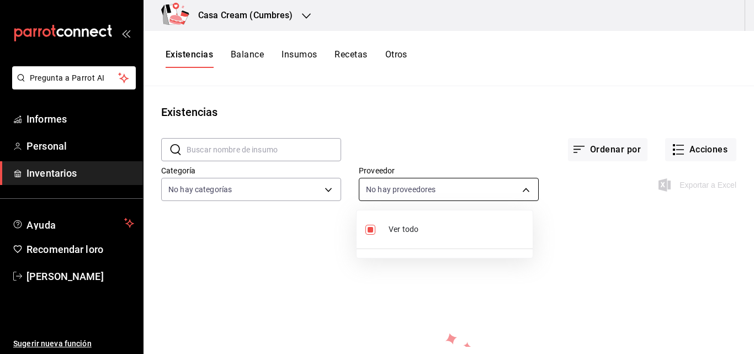
click at [432, 193] on body "Pregunta a Parrot AI Informes Personal Inventarios Ayuda Recomendar loro [PERSO…" at bounding box center [377, 173] width 754 height 347
click at [432, 193] on div at bounding box center [377, 177] width 754 height 354
click at [665, 150] on button "Acciones" at bounding box center [700, 149] width 71 height 23
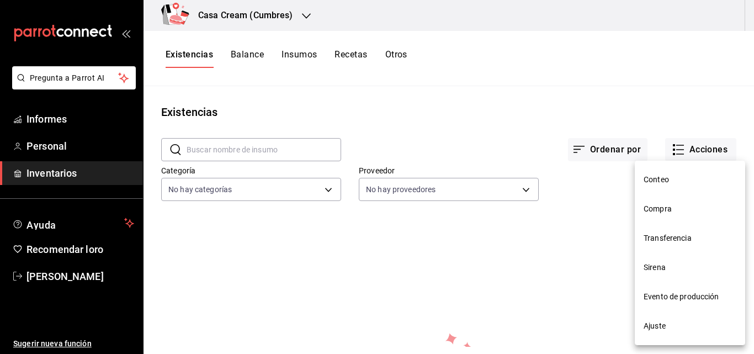
click at [664, 172] on li "Conteo" at bounding box center [690, 179] width 110 height 29
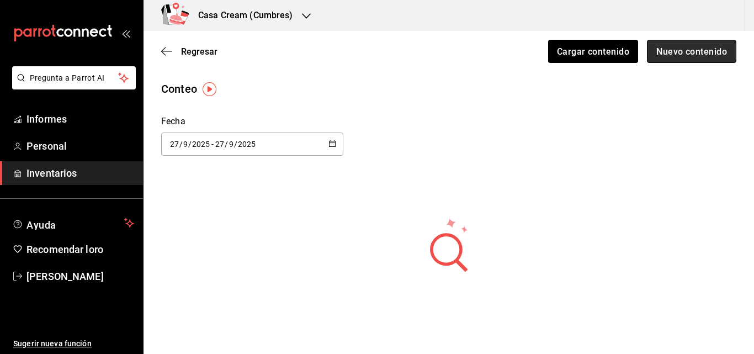
click at [683, 55] on font "Nuevo contenido" at bounding box center [692, 51] width 71 height 10
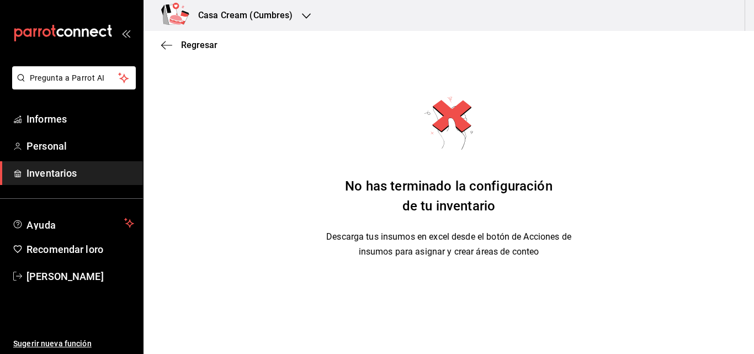
click at [159, 44] on div "Regresar" at bounding box center [449, 45] width 611 height 28
click at [170, 48] on icon "button" at bounding box center [166, 45] width 11 height 10
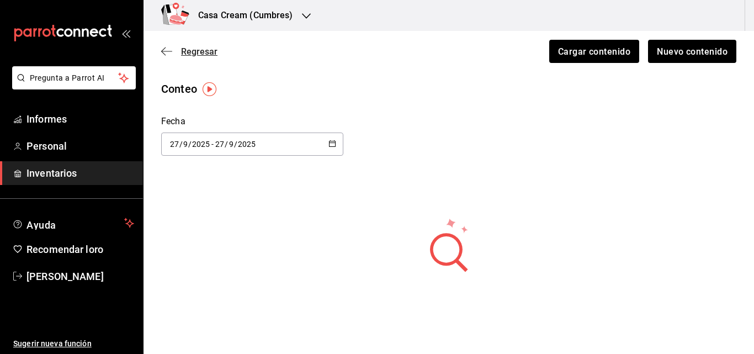
click at [171, 49] on icon "button" at bounding box center [166, 51] width 11 height 10
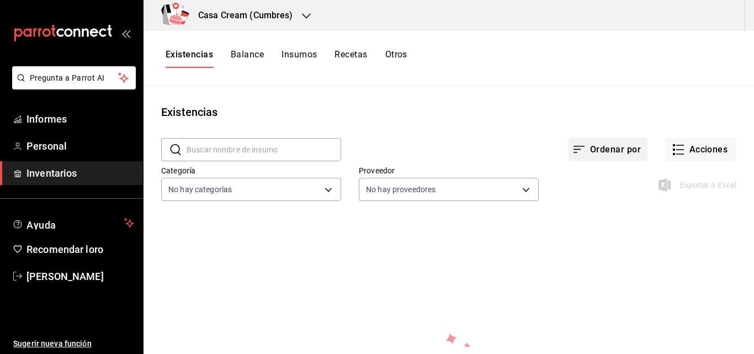
click at [616, 146] on font "Ordenar por" at bounding box center [615, 149] width 51 height 10
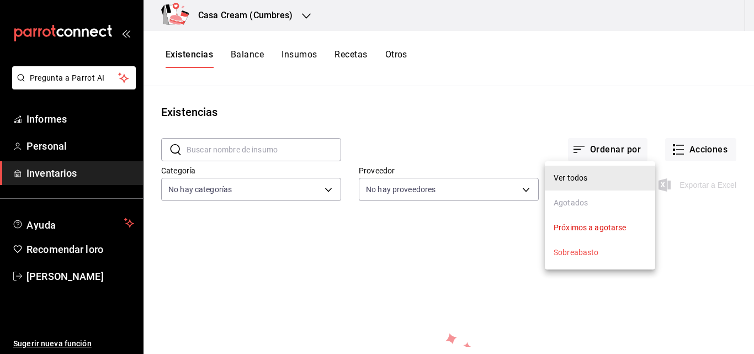
click at [681, 147] on div at bounding box center [377, 177] width 754 height 354
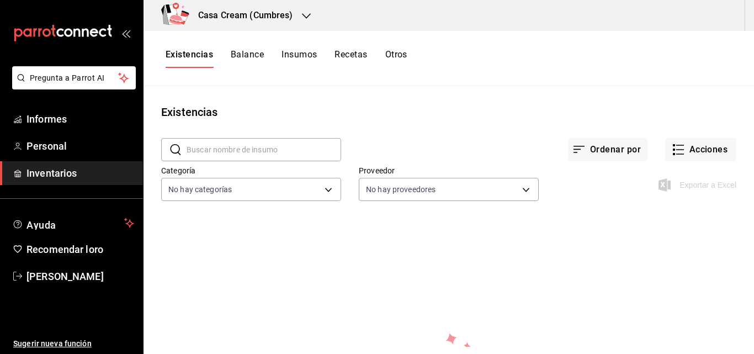
click at [690, 147] on font "Acciones" at bounding box center [709, 149] width 39 height 10
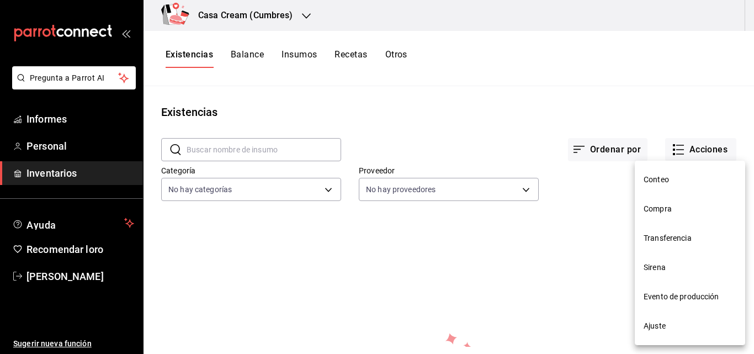
click at [669, 212] on font "Compra" at bounding box center [658, 208] width 28 height 9
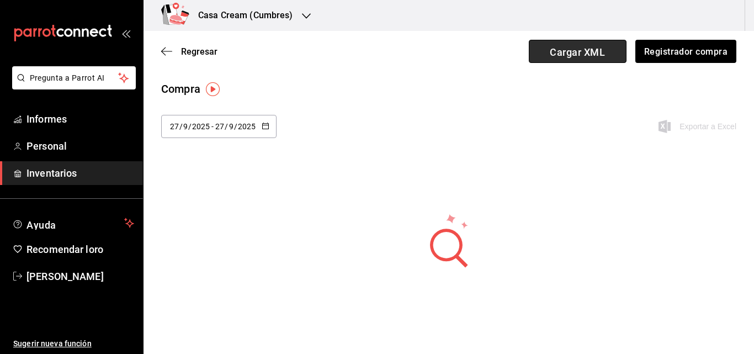
click at [596, 58] on font "Cargar XML" at bounding box center [577, 52] width 55 height 16
click at [0, 0] on input "Cargar XML" at bounding box center [0, 0] width 0 height 0
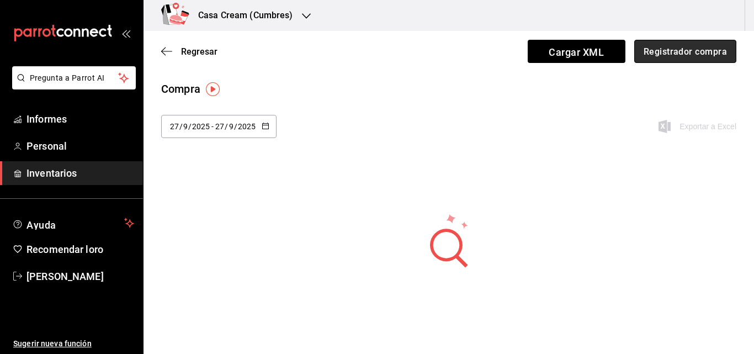
click at [652, 47] on font "Registrador compra" at bounding box center [685, 51] width 83 height 10
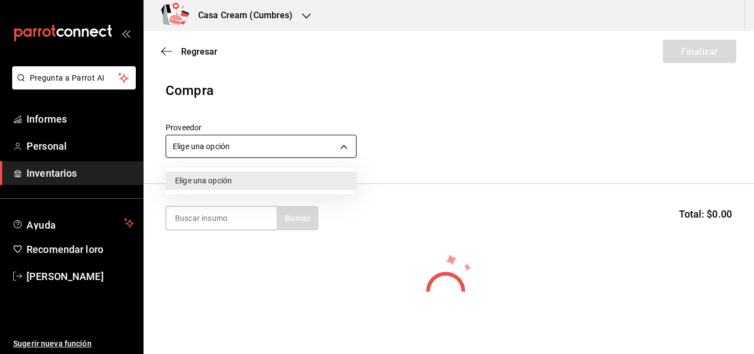
click at [348, 144] on body "Pregunta a Parrot AI Informes Personal Inventarios Ayuda Recomendar loro [PERSO…" at bounding box center [377, 146] width 754 height 292
click at [348, 144] on div at bounding box center [377, 177] width 754 height 354
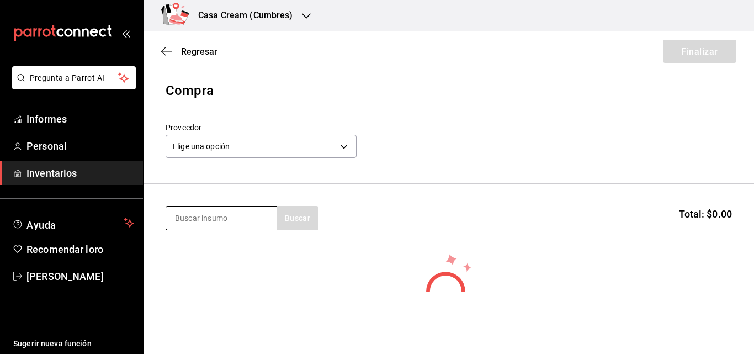
click at [270, 216] on input at bounding box center [221, 218] width 110 height 23
click at [695, 225] on div "Buscar Total: $0.00" at bounding box center [449, 218] width 567 height 24
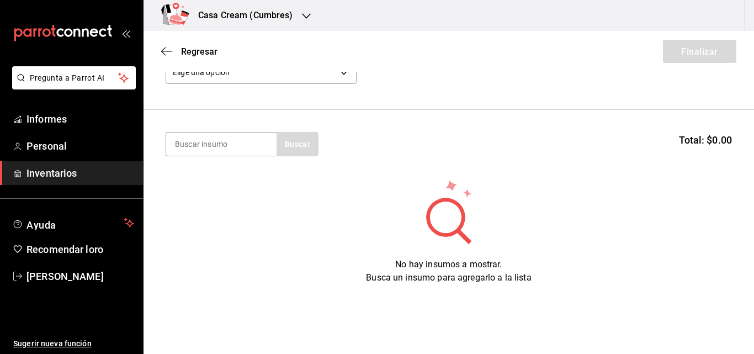
scroll to position [102, 0]
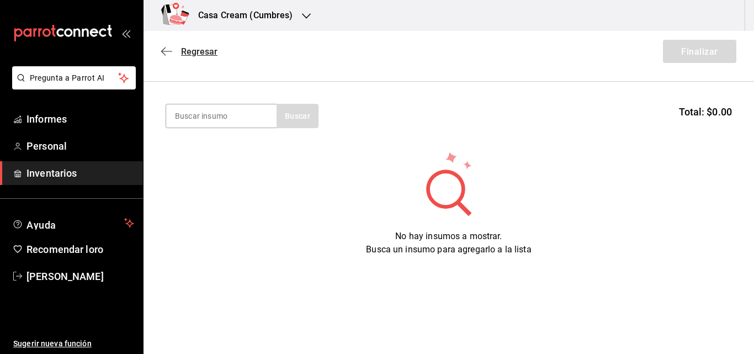
click at [193, 52] on font "Regresar" at bounding box center [199, 51] width 36 height 10
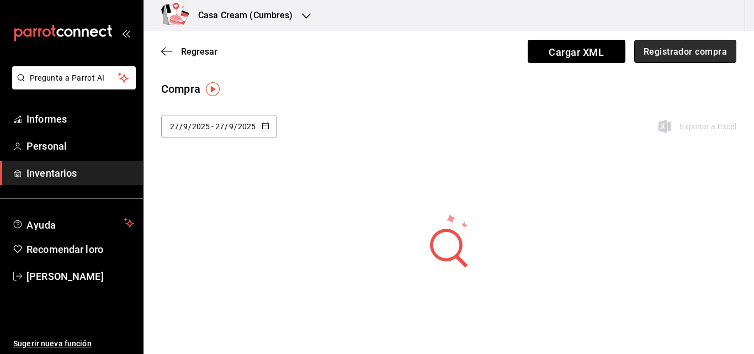
click at [651, 53] on font "Registrador compra" at bounding box center [685, 51] width 83 height 10
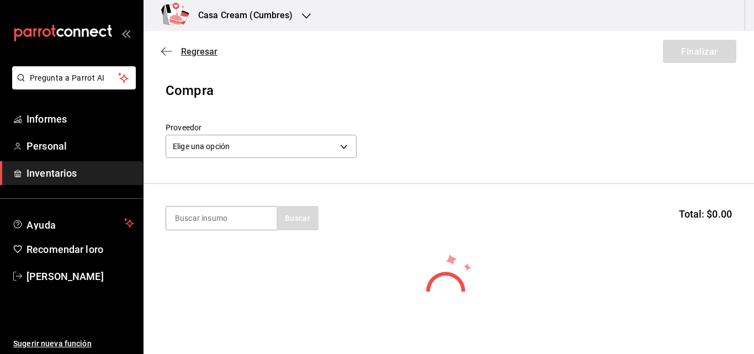
click at [165, 55] on icon "button" at bounding box center [163, 51] width 4 height 8
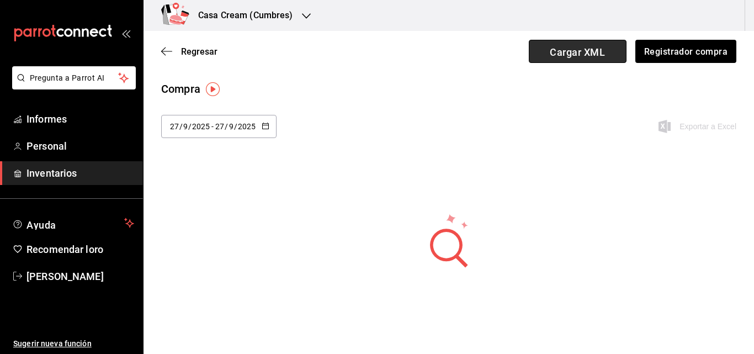
click at [610, 45] on span "Cargar XML" at bounding box center [578, 51] width 98 height 23
click at [0, 0] on input "Cargar XML" at bounding box center [0, 0] width 0 height 0
click at [161, 50] on div "Regresar Cargar XML Registrador compra" at bounding box center [449, 51] width 611 height 41
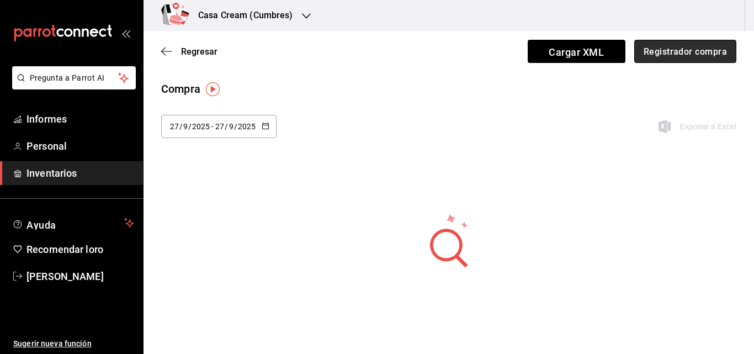
click at [678, 55] on font "Registrador compra" at bounding box center [685, 51] width 83 height 10
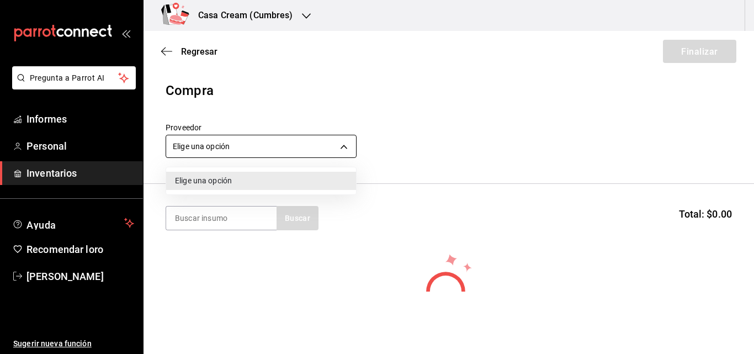
click at [313, 150] on body "Pregunta a Parrot AI Informes Personal Inventarios Ayuda Recomendar loro [PERSO…" at bounding box center [377, 146] width 754 height 292
click at [313, 150] on div at bounding box center [377, 177] width 754 height 354
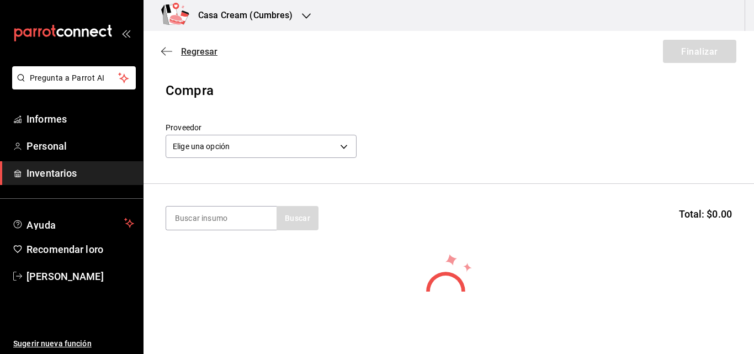
click at [189, 49] on font "Regresar" at bounding box center [199, 51] width 36 height 10
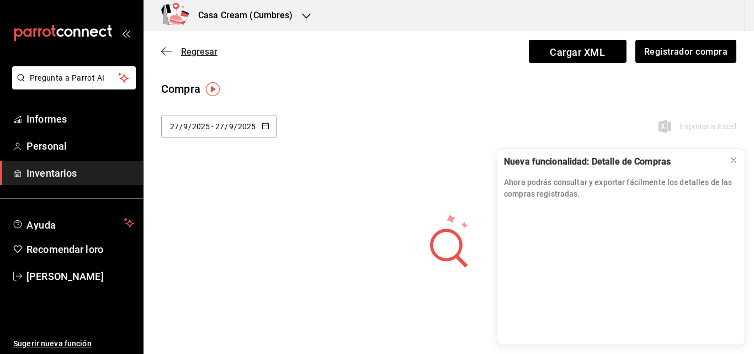
click at [207, 54] on font "Regresar" at bounding box center [199, 51] width 36 height 10
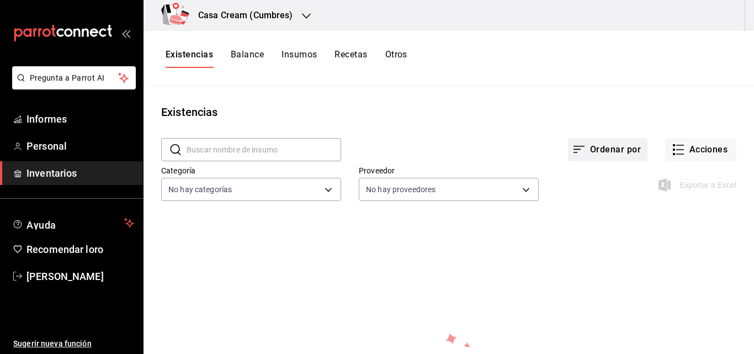
click at [631, 150] on font "Ordenar por" at bounding box center [615, 149] width 51 height 10
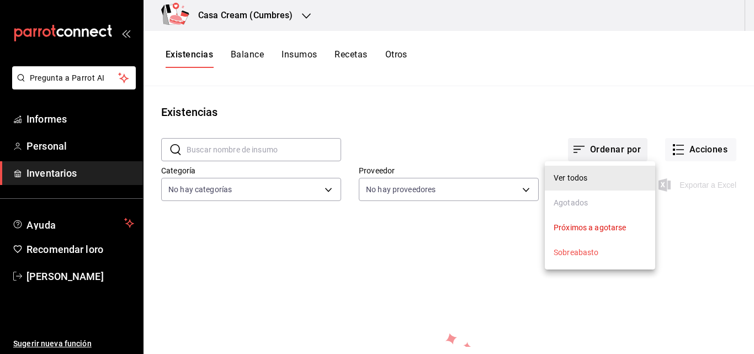
click at [631, 150] on div at bounding box center [377, 177] width 754 height 354
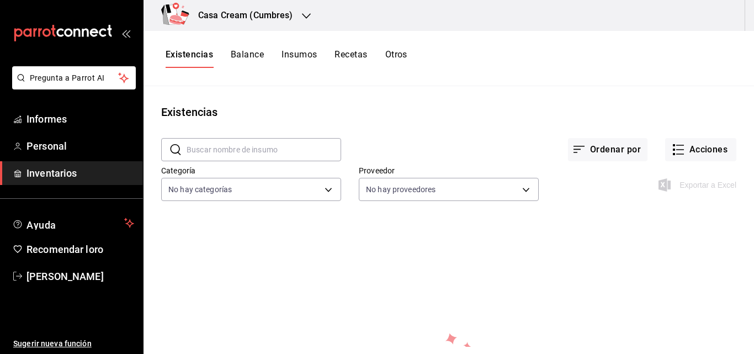
click at [252, 53] on font "Balance" at bounding box center [247, 54] width 33 height 10
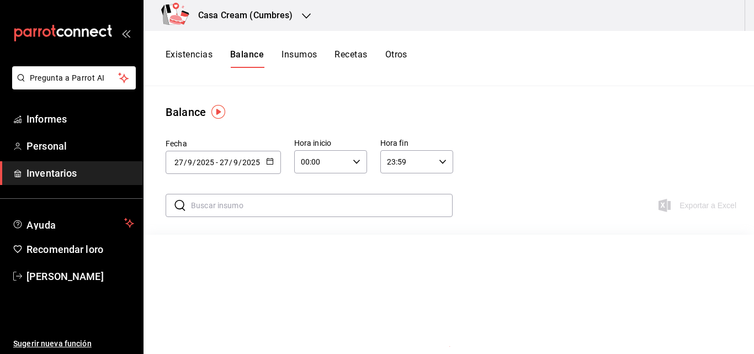
click at [703, 212] on div "Exportar a Excel" at bounding box center [683, 205] width 105 height 32
click at [290, 58] on font "Insumos" at bounding box center [299, 54] width 35 height 10
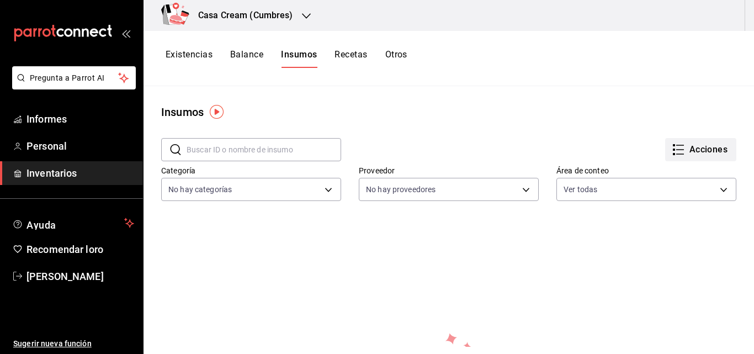
click at [673, 143] on icon "button" at bounding box center [678, 149] width 13 height 13
click at [364, 59] on div at bounding box center [377, 177] width 754 height 354
click at [357, 54] on font "Recetas" at bounding box center [351, 54] width 33 height 10
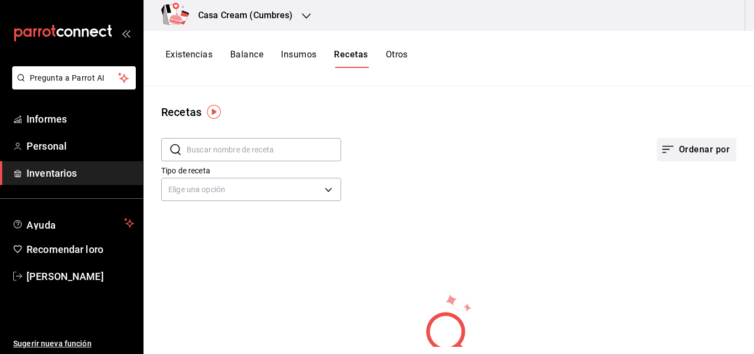
click at [679, 151] on font "Ordenar por" at bounding box center [704, 149] width 51 height 10
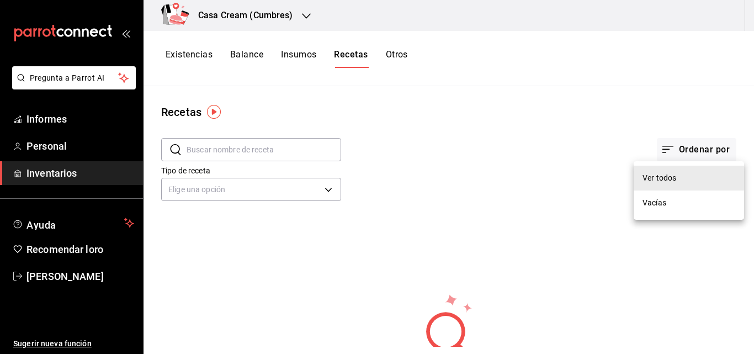
click at [405, 51] on div at bounding box center [377, 177] width 754 height 354
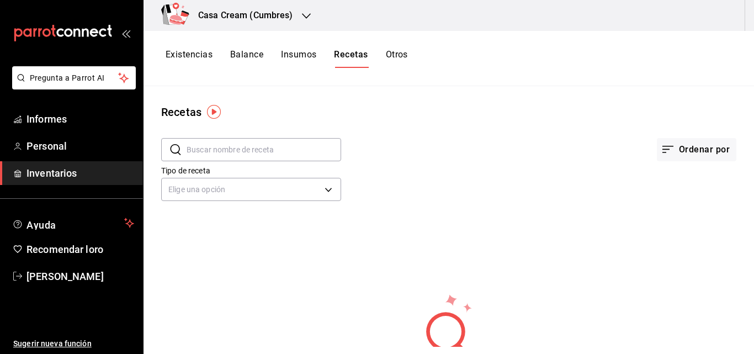
click at [394, 57] on font "Otros" at bounding box center [397, 54] width 22 height 10
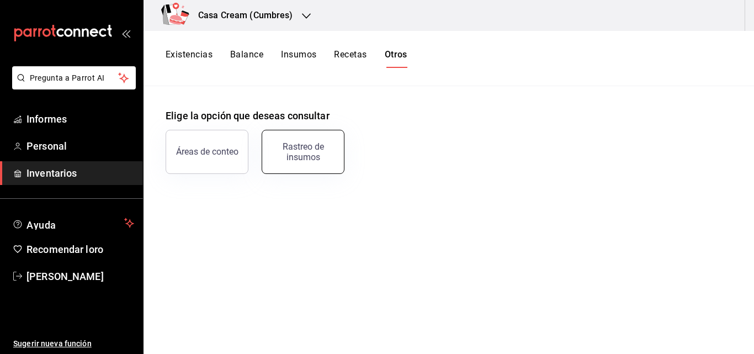
click at [323, 157] on div "Rastreo de insumos" at bounding box center [303, 151] width 68 height 21
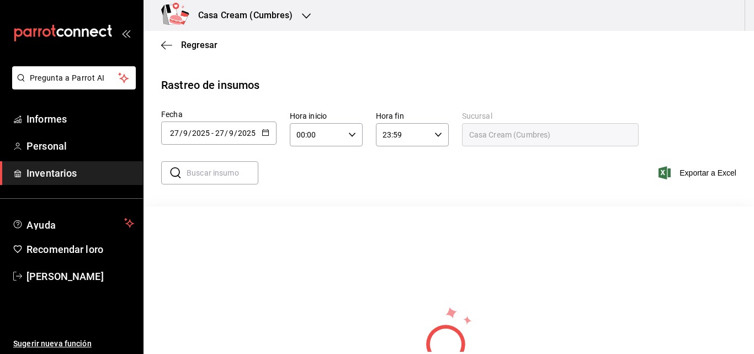
click at [271, 133] on div "[DATE] [DATE] - [DATE] [DATE]" at bounding box center [218, 132] width 115 height 23
click at [266, 133] on icon "button" at bounding box center [266, 133] width 8 height 8
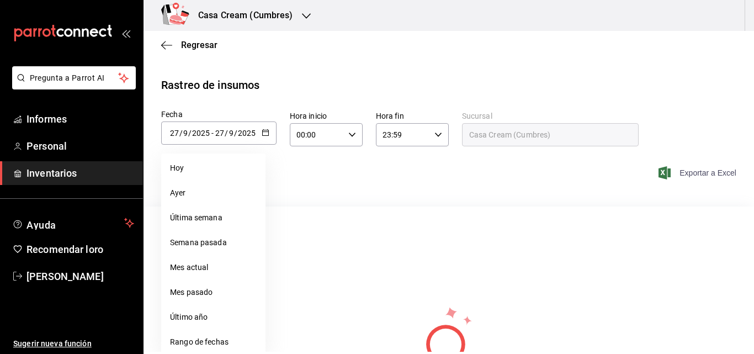
click at [684, 168] on span "Exportar a Excel" at bounding box center [699, 172] width 76 height 13
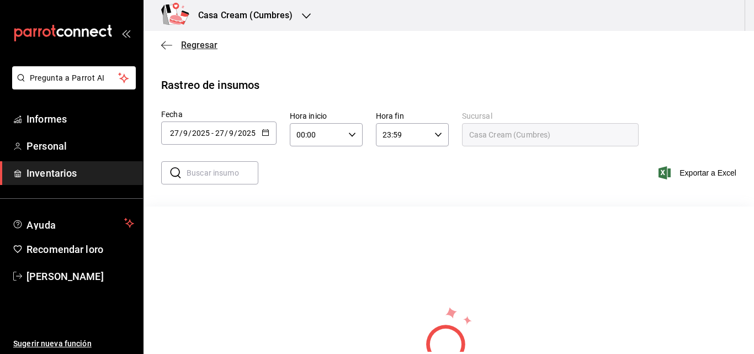
click at [180, 41] on span "Regresar" at bounding box center [189, 45] width 56 height 10
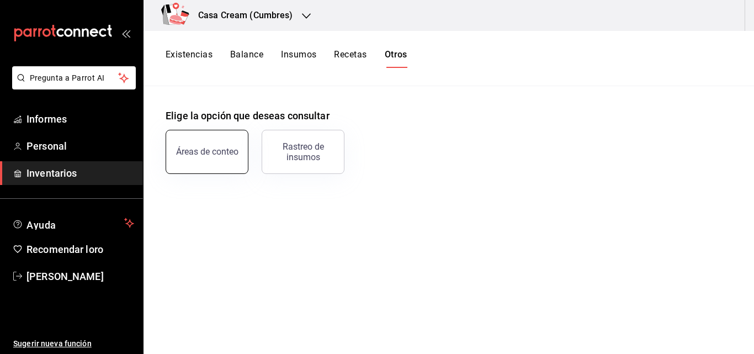
click at [198, 149] on font "Áreas de conteo" at bounding box center [207, 151] width 62 height 10
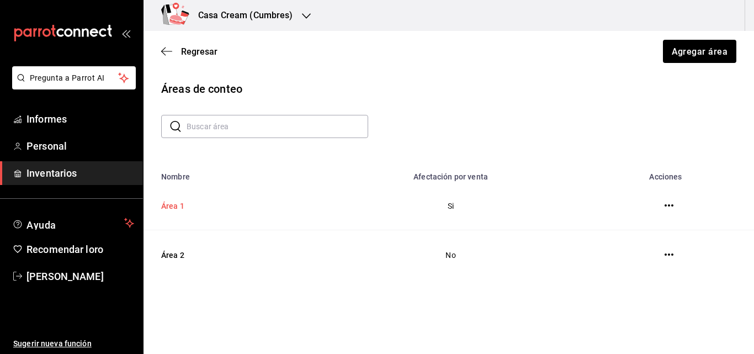
click at [255, 215] on td "Área 1" at bounding box center [229, 205] width 170 height 49
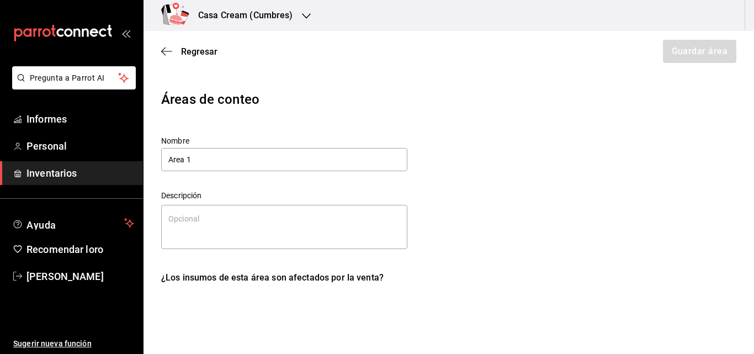
type textarea "x"
click at [165, 47] on icon "button" at bounding box center [166, 51] width 11 height 10
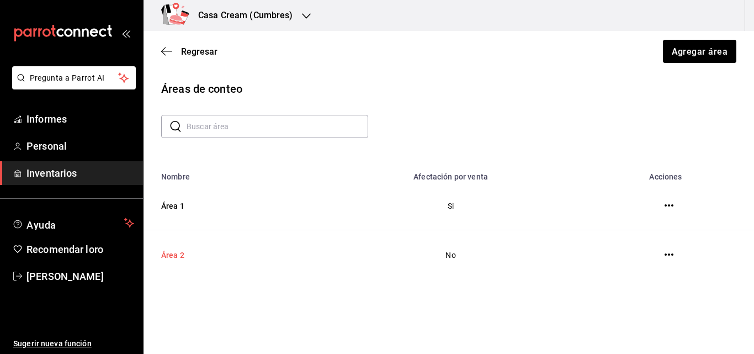
click at [171, 254] on font "Área 2" at bounding box center [172, 255] width 23 height 9
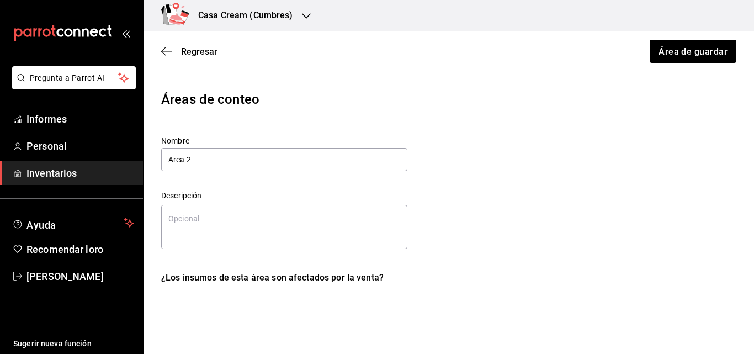
type textarea "x"
click at [165, 52] on icon "button" at bounding box center [166, 51] width 11 height 10
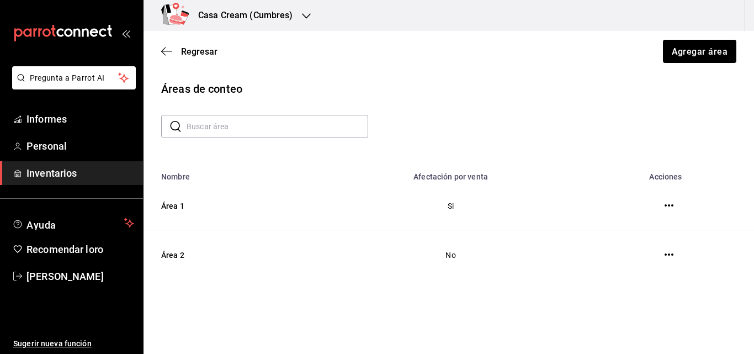
click at [158, 55] on div "Regresar Agregar área" at bounding box center [449, 51] width 611 height 41
click at [170, 52] on icon "button" at bounding box center [166, 51] width 11 height 10
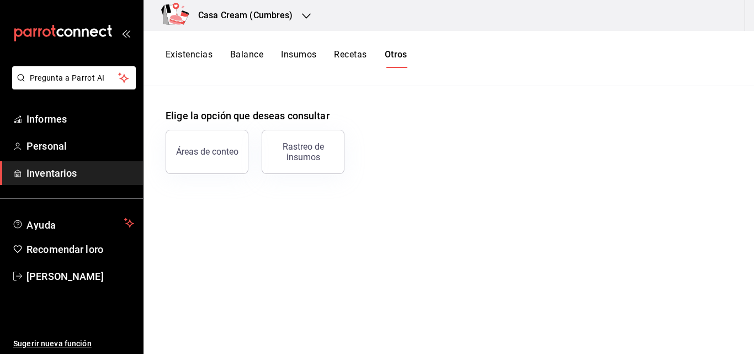
click at [358, 58] on font "Recetas" at bounding box center [350, 54] width 33 height 10
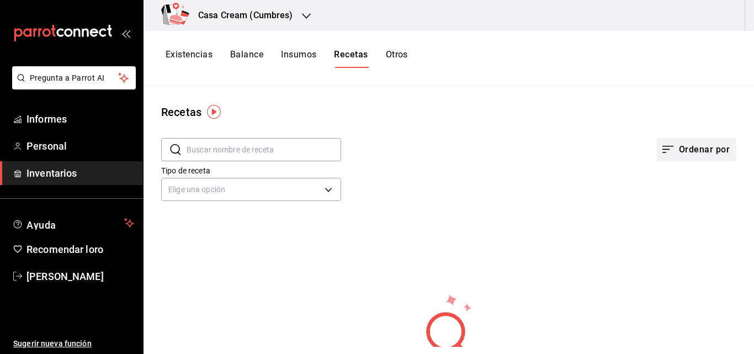
click at [697, 154] on font "Ordenar por" at bounding box center [704, 149] width 51 height 10
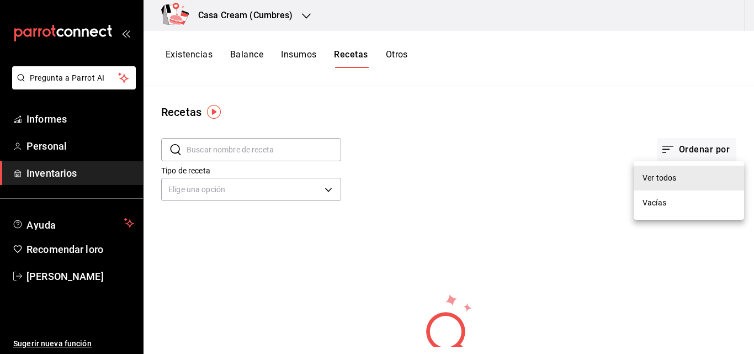
click at [672, 179] on font "Ver todos" at bounding box center [660, 177] width 34 height 9
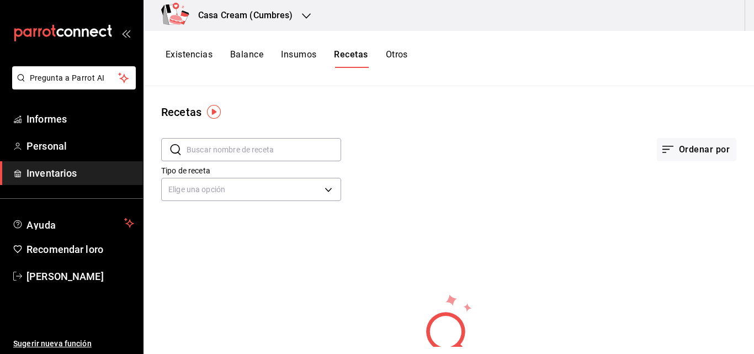
click at [294, 51] on font "Insumos" at bounding box center [298, 54] width 35 height 10
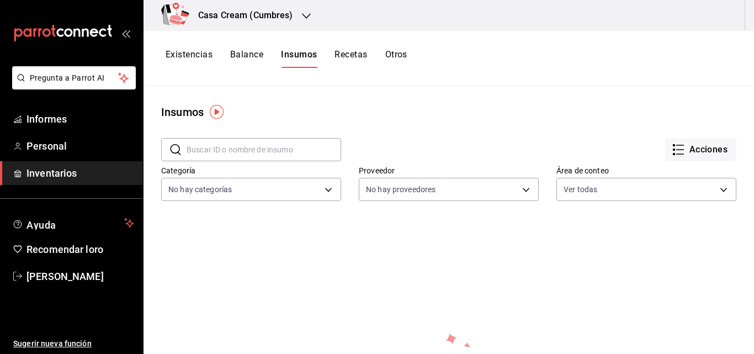
click at [200, 54] on font "Existencias" at bounding box center [189, 54] width 47 height 10
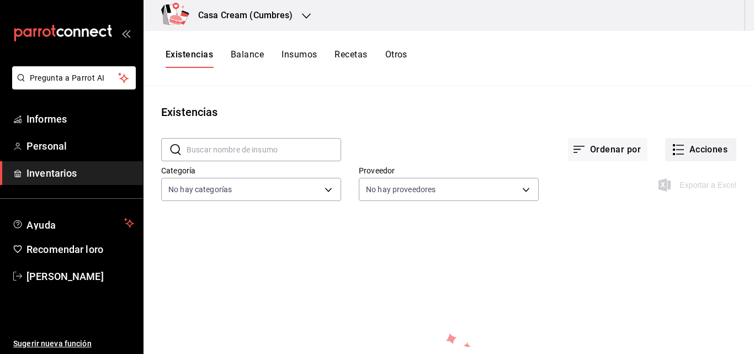
click at [690, 145] on font "Acciones" at bounding box center [709, 149] width 39 height 10
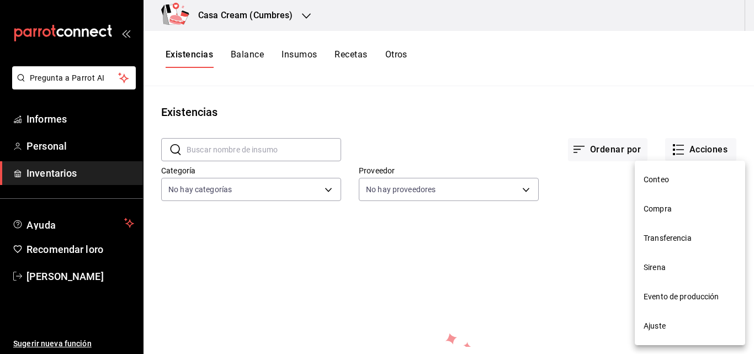
click at [665, 245] on li "Transferencia" at bounding box center [690, 238] width 110 height 29
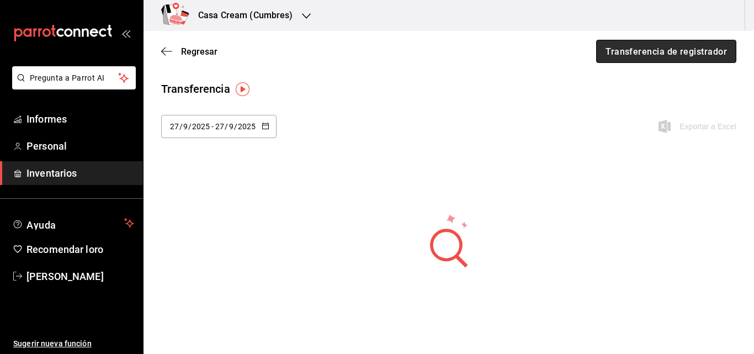
click at [632, 51] on font "Transferencia de registrador" at bounding box center [666, 51] width 121 height 10
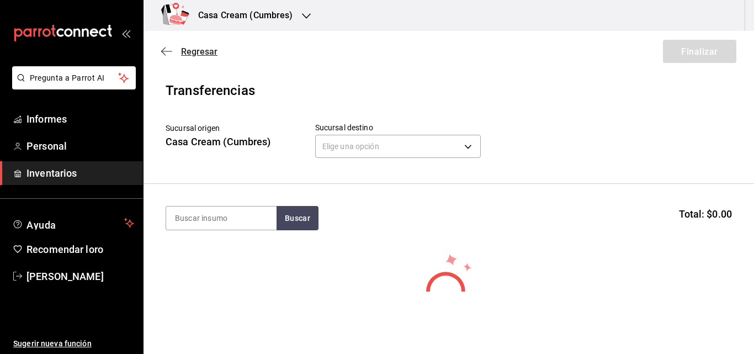
click at [174, 50] on span "Regresar" at bounding box center [189, 51] width 56 height 10
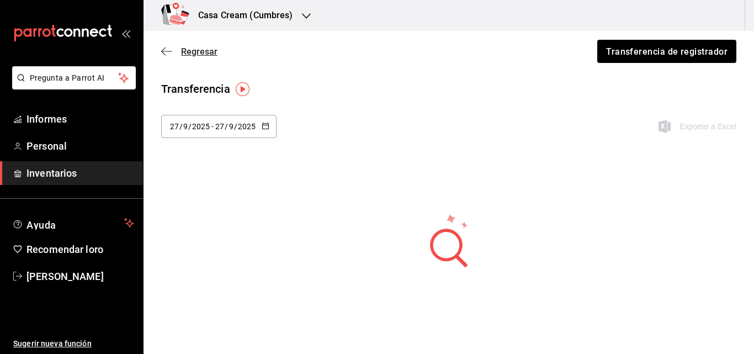
click at [178, 55] on span "Regresar" at bounding box center [189, 51] width 56 height 10
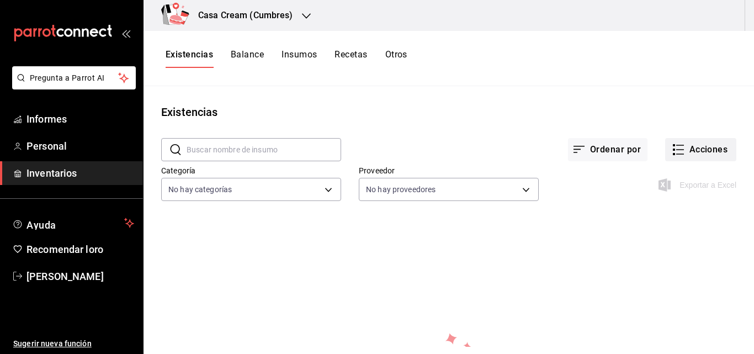
click at [696, 153] on font "Acciones" at bounding box center [709, 149] width 39 height 10
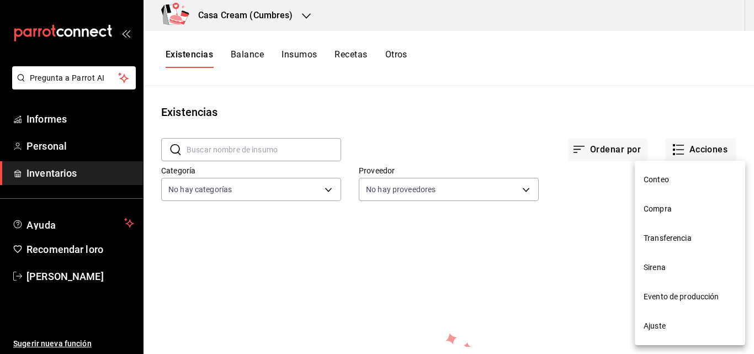
click at [677, 269] on span "Sirena" at bounding box center [690, 268] width 93 height 12
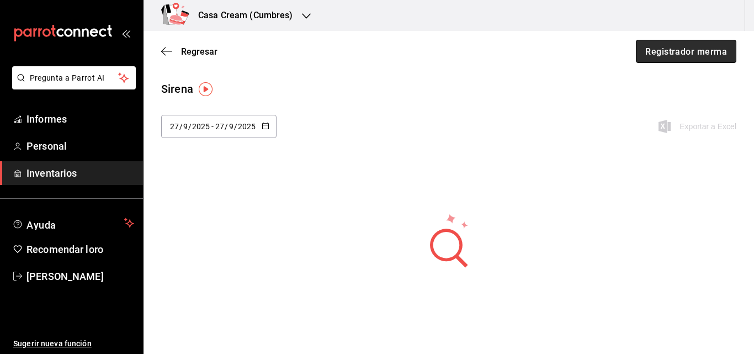
click at [690, 52] on font "Registrador merma" at bounding box center [687, 51] width 82 height 10
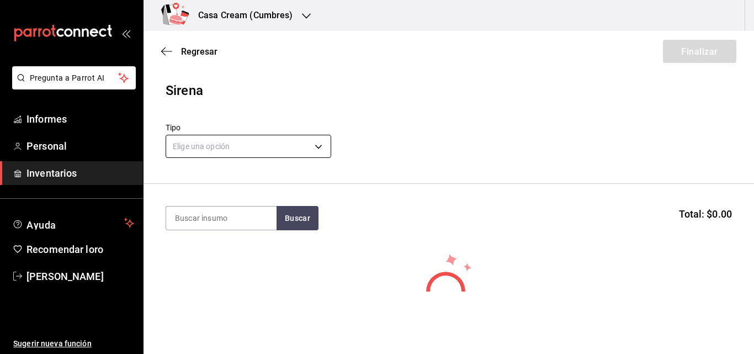
click at [318, 144] on body "Pregunta a Parrot AI Informes Personal Inventarios Ayuda Recomendar loro [PERSO…" at bounding box center [377, 146] width 754 height 292
